Goal: Task Accomplishment & Management: Use online tool/utility

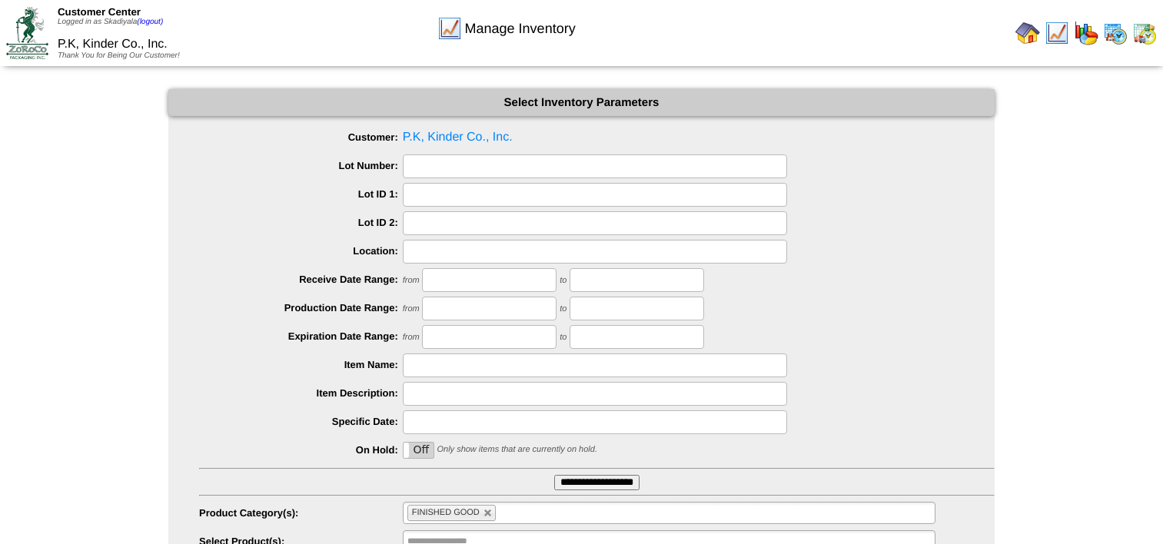
scroll to position [165, 0]
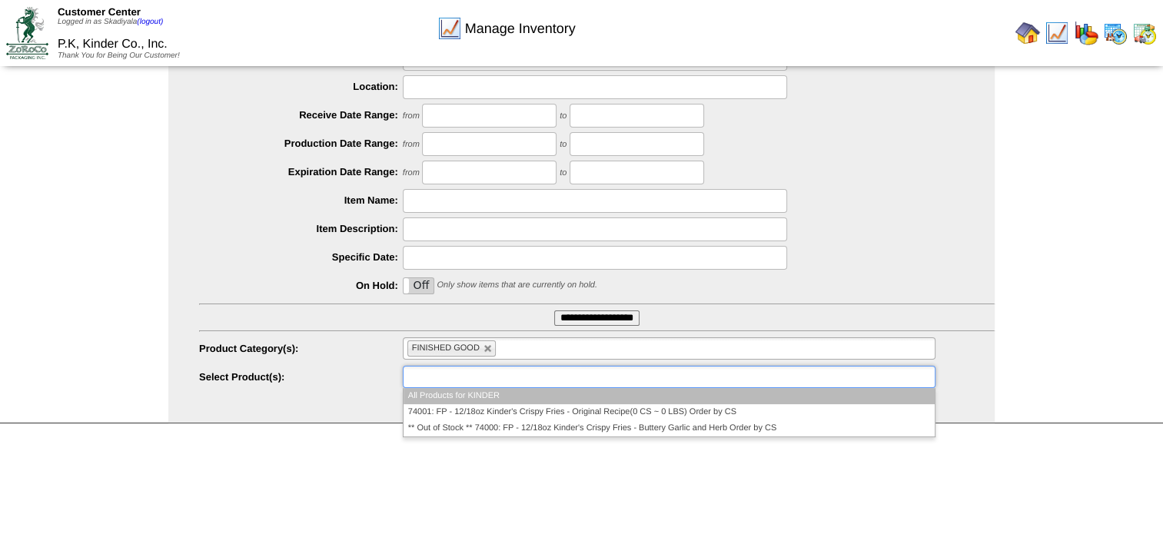
click at [492, 367] on li at bounding box center [456, 377] width 98 height 21
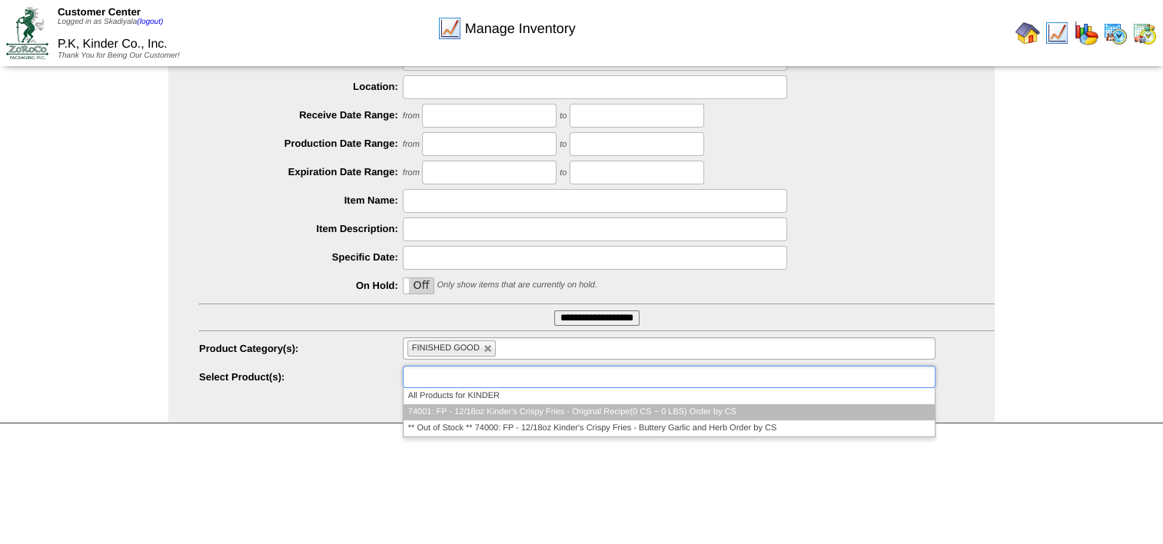
click at [510, 415] on li "74001: FP - 12/18oz Kinder's Crispy Fries - Original Recipe(0 CS ~ 0 LBS) Order…" at bounding box center [669, 412] width 531 height 16
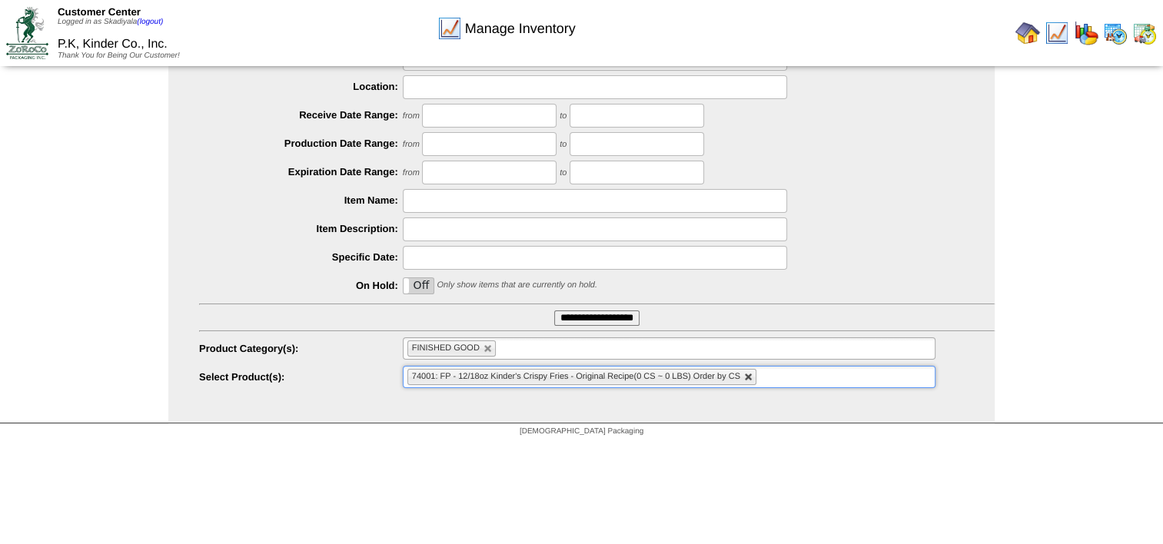
click at [747, 374] on link at bounding box center [748, 377] width 9 height 9
click at [486, 351] on link at bounding box center [488, 348] width 9 height 9
type input "**********"
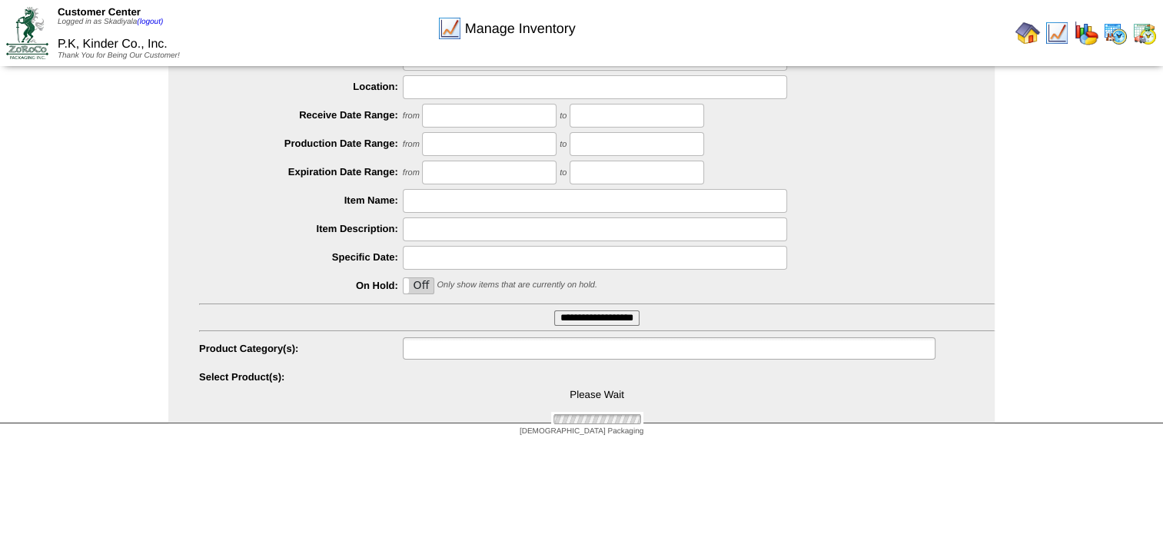
click at [486, 351] on input "text" at bounding box center [456, 348] width 98 height 19
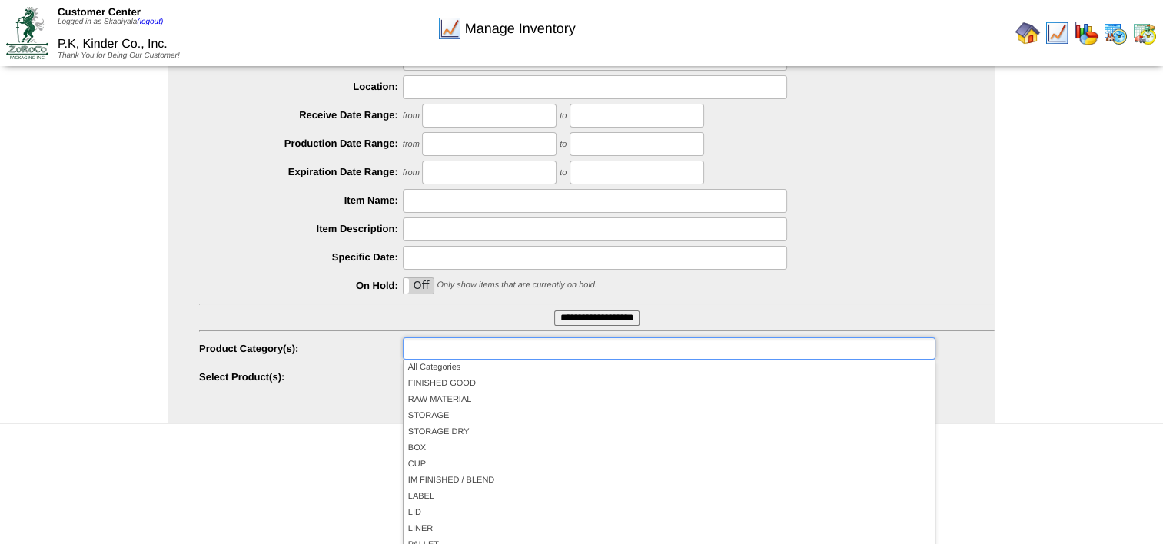
click at [317, 433] on div "[DEMOGRAPHIC_DATA] Packaging" at bounding box center [581, 434] width 1163 height 21
type input "**********"
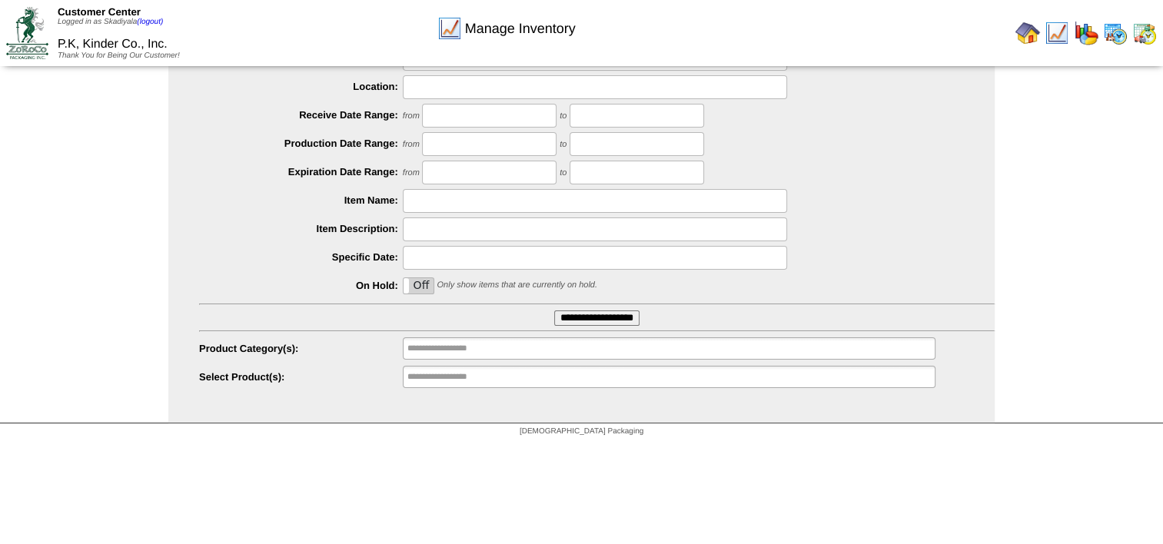
click at [1029, 29] on img at bounding box center [1028, 33] width 25 height 25
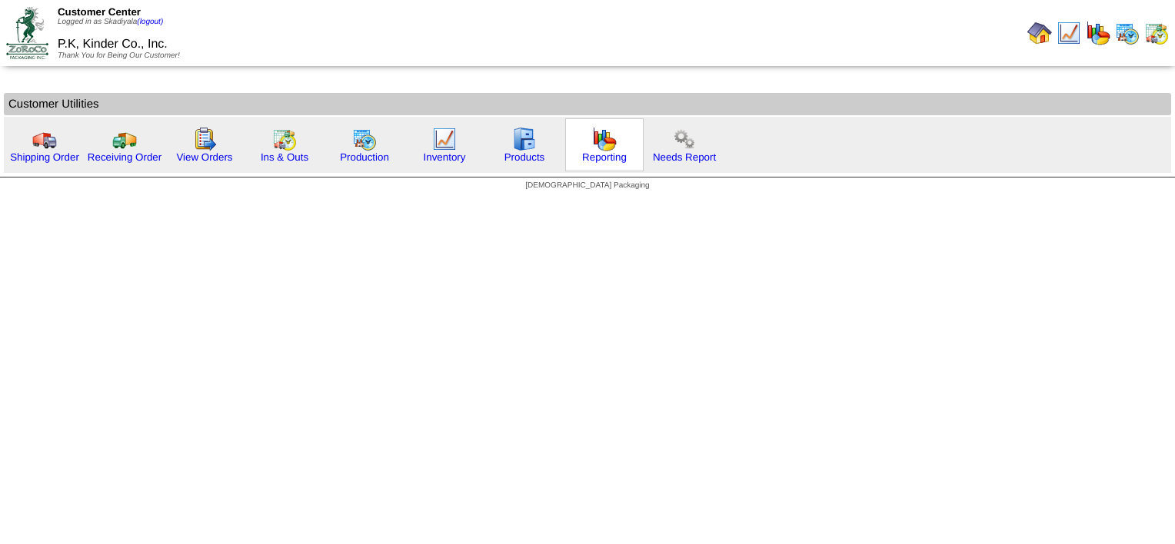
click at [592, 137] on img at bounding box center [604, 139] width 25 height 25
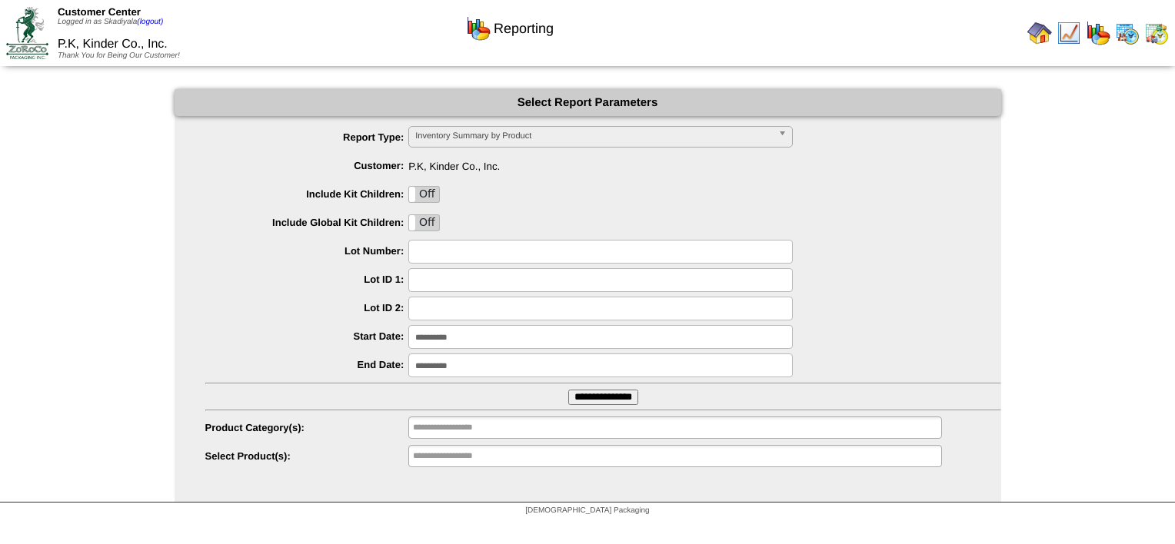
click at [1046, 34] on img at bounding box center [1039, 33] width 25 height 25
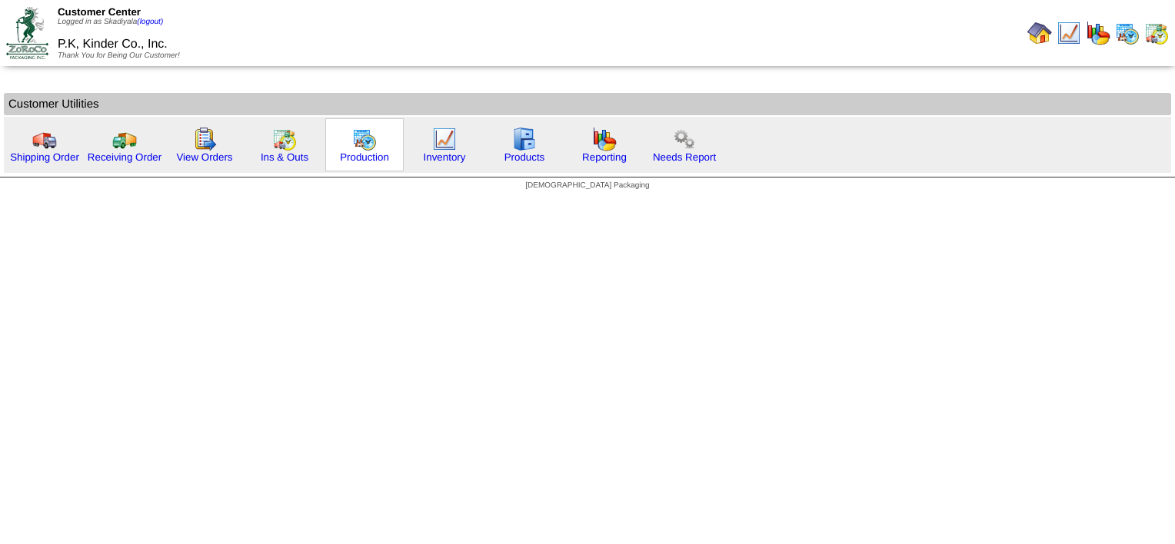
click at [371, 137] on img at bounding box center [364, 139] width 25 height 25
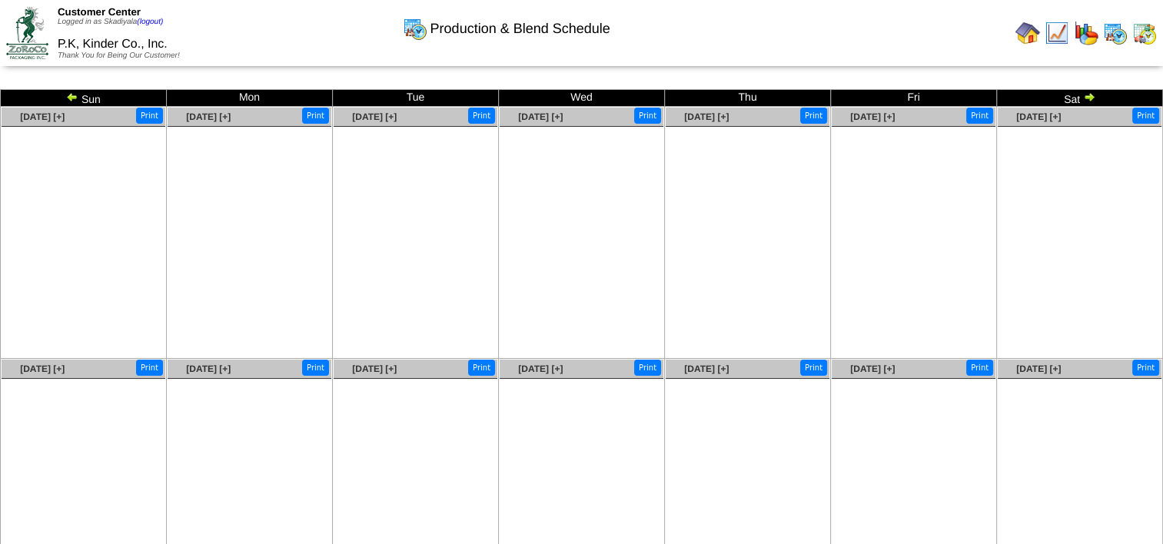
click at [70, 98] on img at bounding box center [72, 97] width 12 height 12
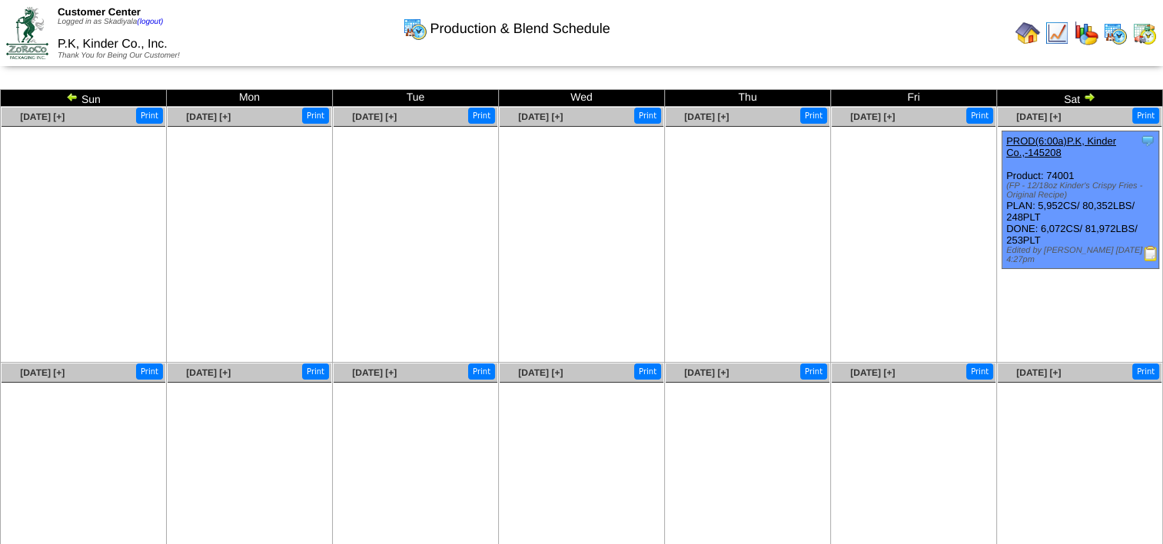
click at [1084, 195] on div "(FP - 12/18oz Kinder's Crispy Fries - Original Recipe)" at bounding box center [1082, 190] width 152 height 18
click at [1150, 255] on img at bounding box center [1150, 253] width 15 height 15
click at [1023, 33] on img at bounding box center [1028, 33] width 25 height 25
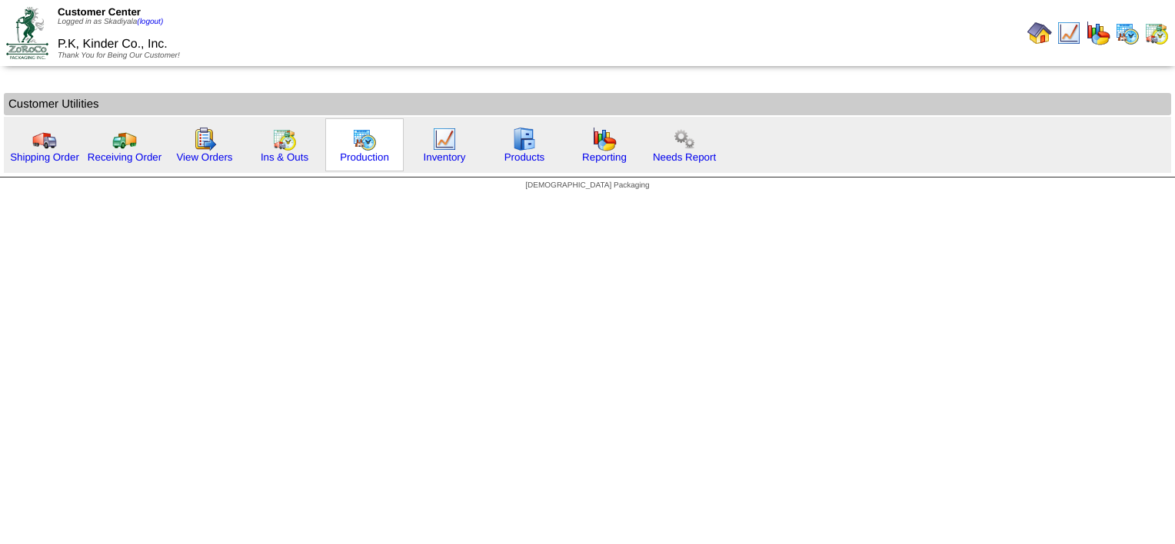
click at [333, 135] on div "Production" at bounding box center [364, 144] width 78 height 53
click at [356, 141] on img at bounding box center [364, 139] width 25 height 25
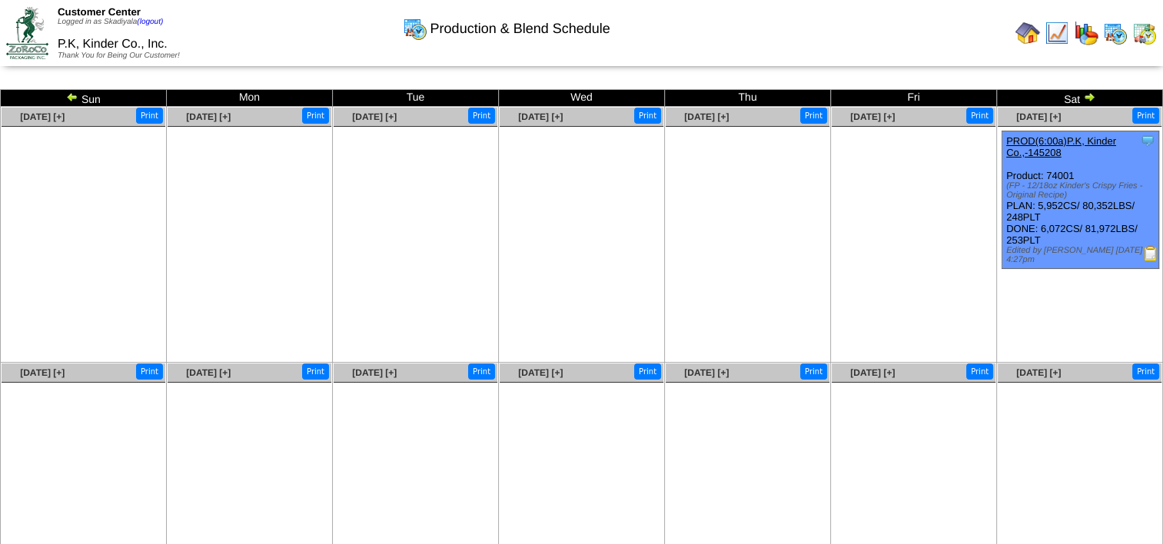
click at [1089, 92] on img at bounding box center [1089, 97] width 12 height 12
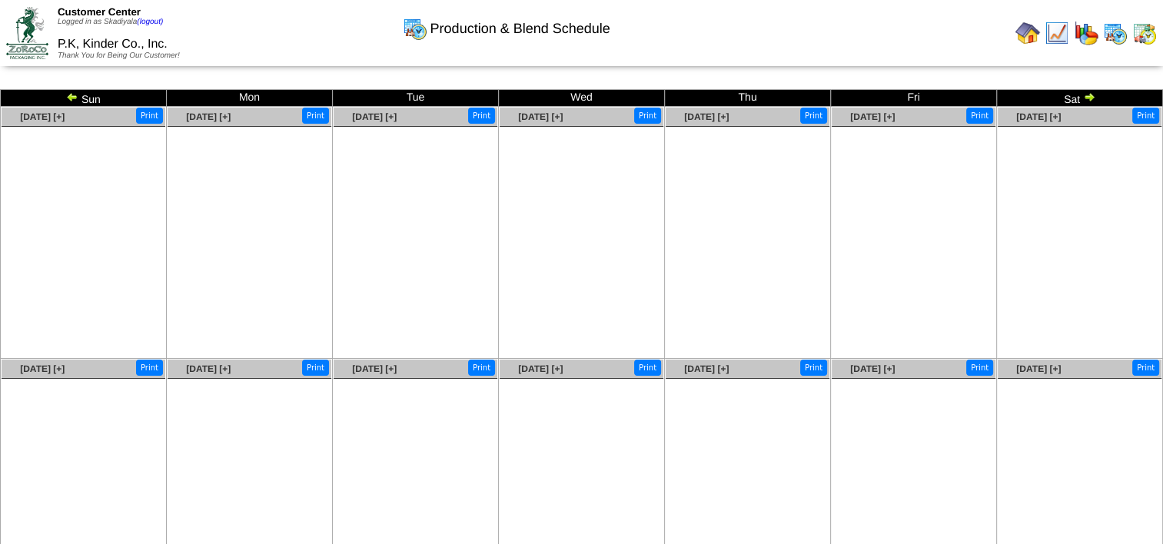
click at [1092, 94] on img at bounding box center [1089, 97] width 12 height 12
click at [1035, 32] on img at bounding box center [1028, 33] width 25 height 25
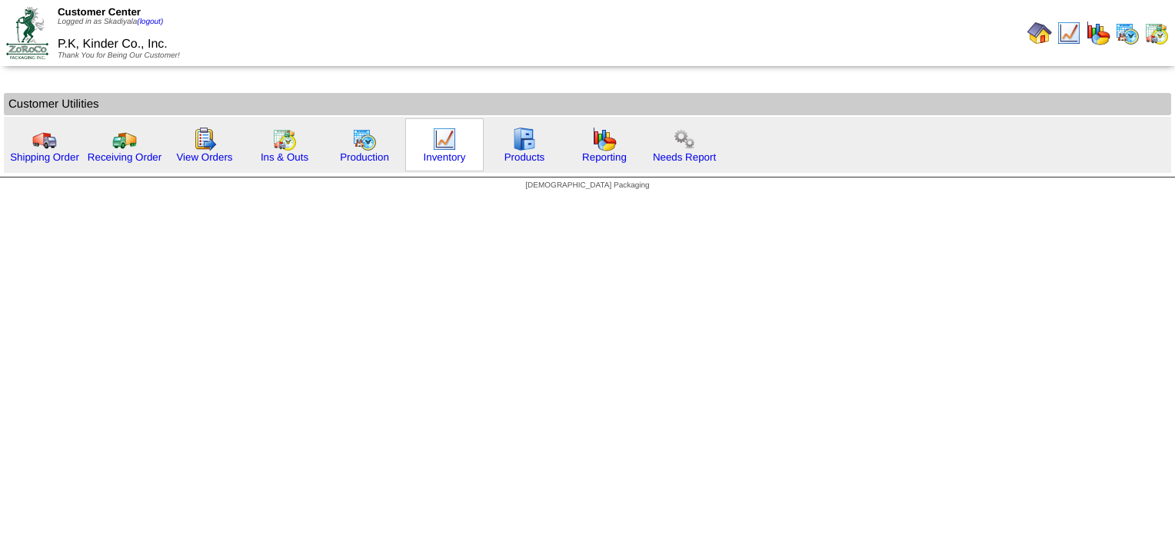
click at [445, 141] on img at bounding box center [444, 139] width 25 height 25
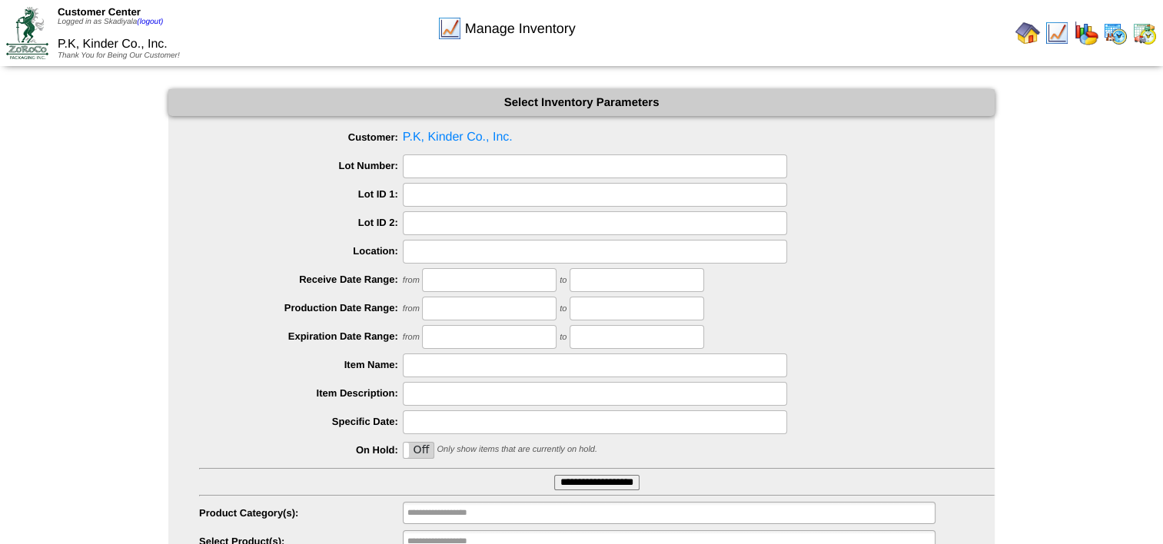
scroll to position [65, 0]
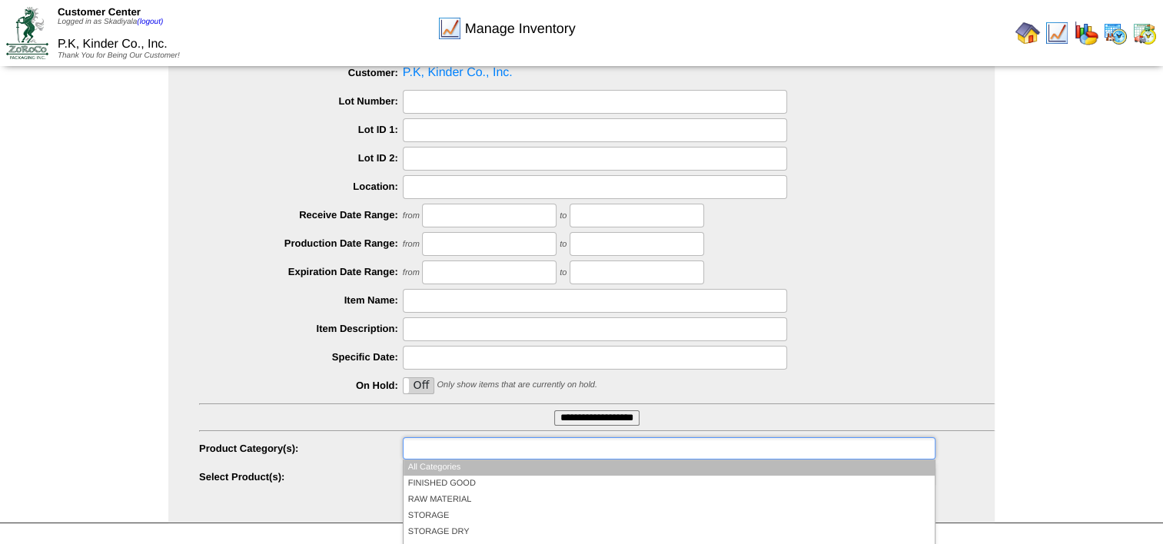
click at [454, 452] on input "text" at bounding box center [456, 448] width 98 height 19
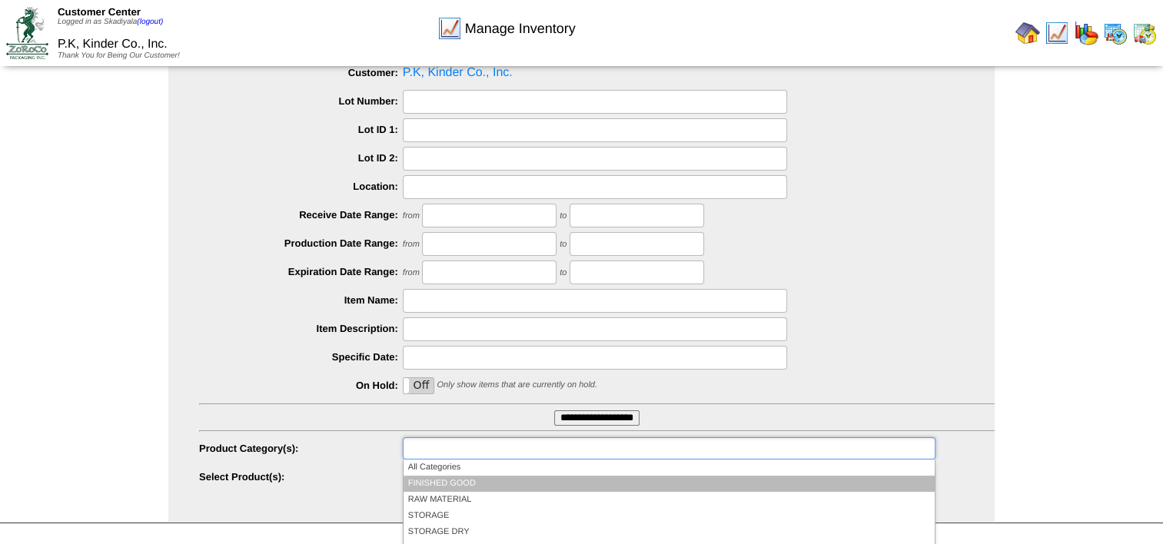
click at [455, 480] on li "FINISHED GOOD" at bounding box center [669, 484] width 531 height 16
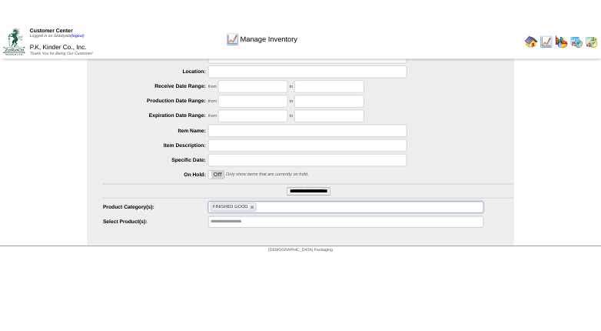
scroll to position [165, 0]
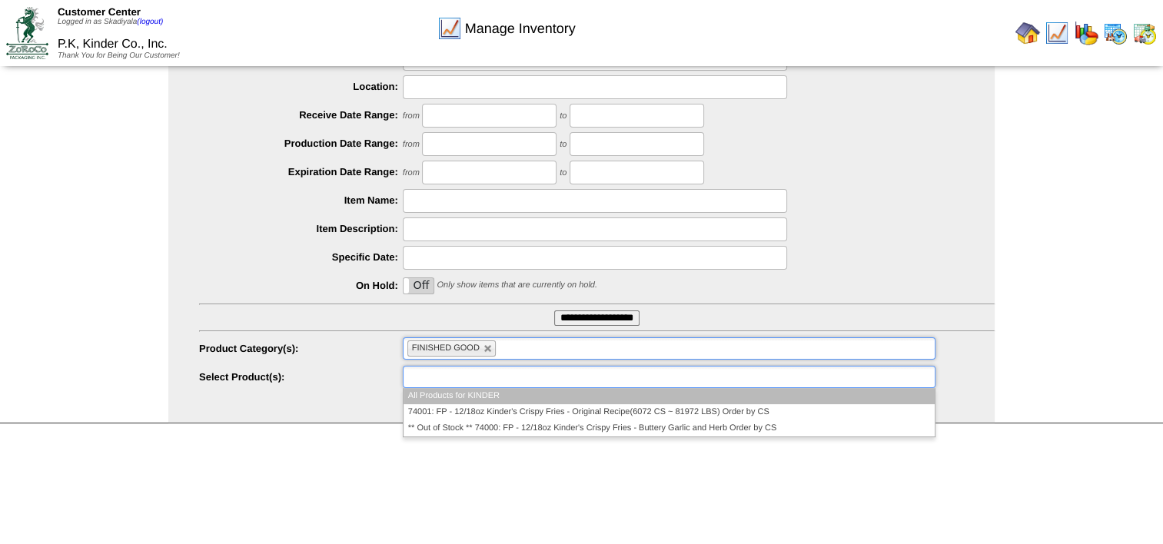
click at [500, 383] on input "text" at bounding box center [456, 376] width 98 height 19
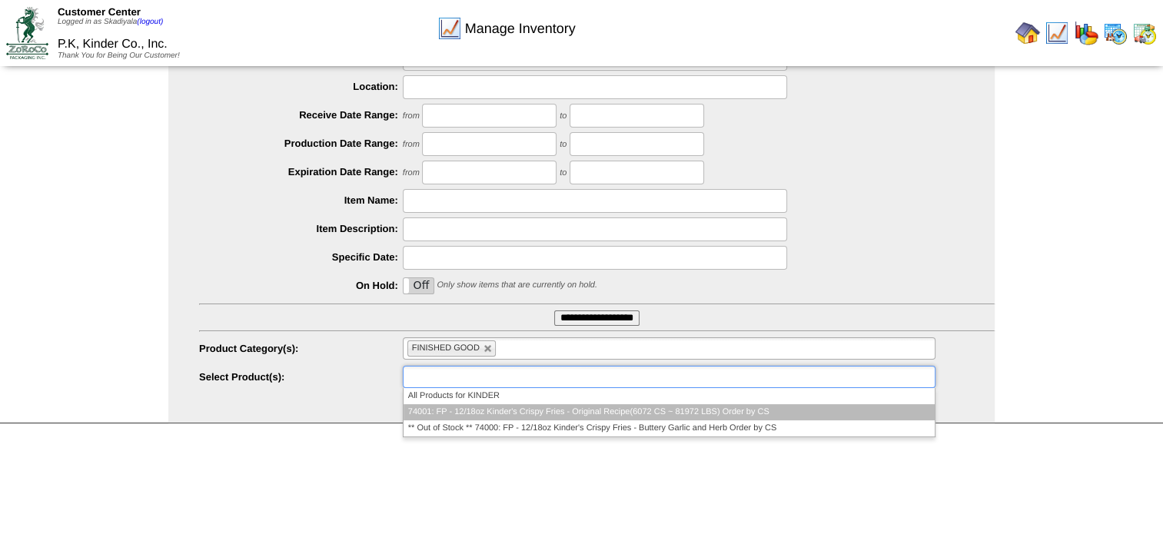
click at [597, 411] on li "74001: FP - 12/18oz Kinder's Crispy Fries - Original Recipe(6072 CS ~ 81972 LBS…" at bounding box center [669, 412] width 531 height 16
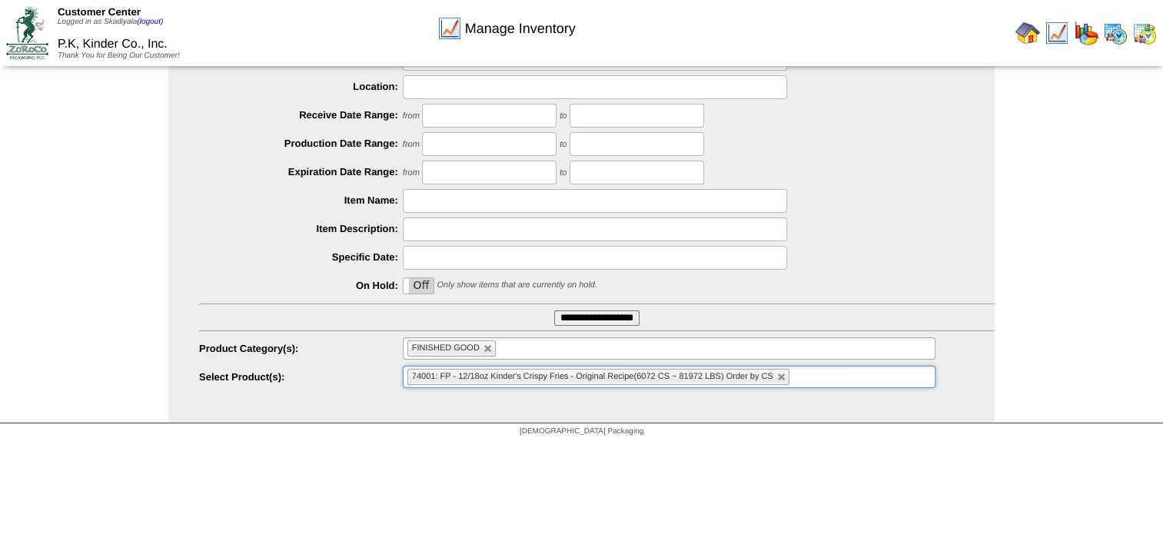
click at [796, 379] on input "text" at bounding box center [802, 376] width 19 height 19
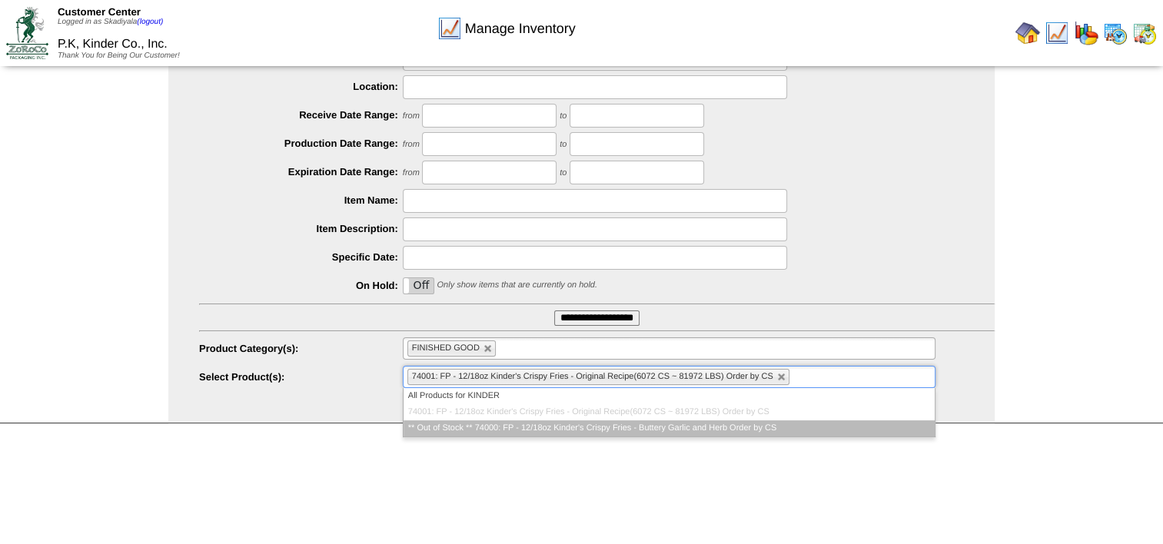
click at [752, 427] on li "** Out of Stock ** 74000: FP - 12/18oz Kinder's Crispy Fries - Buttery Garlic a…" at bounding box center [669, 429] width 531 height 16
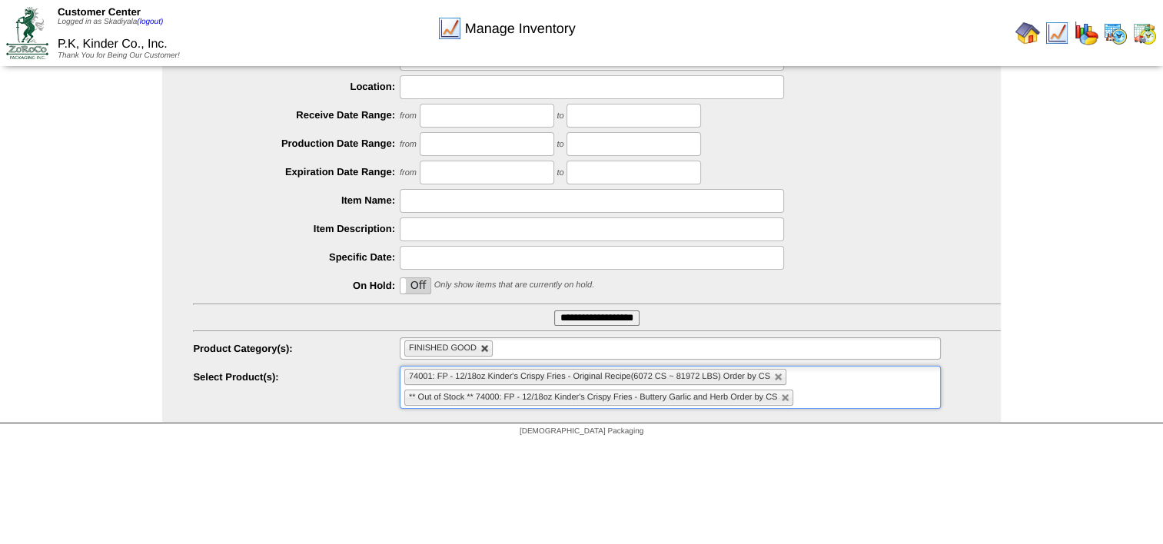
click at [485, 348] on link at bounding box center [485, 348] width 9 height 9
type input "**********"
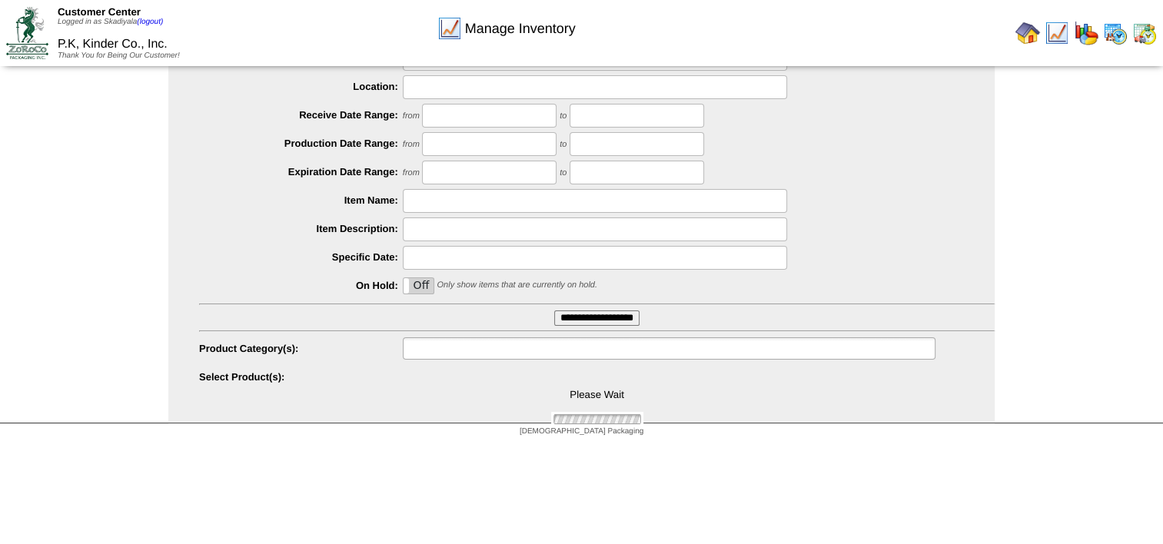
click at [584, 347] on ul at bounding box center [669, 349] width 533 height 22
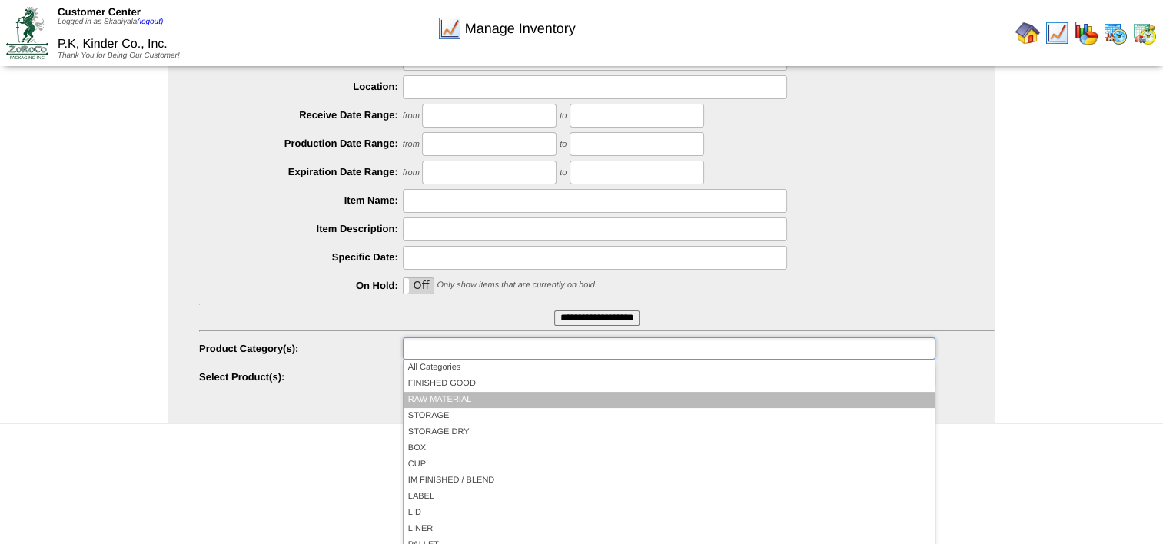
click at [497, 393] on li "RAW MATERIAL" at bounding box center [669, 400] width 531 height 16
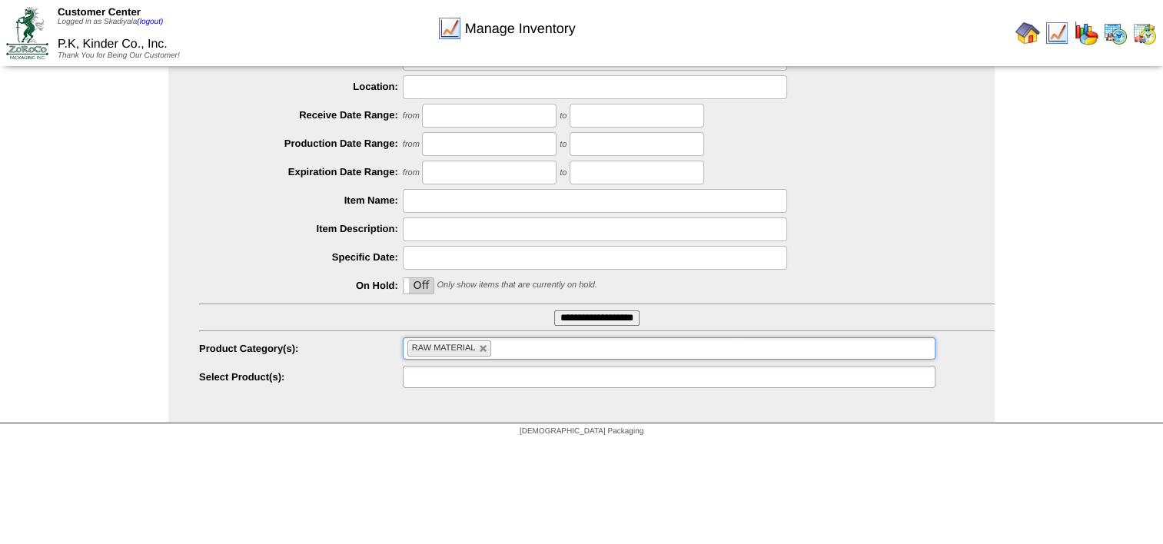
click at [640, 378] on ul at bounding box center [669, 377] width 533 height 22
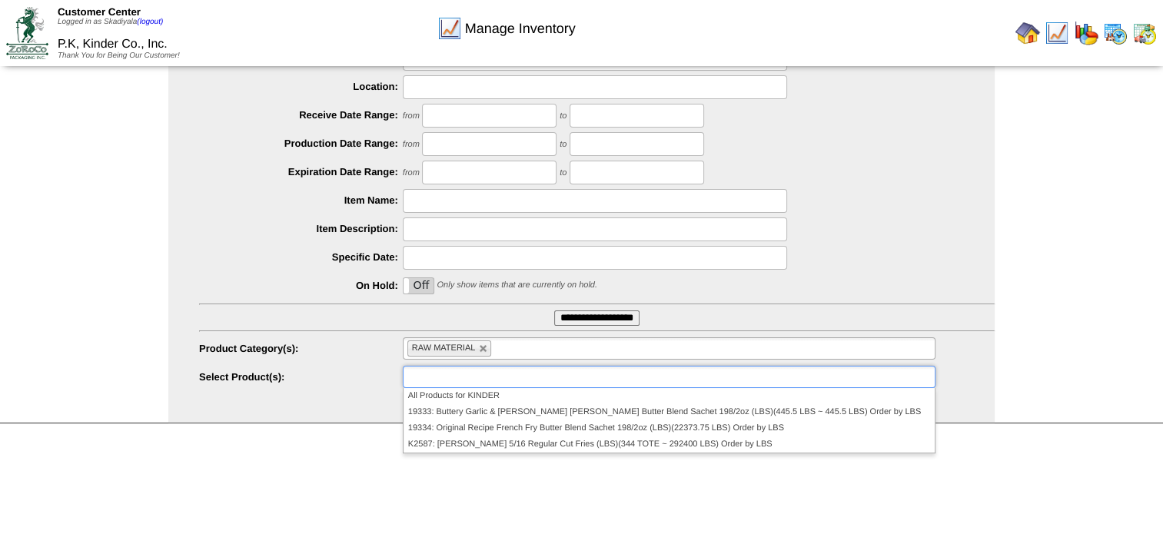
click at [787, 444] on html "Customer Center Logged in as Skadiyala (logout) P.K, Kinder Co., Inc. Thank You…" at bounding box center [581, 139] width 1163 height 609
type input "**********"
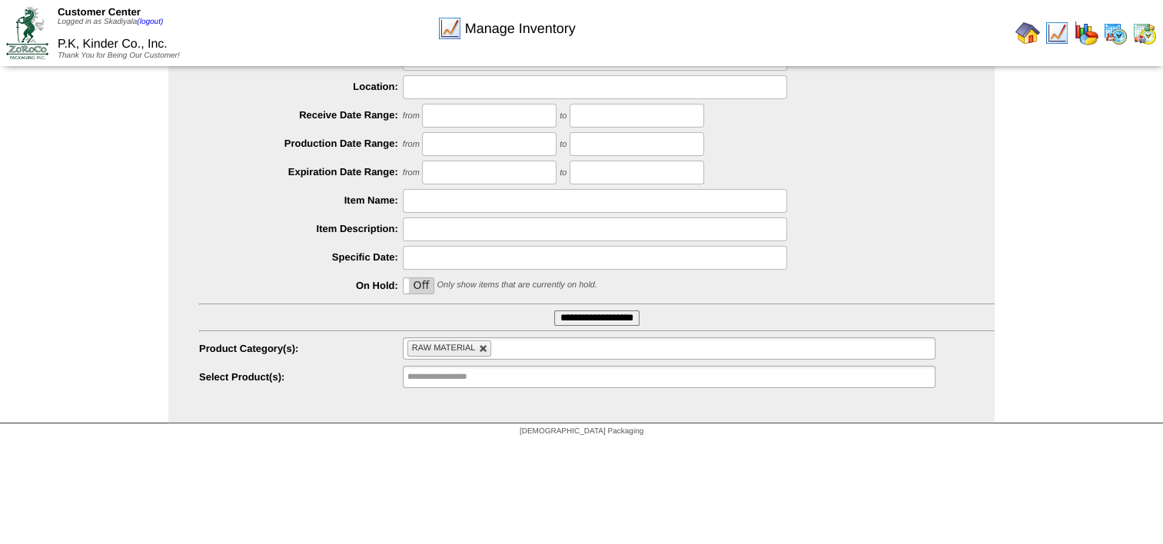
click at [480, 350] on link at bounding box center [483, 348] width 9 height 9
type input "**********"
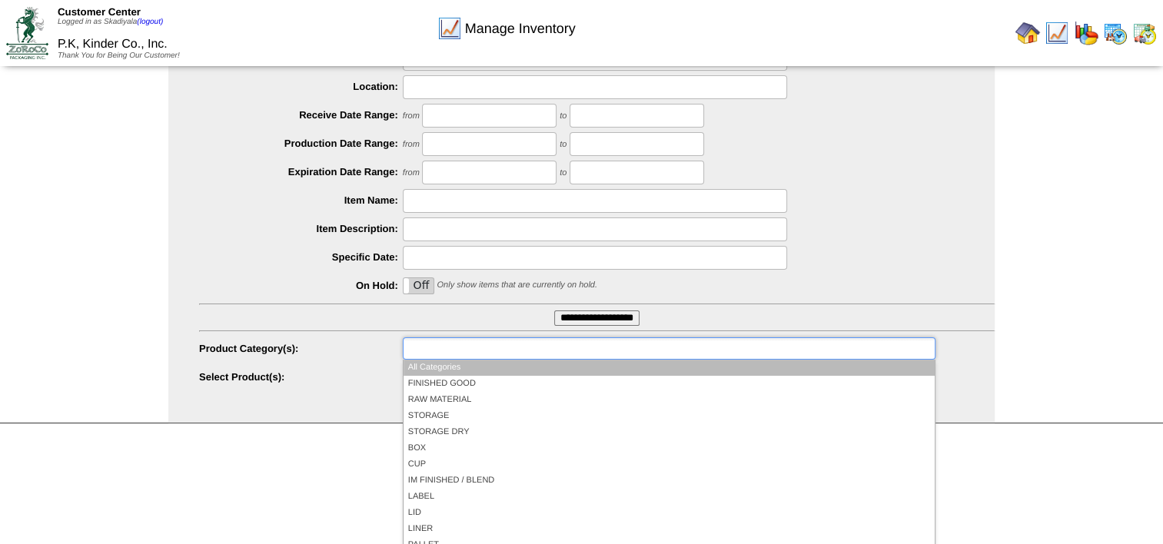
click at [480, 351] on input "text" at bounding box center [456, 348] width 98 height 19
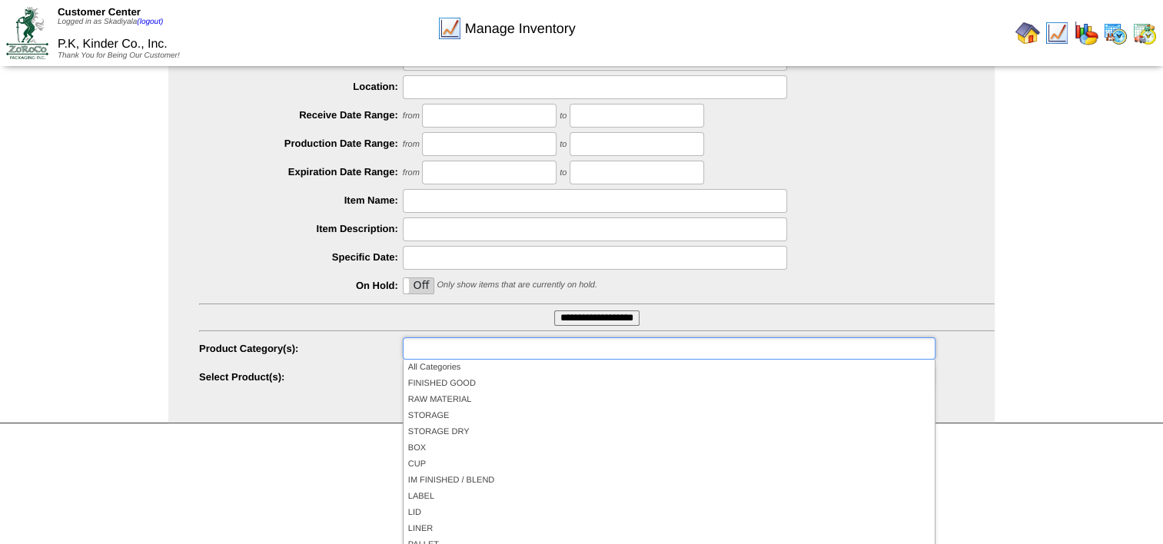
click at [1027, 384] on div "Manage Inventory Select Inventory Parameters Customer: P.K, Kinder Co., Inc. Lo…" at bounding box center [581, 174] width 1163 height 499
type input "**********"
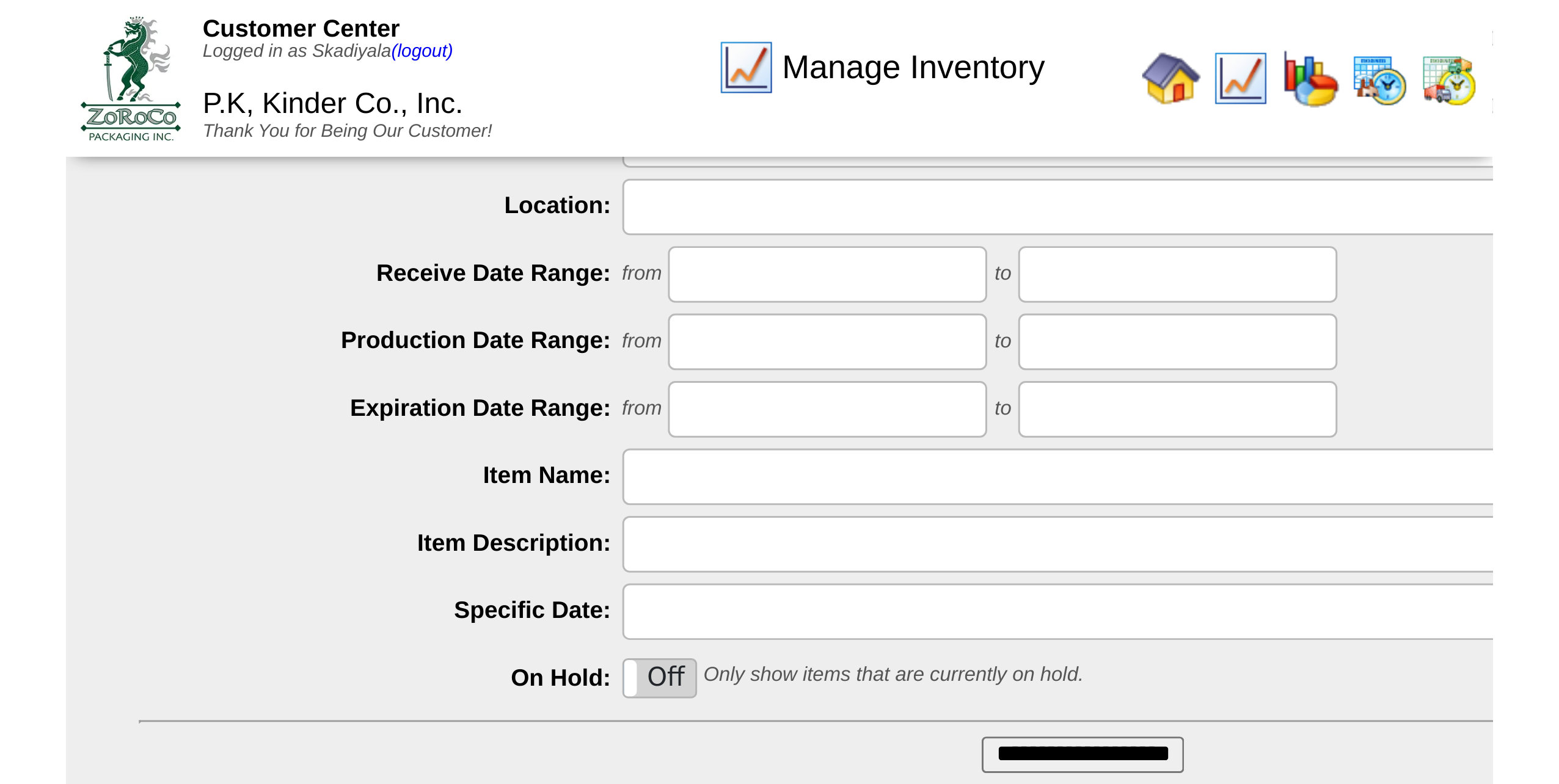
scroll to position [0, 0]
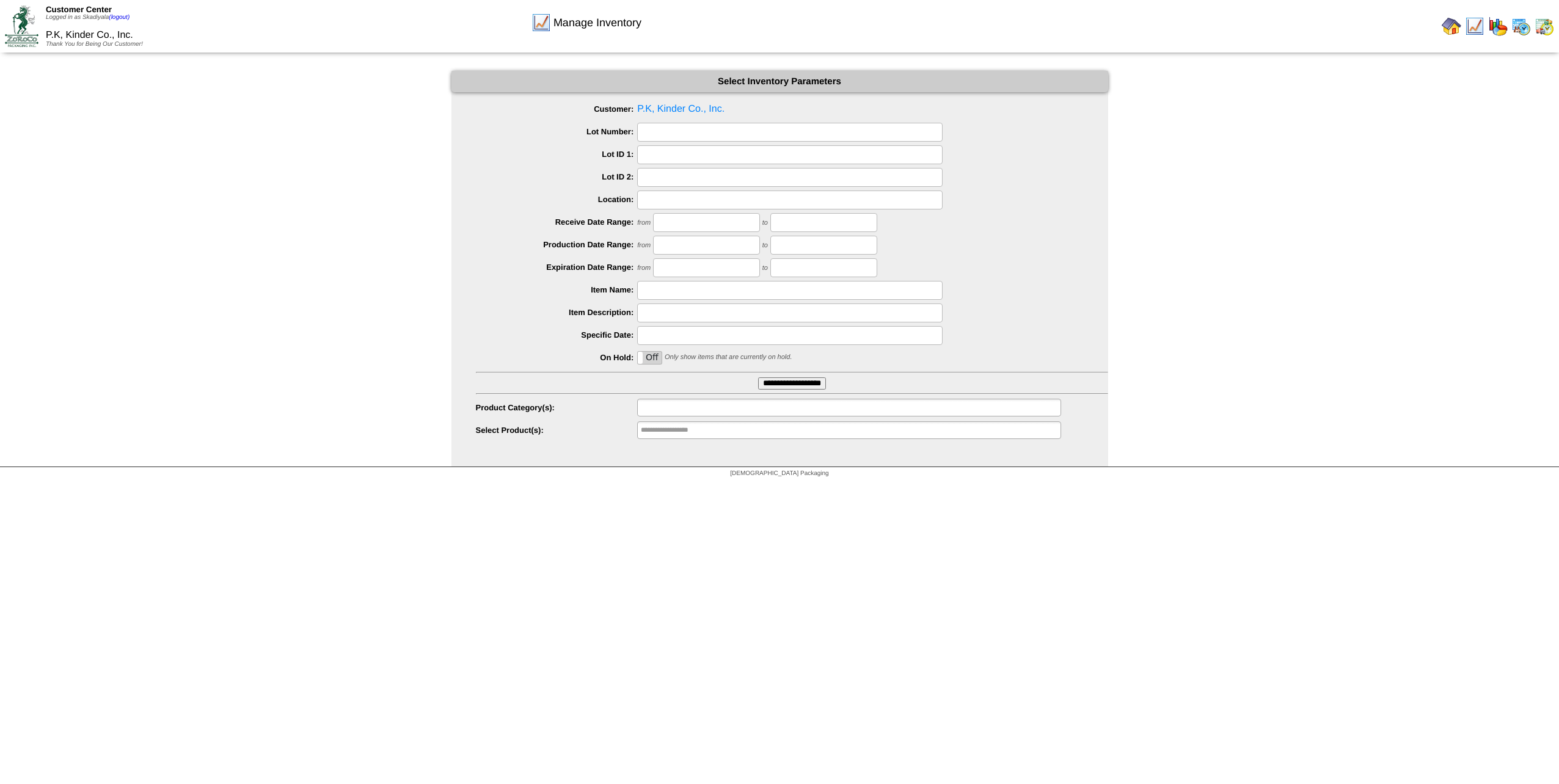
click at [745, 410] on ul at bounding box center [849, 407] width 424 height 17
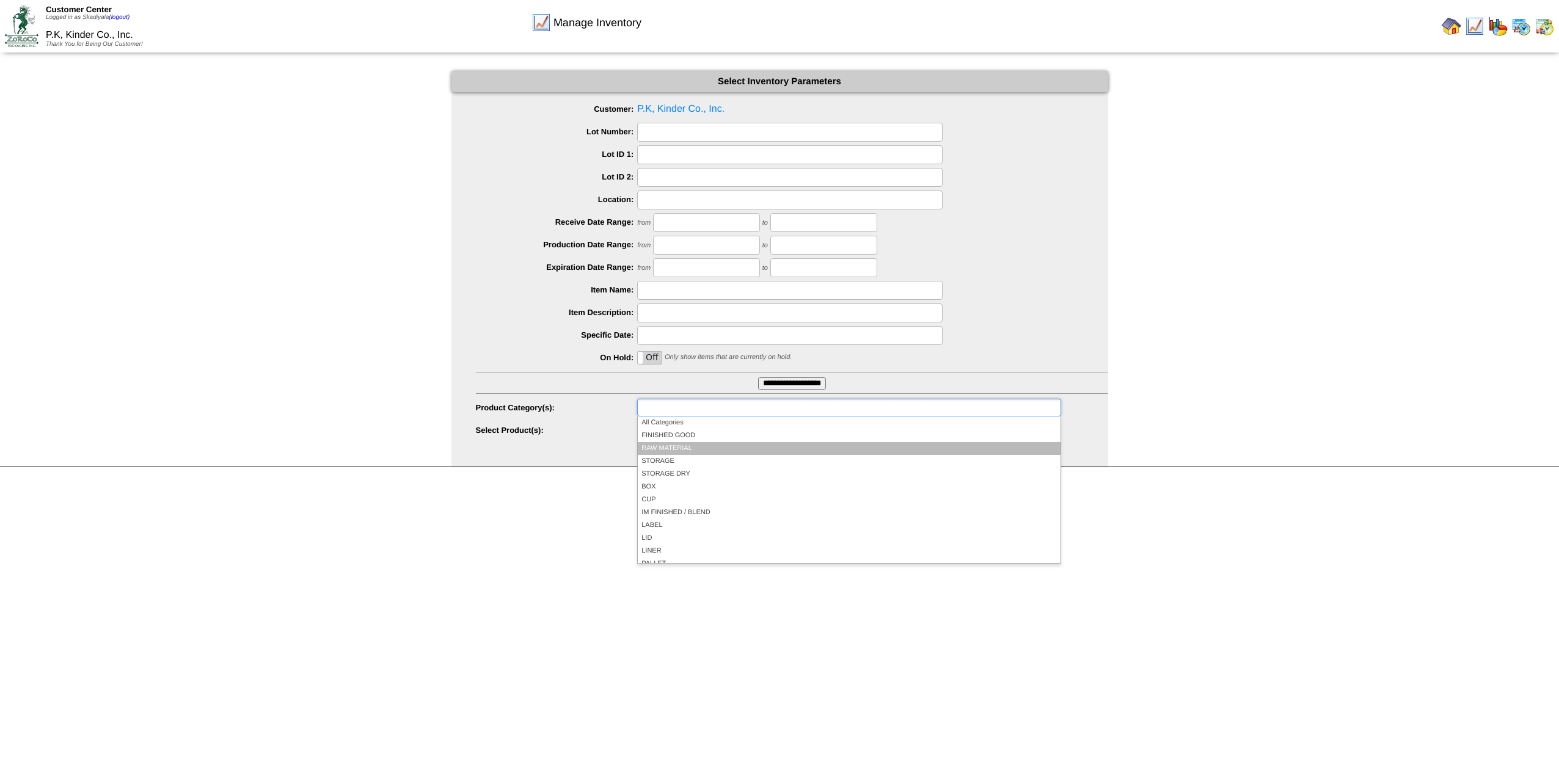
click at [719, 432] on li "RAW MATERIAL" at bounding box center [849, 449] width 422 height 13
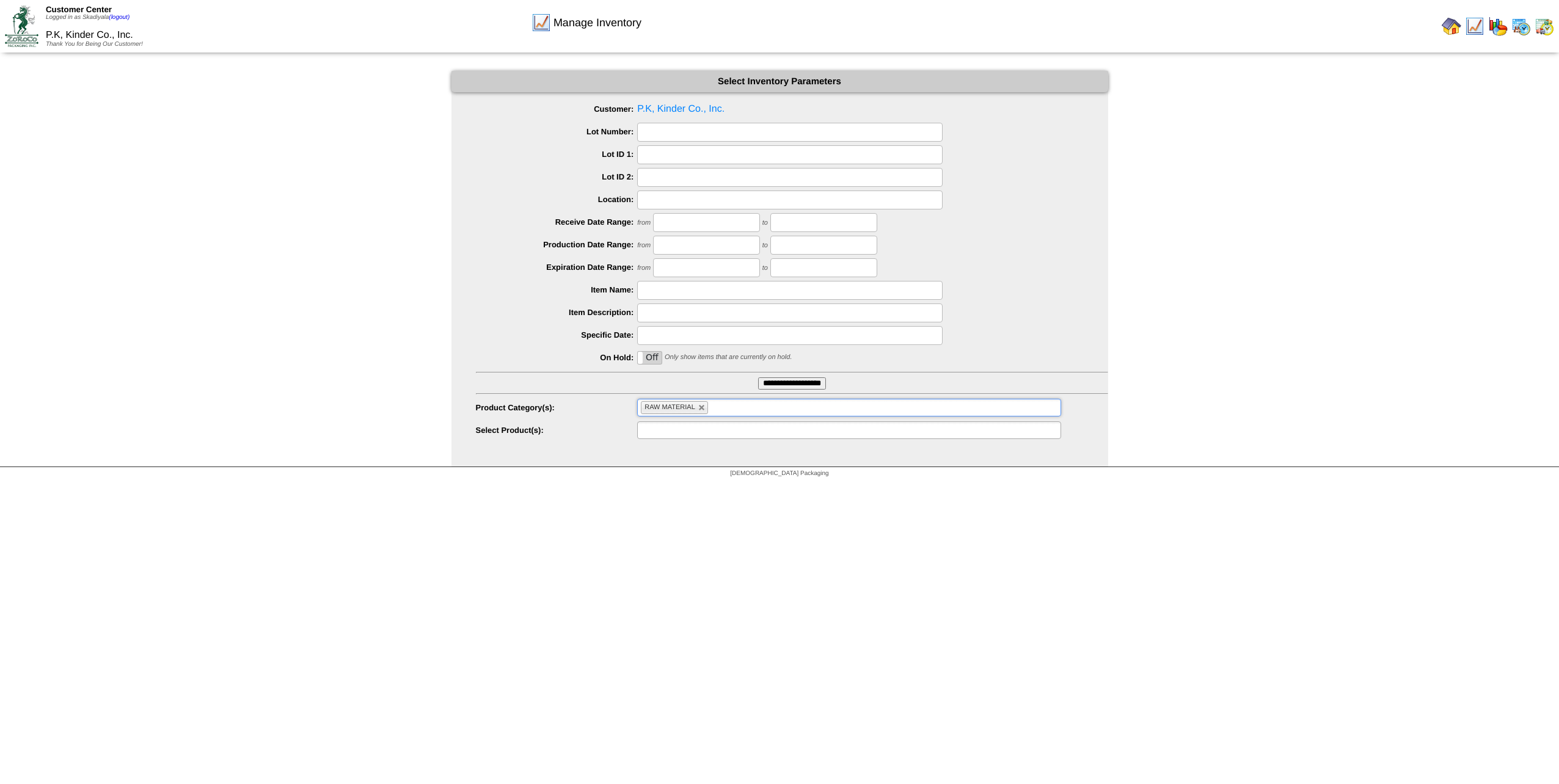
click at [810, 430] on ul at bounding box center [849, 430] width 424 height 17
click at [815, 432] on li "K2587: [PERSON_NAME] 5/16 Regular Cut Fries (LBS)(344 TOTE ~ 292400 LBS) Order …" at bounding box center [849, 484] width 422 height 13
click at [923, 432] on ul "K2587: [PERSON_NAME] 5/16 Regular Cut Fries (LBS)(344 TOTE ~ 292400 LBS) Order …" at bounding box center [849, 430] width 424 height 17
click at [836, 432] on html "Customer Center Logged in as Skadiyala (logout) P.K, Kinder Co., Inc. Thank You…" at bounding box center [780, 241] width 1559 height 484
click at [704, 408] on link at bounding box center [702, 407] width 7 height 7
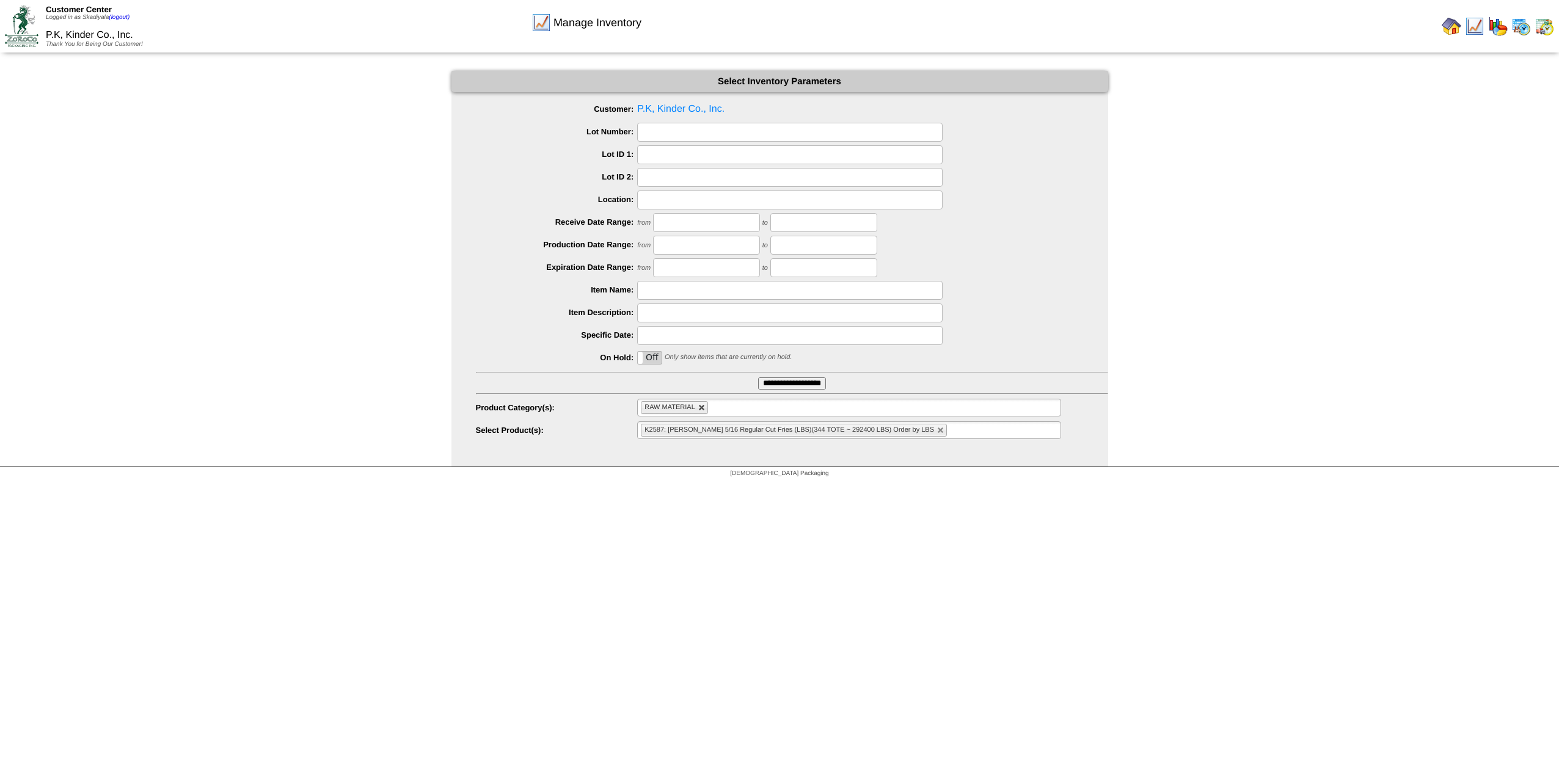
type input "**********"
click at [703, 409] on input "text" at bounding box center [679, 407] width 78 height 15
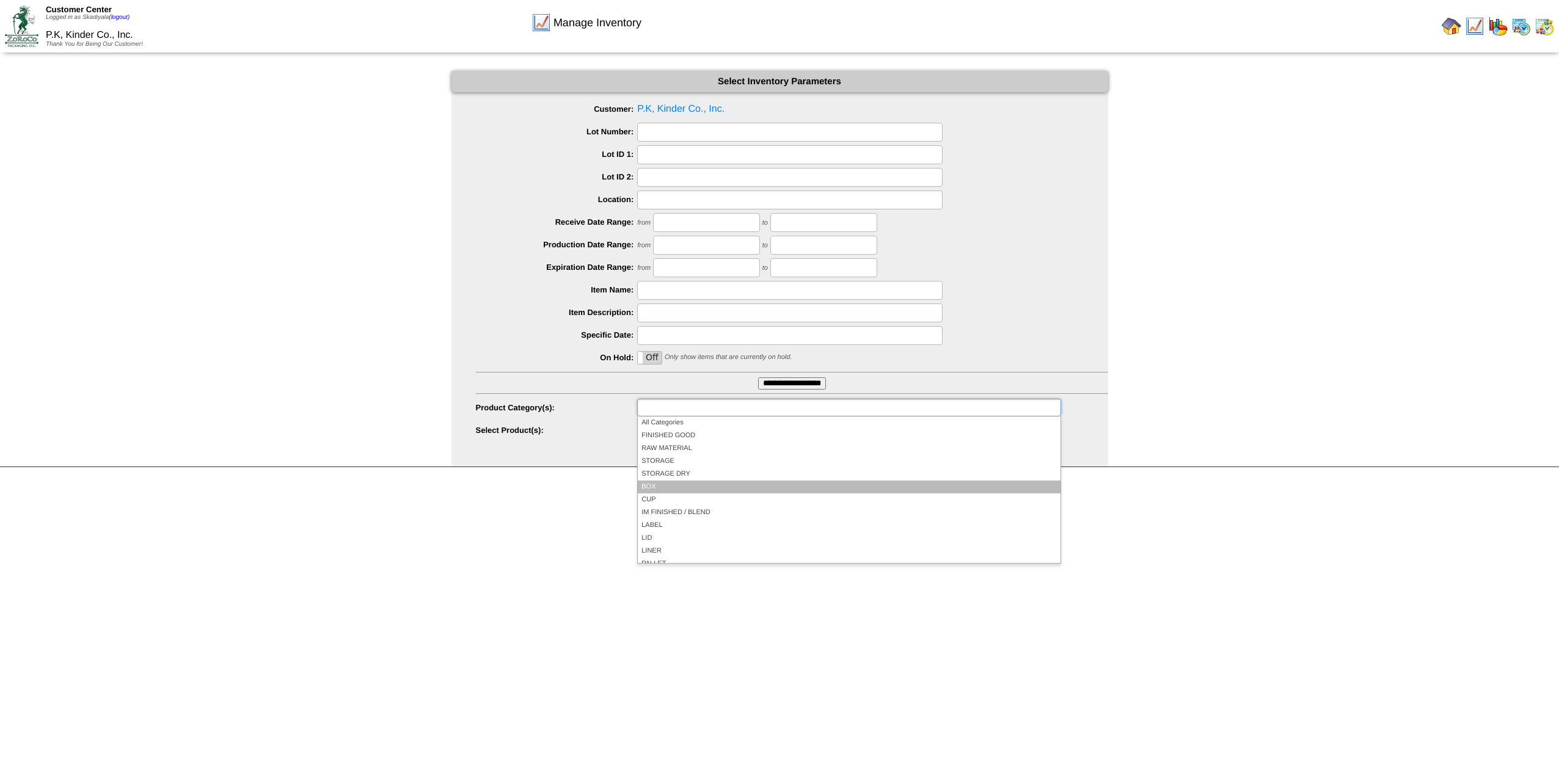
click at [710, 432] on li "BOX" at bounding box center [849, 487] width 422 height 13
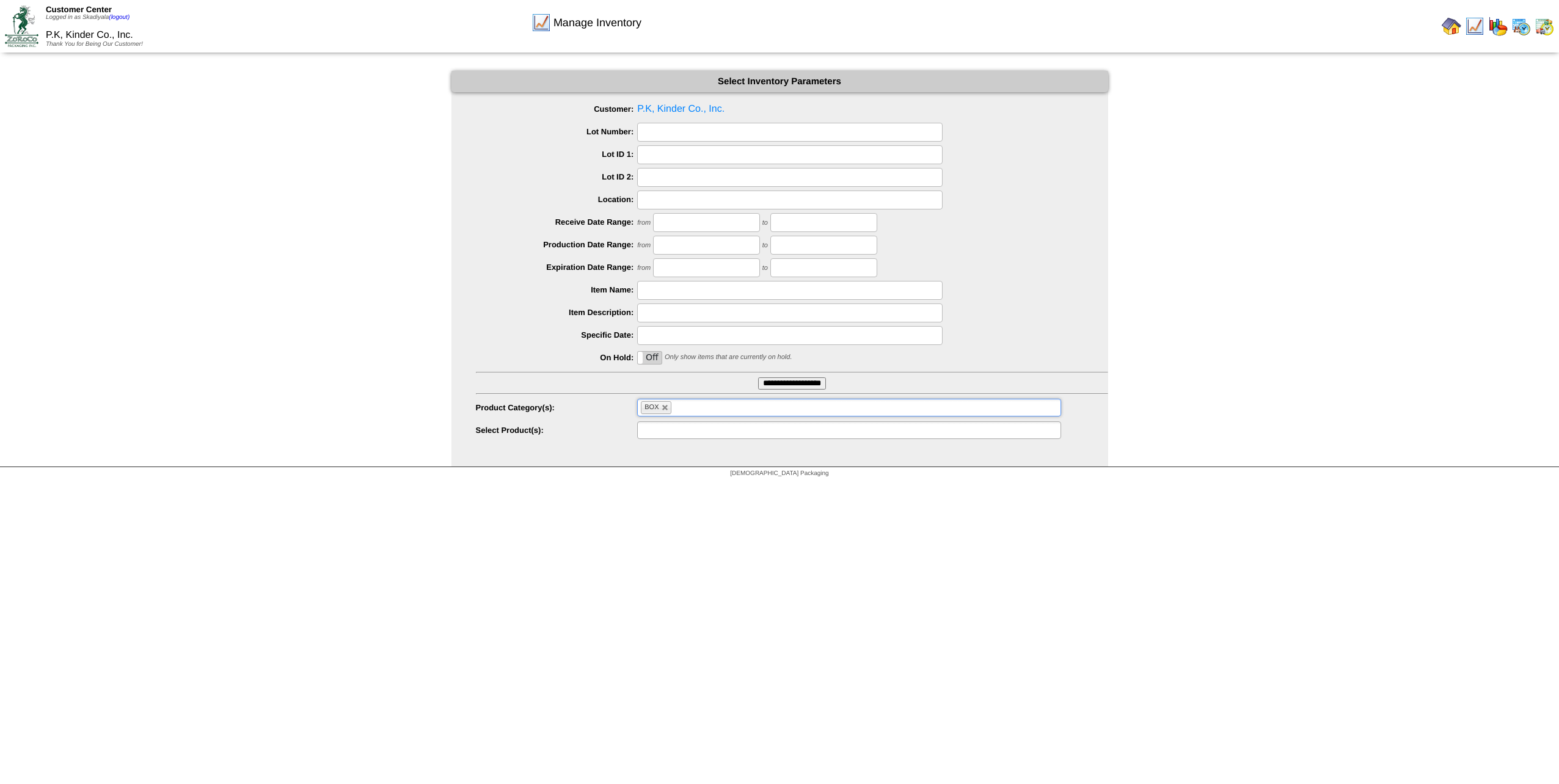
click at [901, 432] on ul at bounding box center [849, 430] width 424 height 17
type input "**********"
click at [778, 431] on ul at bounding box center [849, 430] width 424 height 17
click at [768, 432] on li "Z0629: BOX - Unprinted RSC 16.625 X 14 X 7 40C Kraft(83670 EA) Order by EA" at bounding box center [849, 458] width 422 height 13
click at [891, 427] on link at bounding box center [892, 430] width 7 height 7
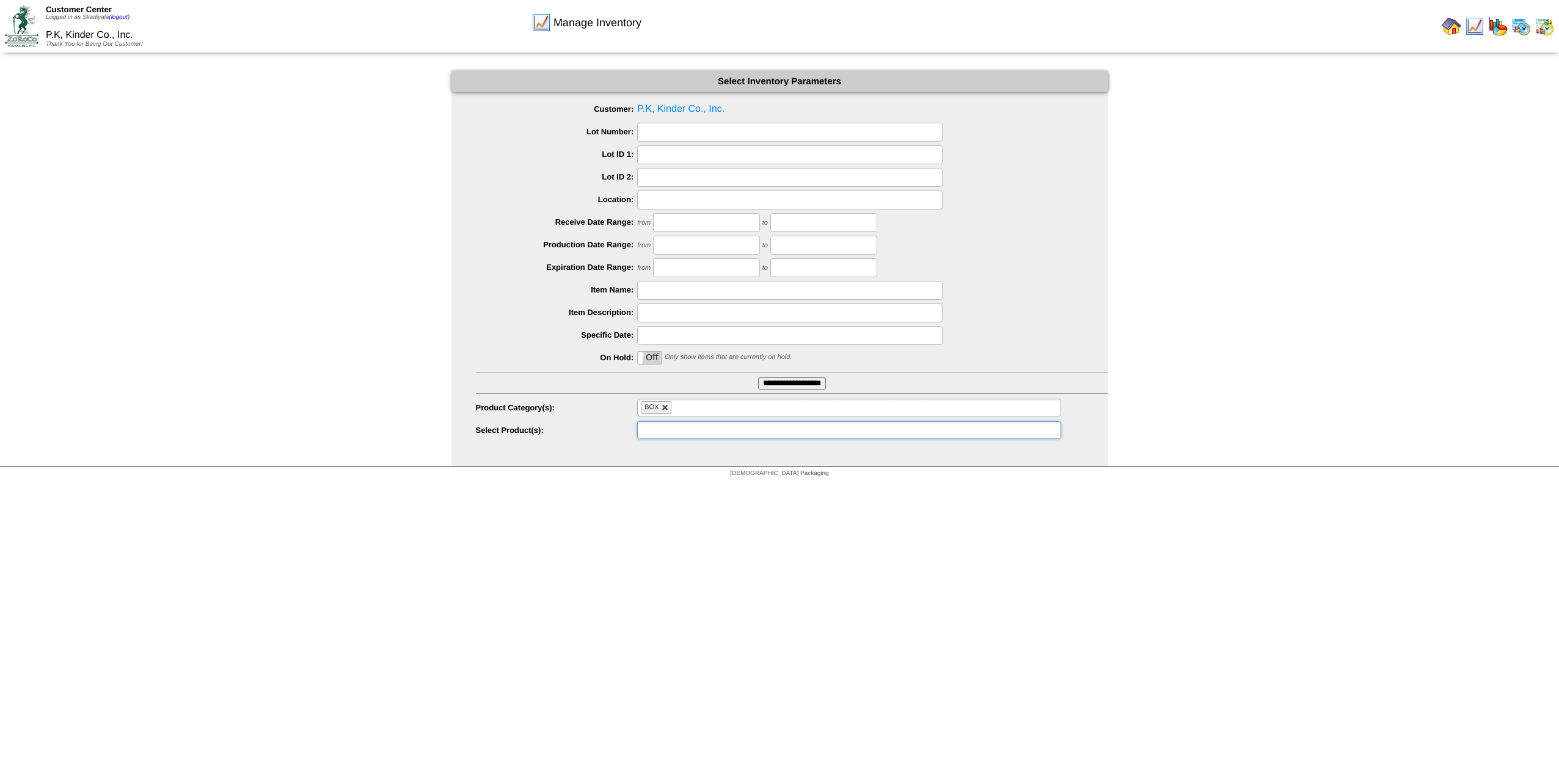
click at [665, 409] on link at bounding box center [665, 407] width 7 height 7
type input "**********"
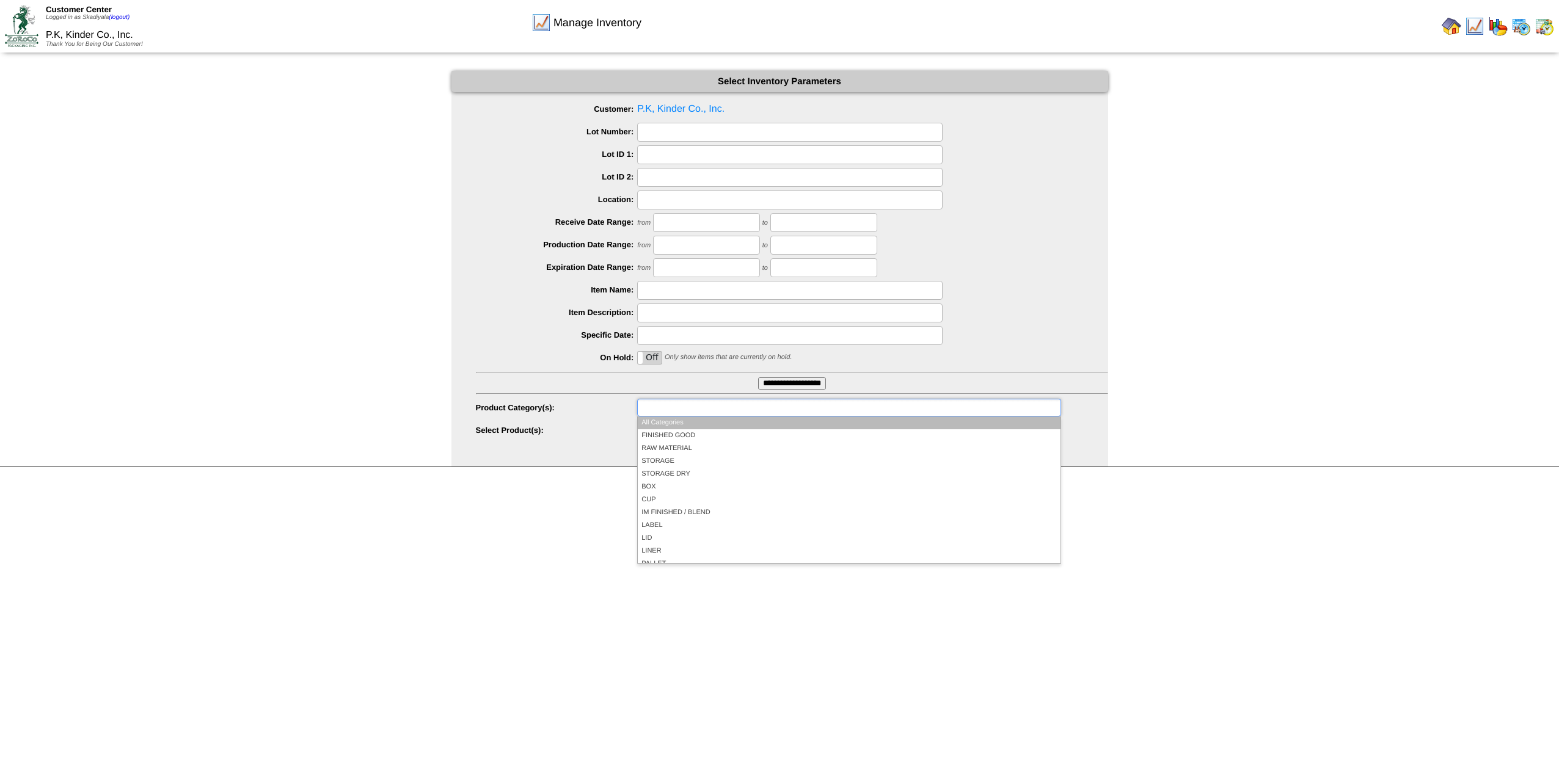
click at [683, 408] on input "text" at bounding box center [679, 407] width 78 height 15
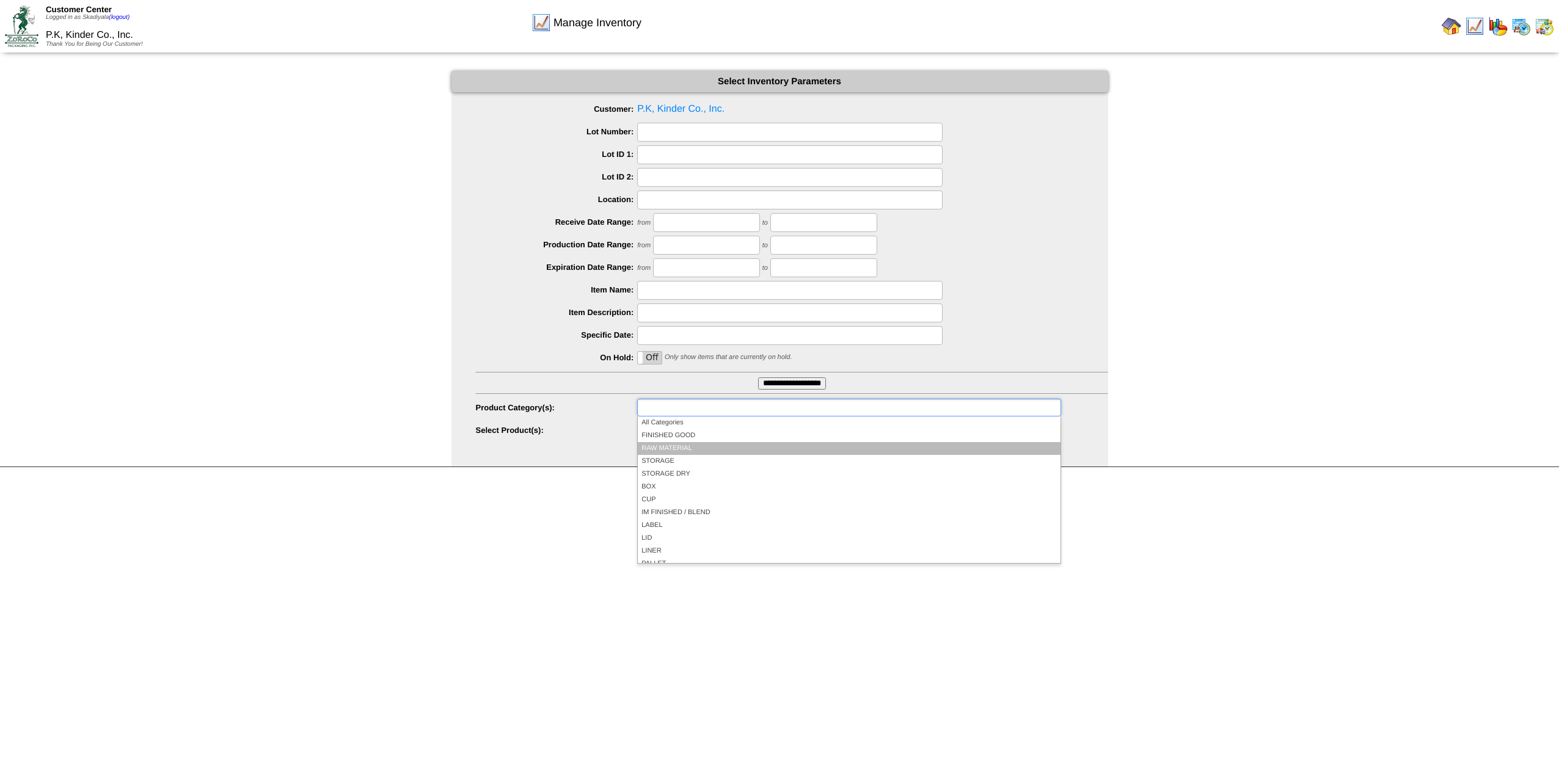
click at [695, 432] on li "RAW MATERIAL" at bounding box center [849, 449] width 422 height 13
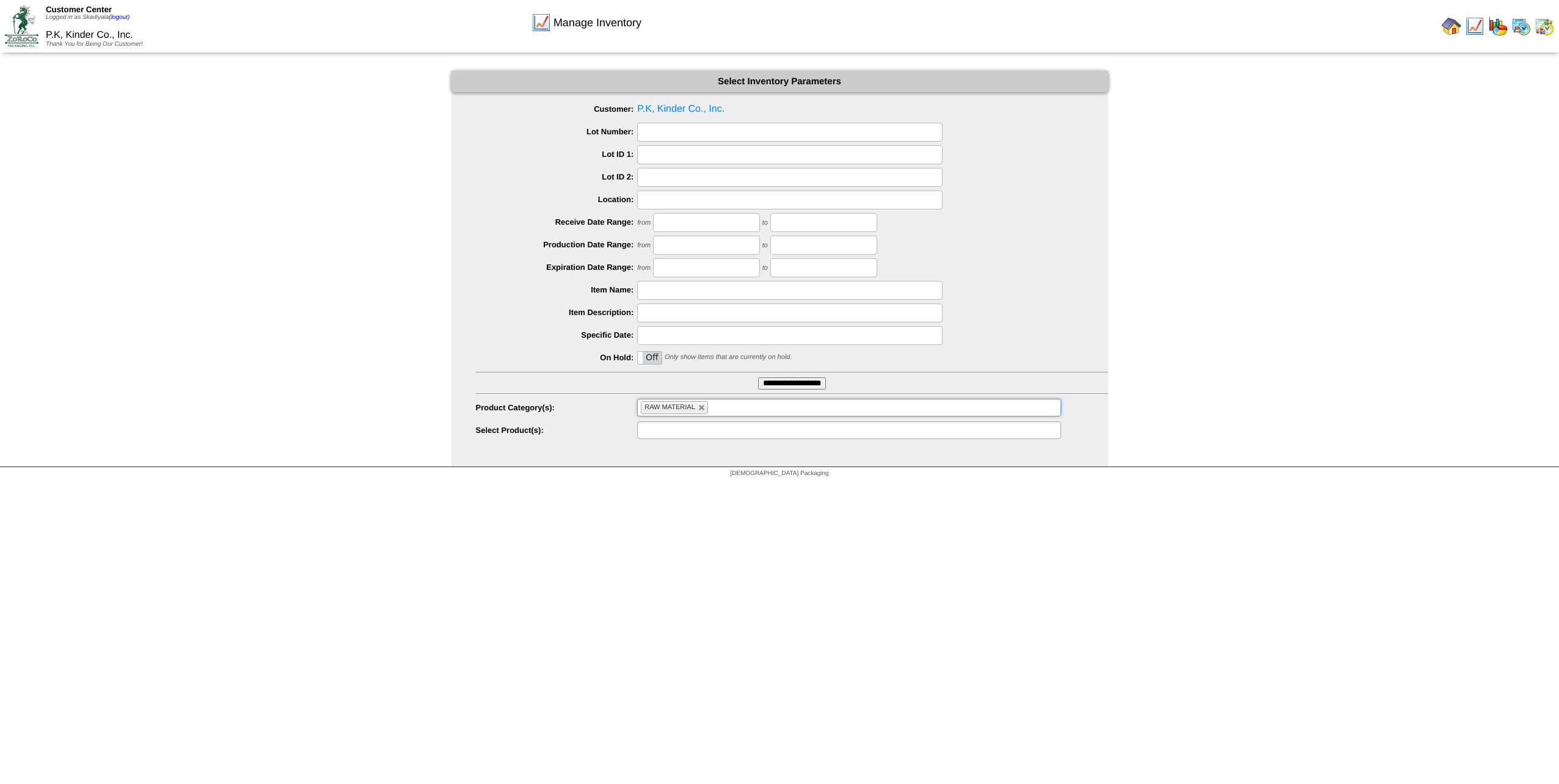
click at [888, 432] on ul at bounding box center [849, 430] width 424 height 17
click at [884, 432] on li "19333: Buttery Garlic & [PERSON_NAME] [PERSON_NAME] Butter Blend Sachet 198/2oz…" at bounding box center [849, 458] width 422 height 13
click at [656, 432] on input "text" at bounding box center [648, 454] width 15 height 15
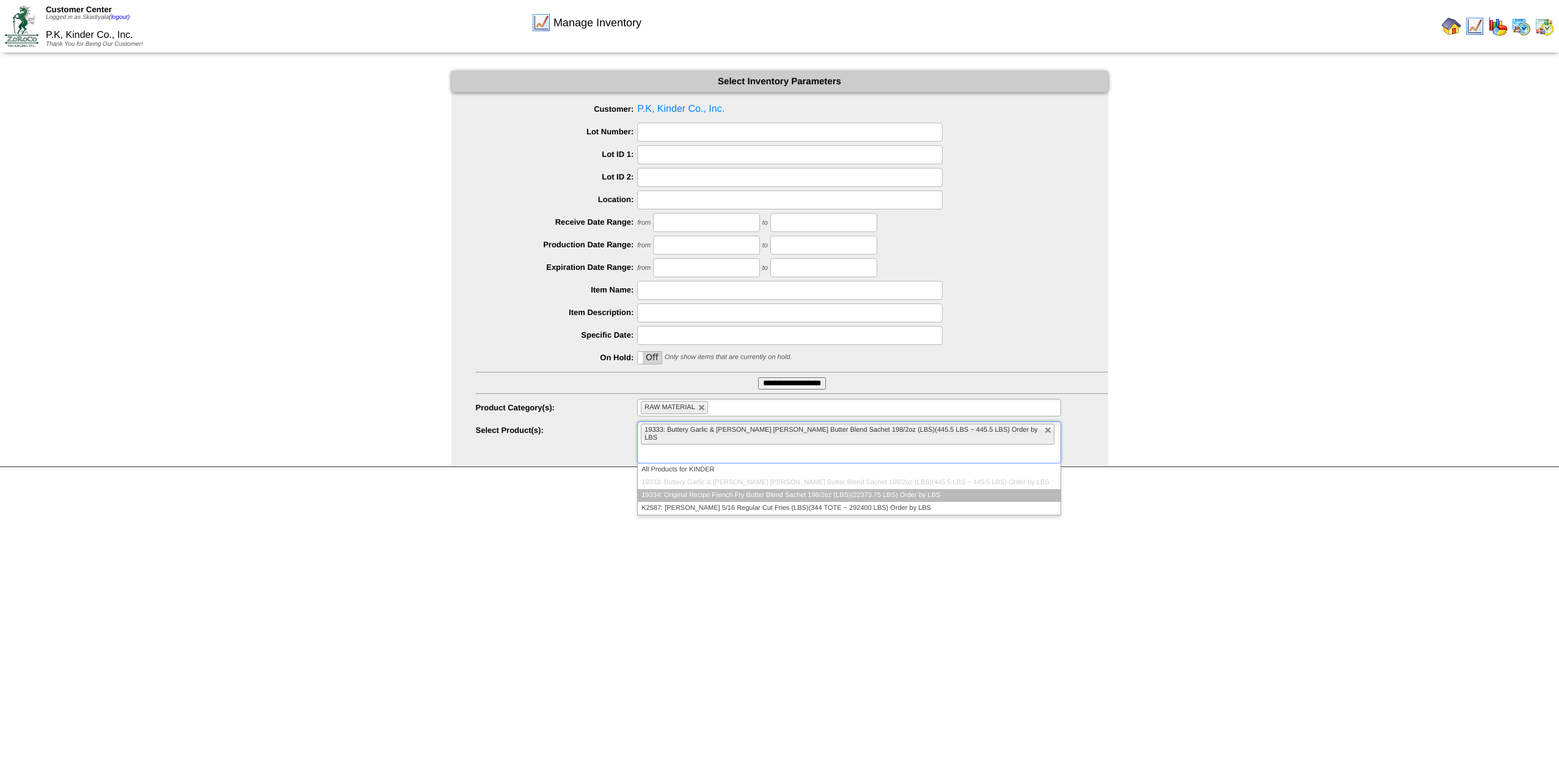
click at [923, 432] on li "19334: Original Recipe French Fry Butter Blend Sachet 198/2oz (LBS)(22373.75 LB…" at bounding box center [849, 496] width 422 height 13
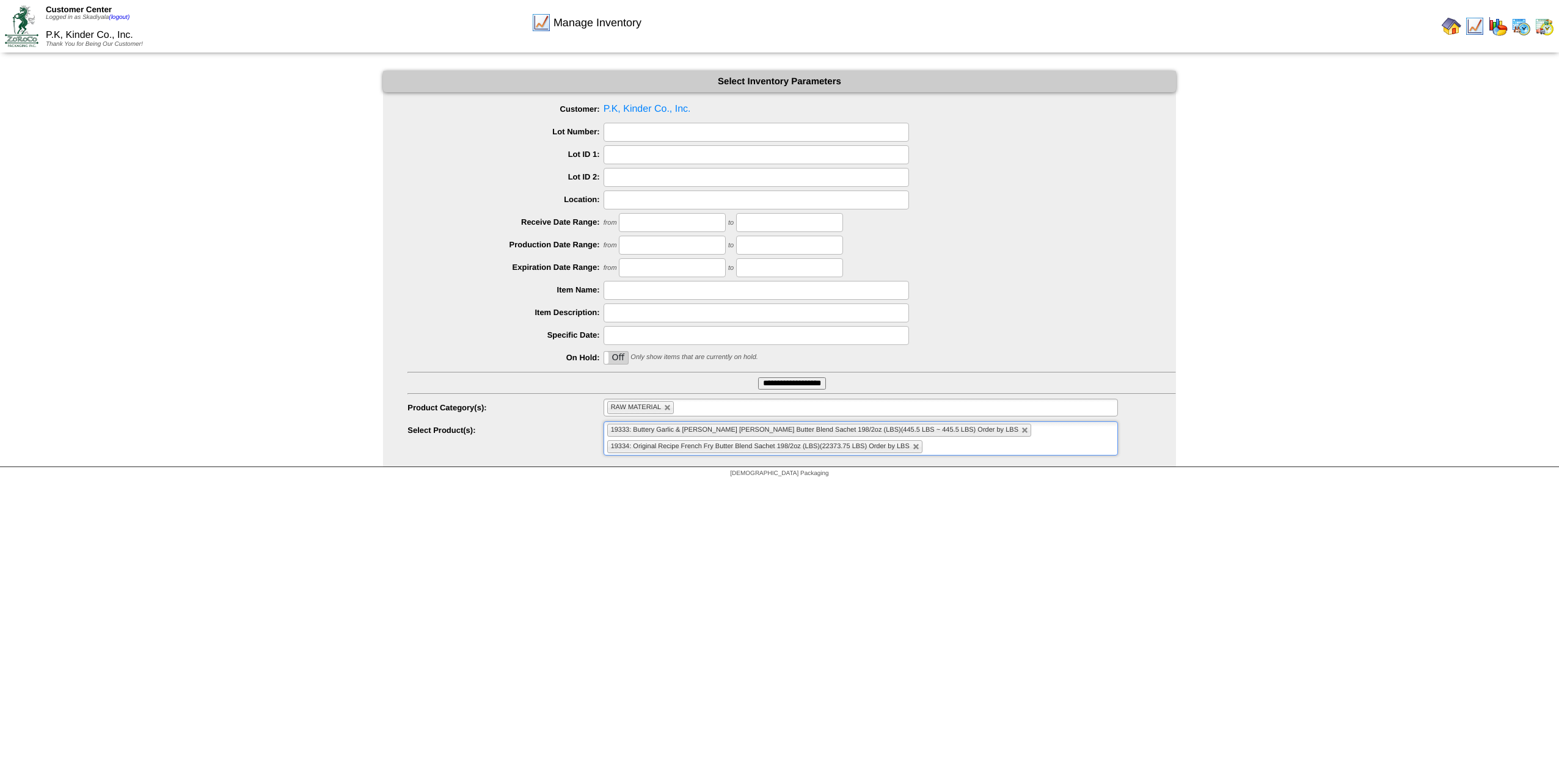
click at [923, 432] on ul "19333: Buttery Garlic & [PERSON_NAME] [PERSON_NAME] Butter Blend Sachet 198/2oz…" at bounding box center [861, 438] width 515 height 34
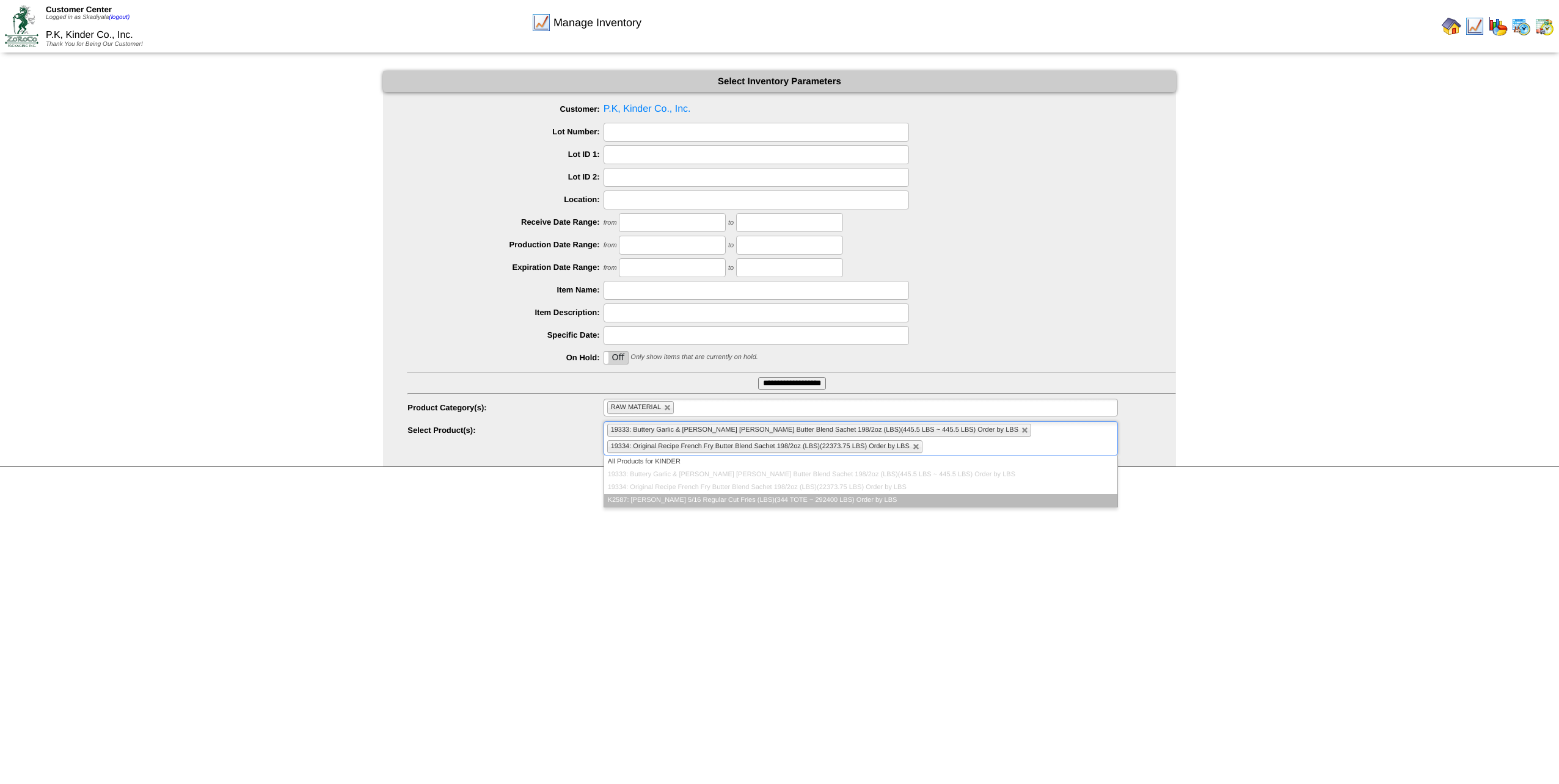
click at [894, 432] on li "K2587: [PERSON_NAME] 5/16 Regular Cut Fries (LBS)(344 TOTE ~ 292400 LBS) Order …" at bounding box center [861, 500] width 514 height 13
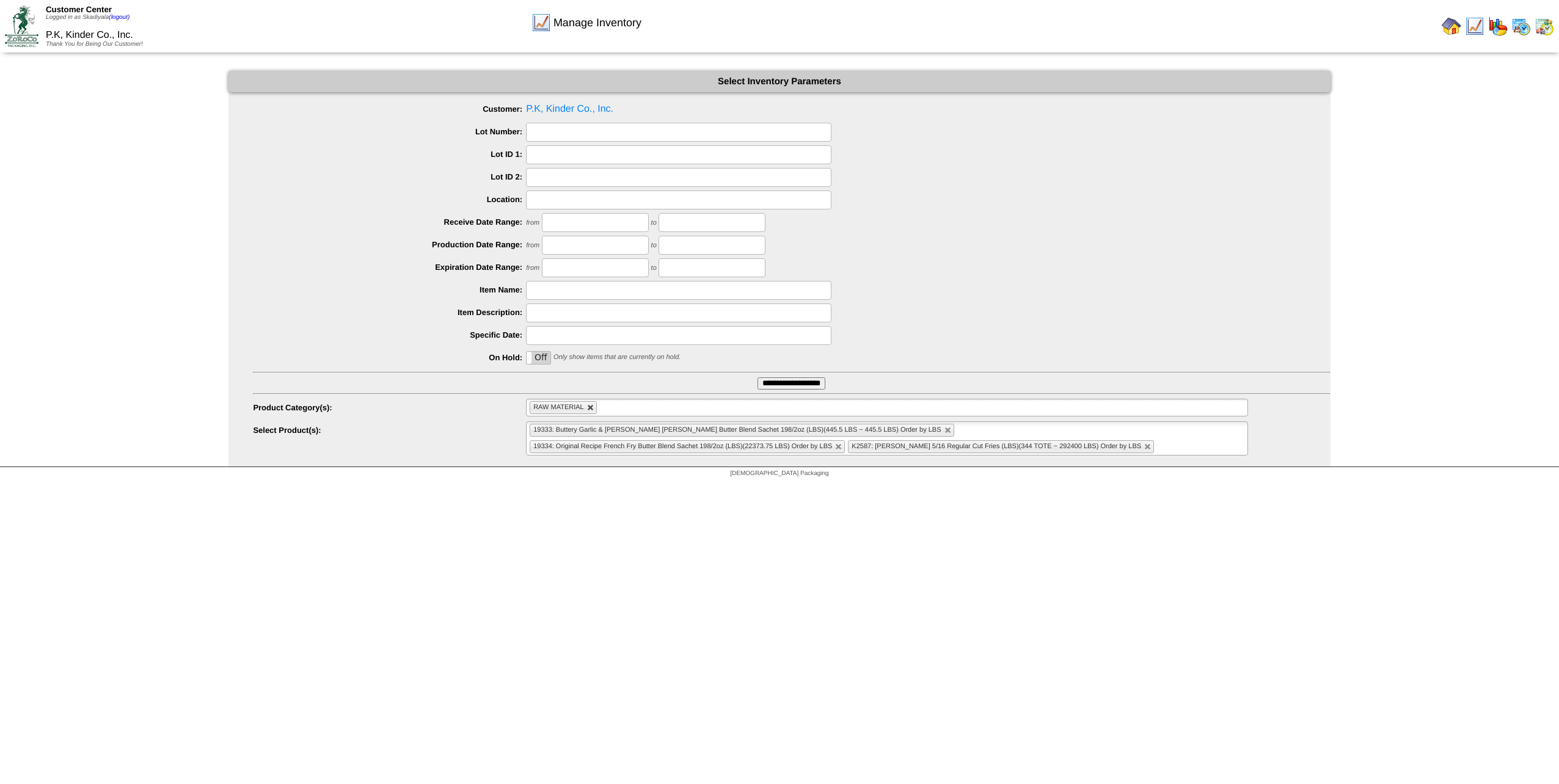
click at [594, 408] on link at bounding box center [590, 407] width 7 height 7
type input "**********"
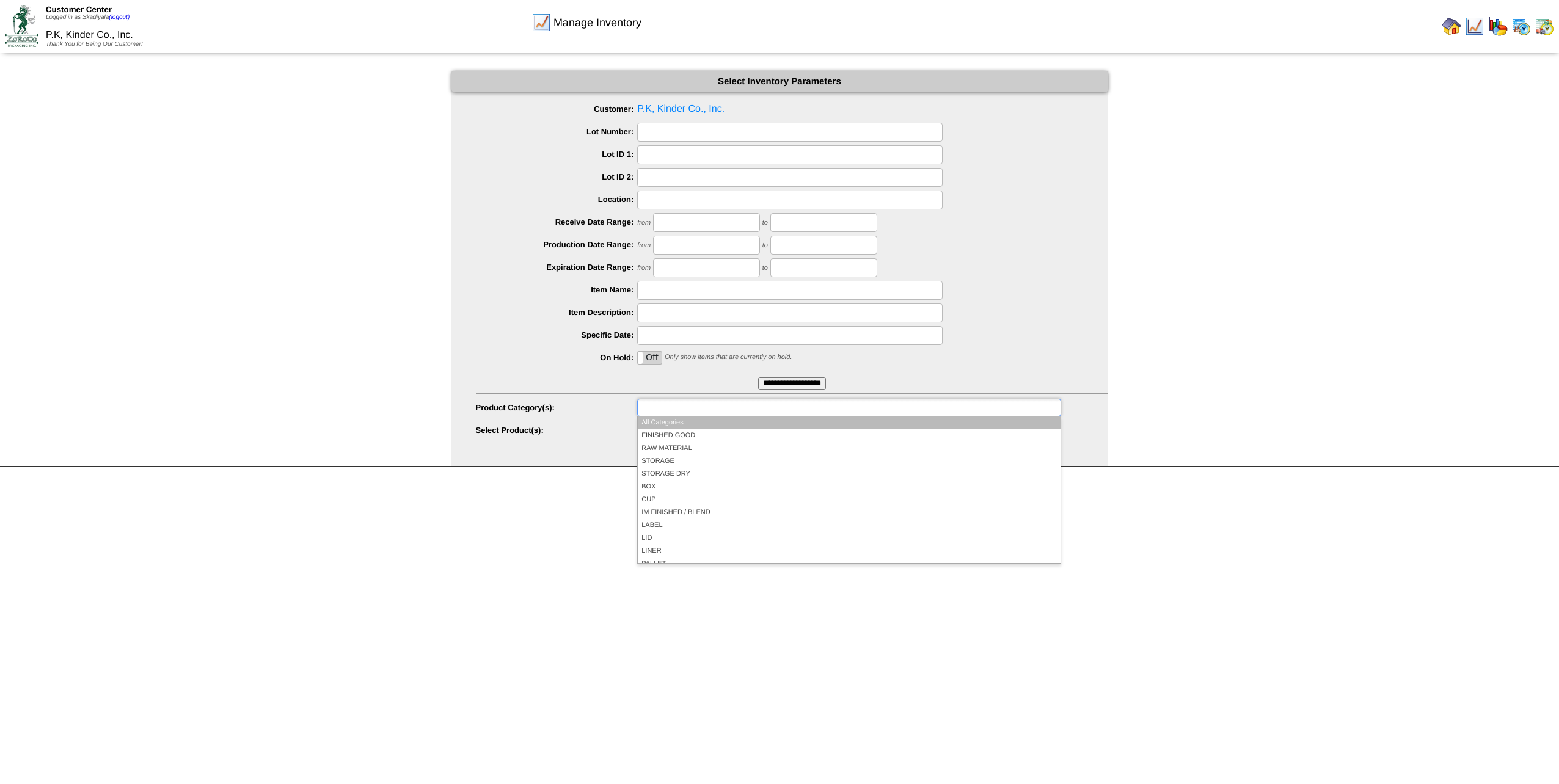
click at [657, 409] on input "text" at bounding box center [679, 407] width 78 height 15
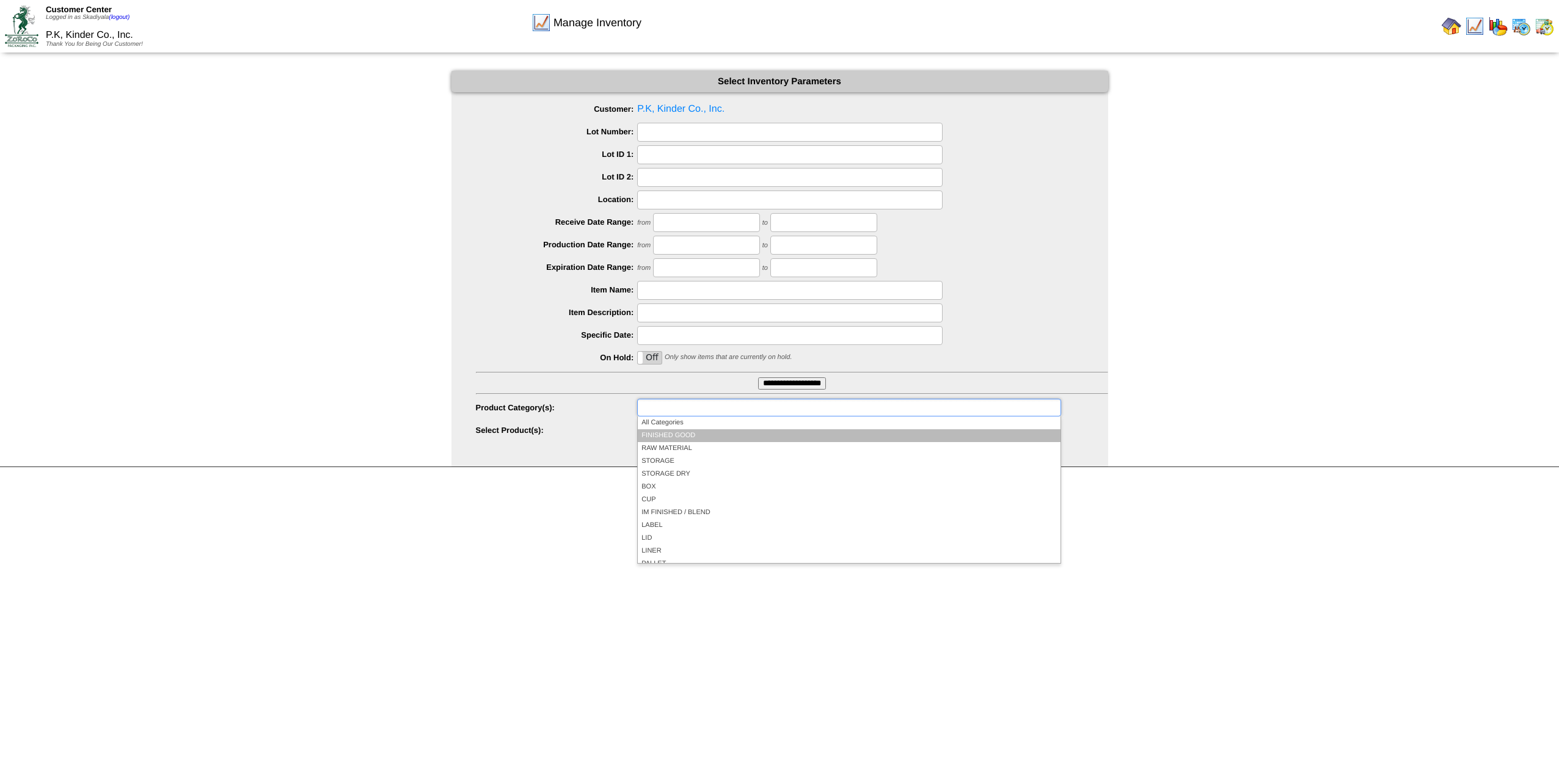
click at [677, 432] on li "FINISHED GOOD" at bounding box center [849, 435] width 422 height 13
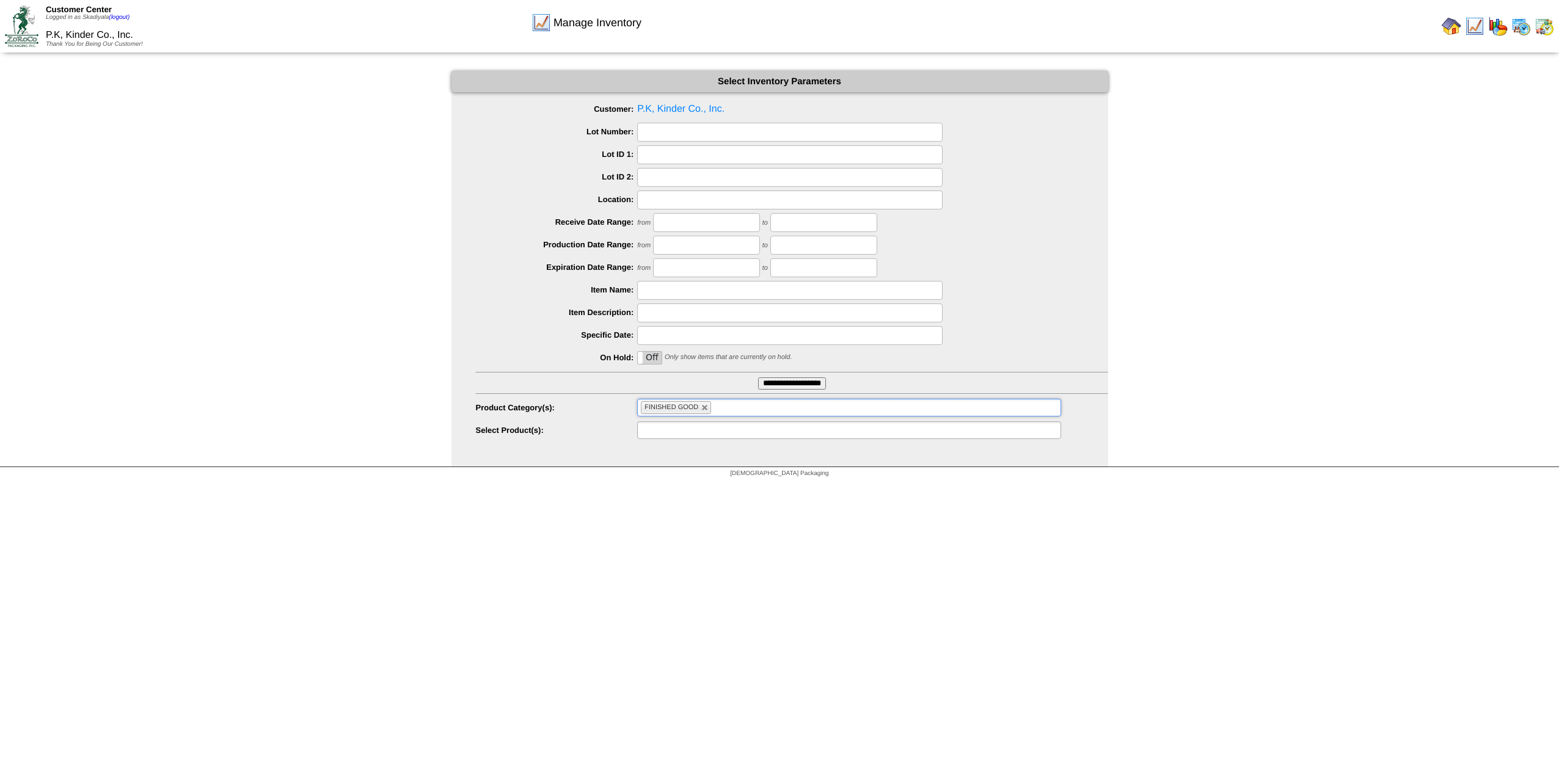
click at [893, 432] on ul at bounding box center [849, 430] width 424 height 17
click at [879, 432] on html "Customer Center Logged in as Skadiyala (logout) P.K, Kinder Co., Inc. Thank You…" at bounding box center [780, 241] width 1559 height 484
type input "**********"
click at [704, 410] on link at bounding box center [705, 407] width 7 height 7
type input "**********"
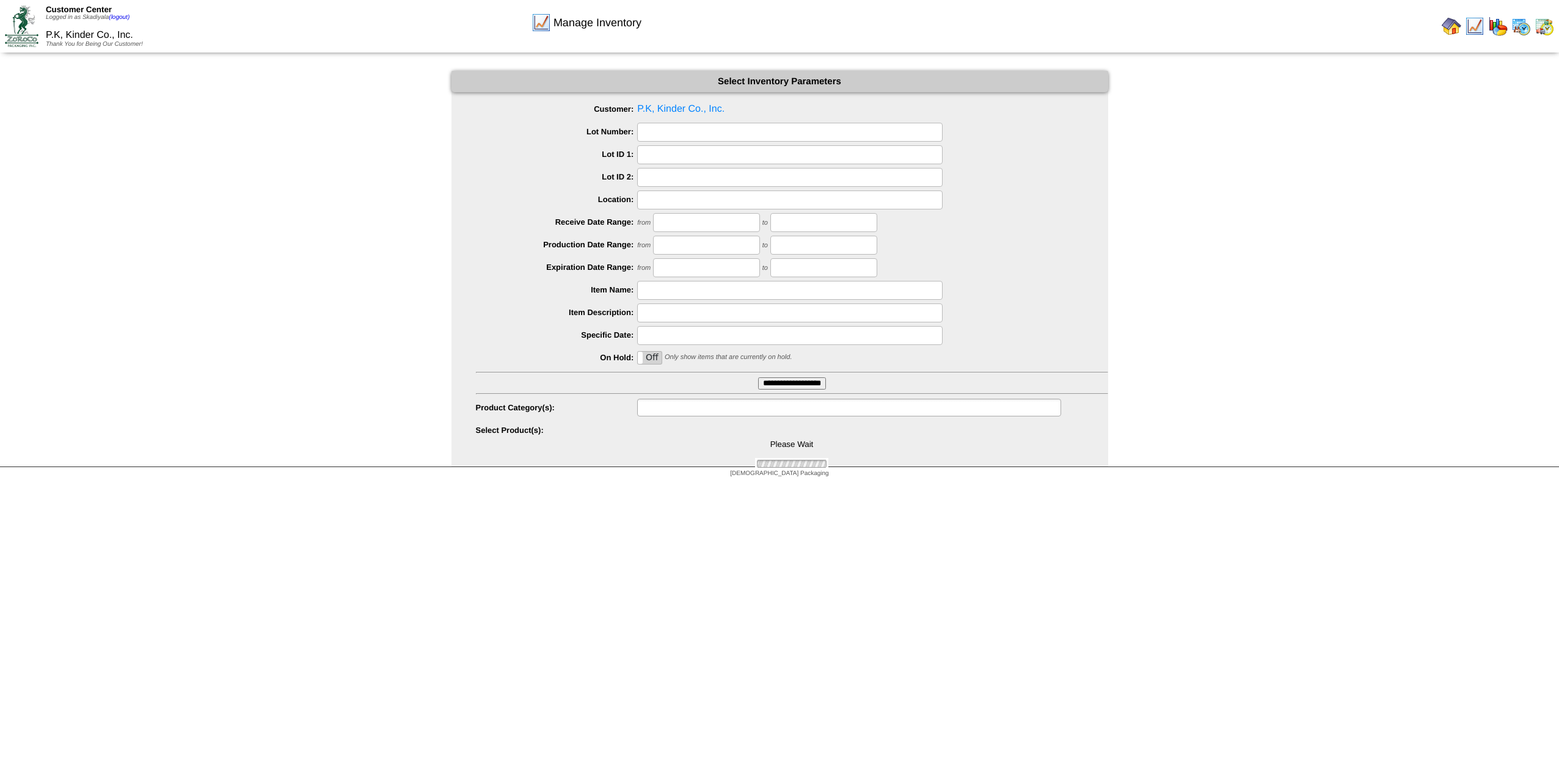
click at [729, 408] on ul at bounding box center [849, 407] width 424 height 17
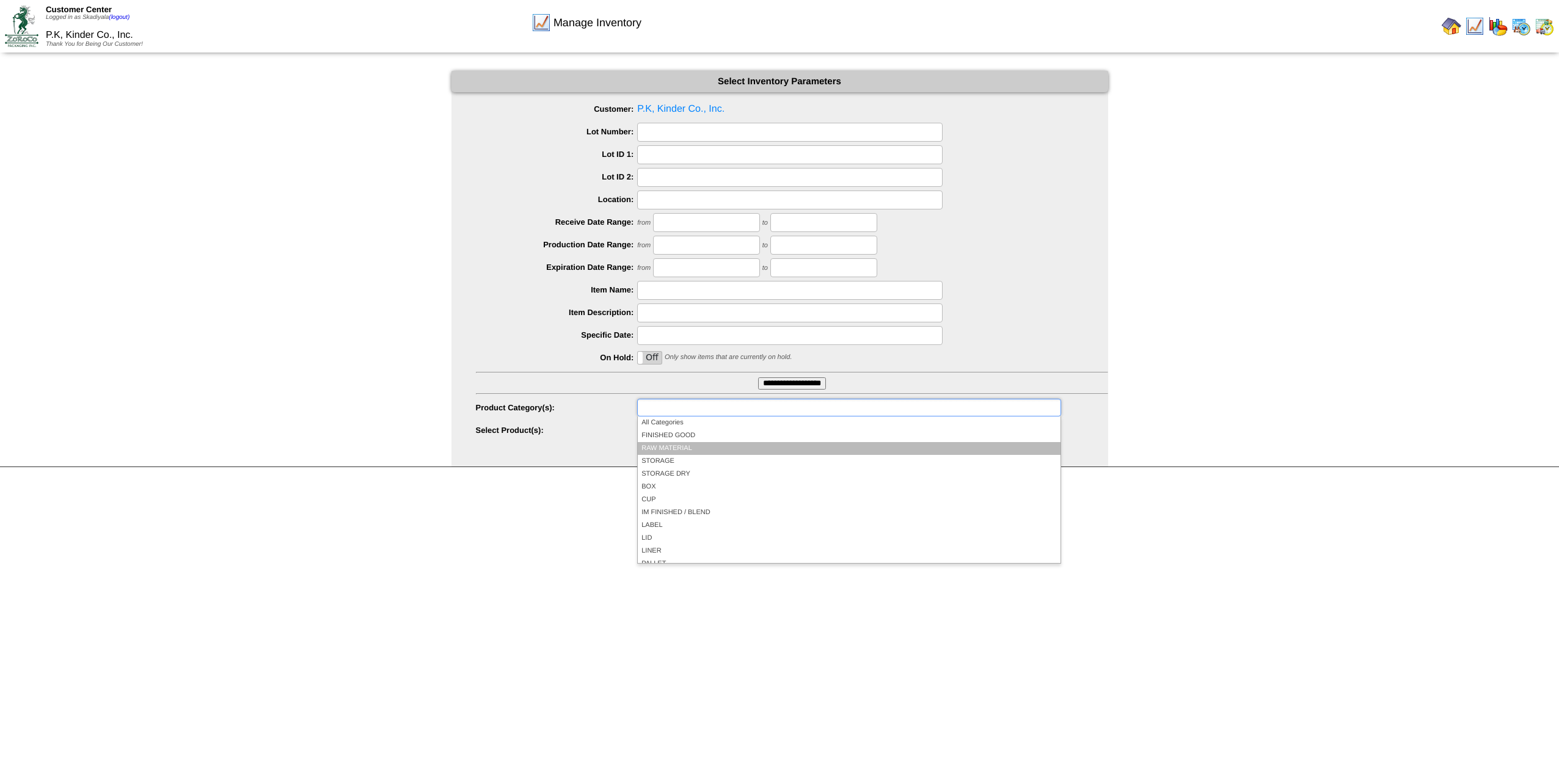
click at [707, 432] on li "RAW MATERIAL" at bounding box center [849, 449] width 422 height 13
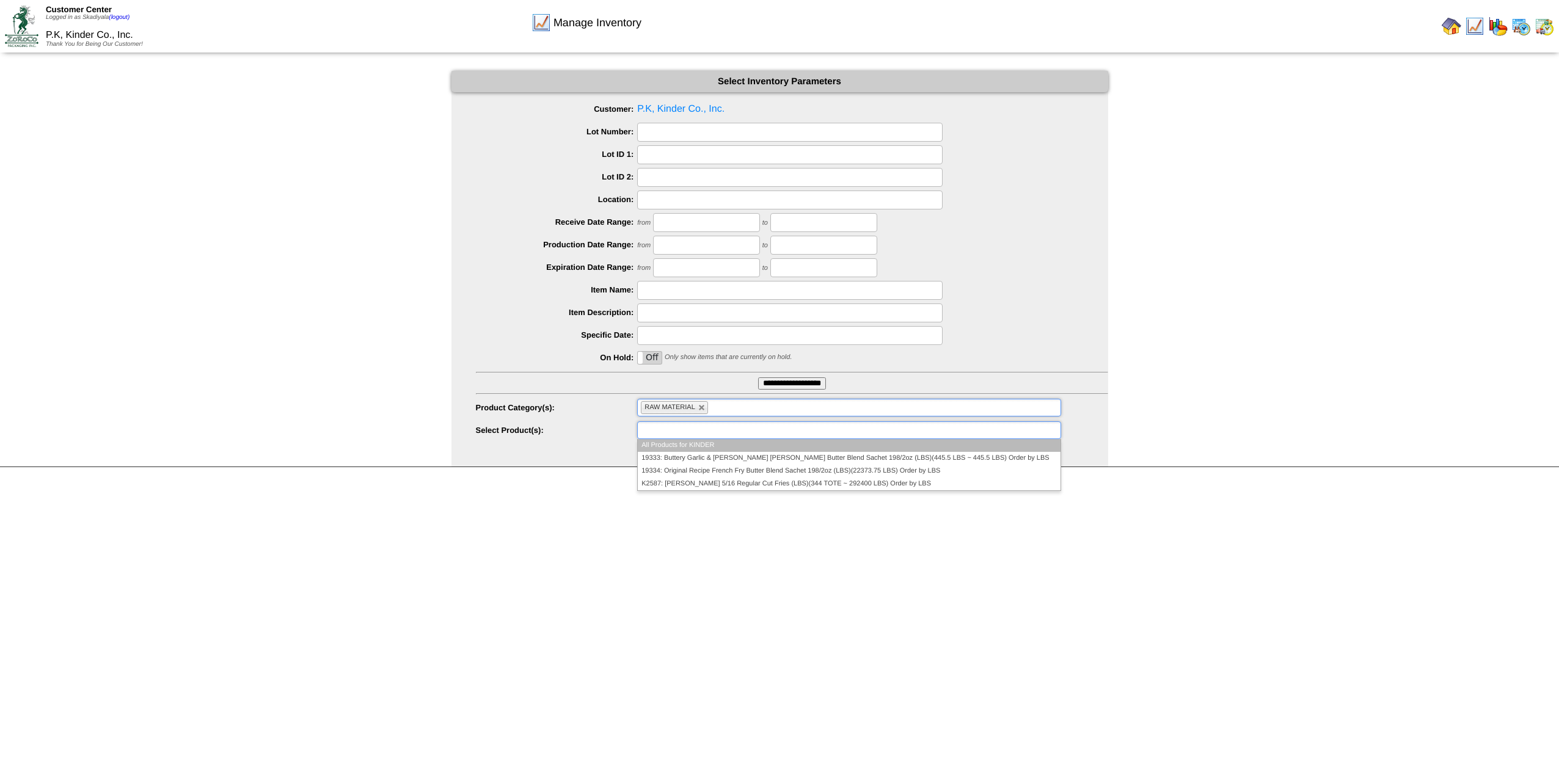
click at [876, 430] on ul at bounding box center [849, 430] width 424 height 17
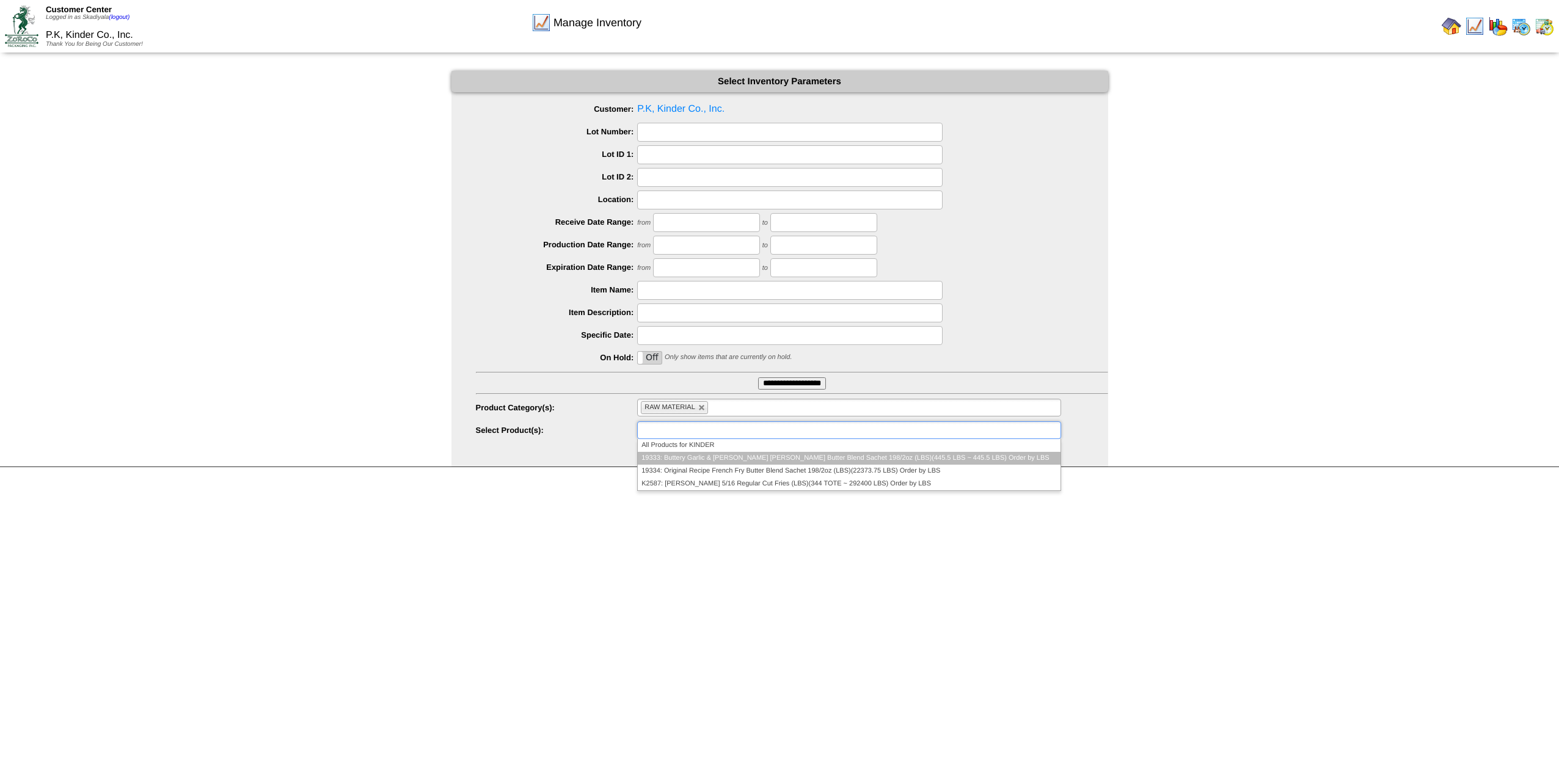
click at [890, 432] on li "19333: Buttery Garlic & [PERSON_NAME] [PERSON_NAME] Butter Blend Sachet 198/2oz…" at bounding box center [849, 458] width 422 height 13
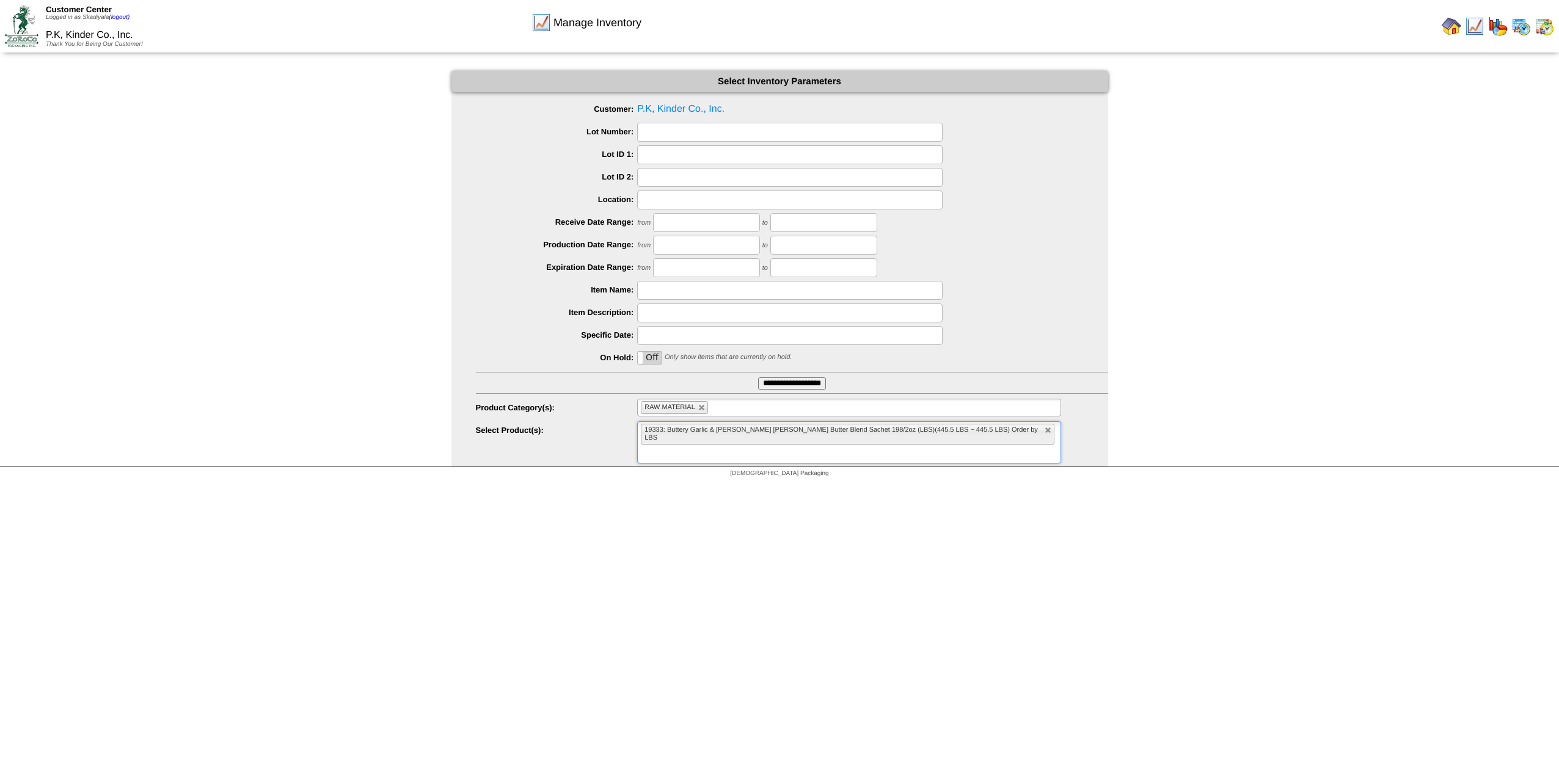
click at [923, 431] on ul "19333: Buttery Garlic & [PERSON_NAME] [PERSON_NAME] Butter Blend Sachet 198/2oz…" at bounding box center [849, 442] width 424 height 42
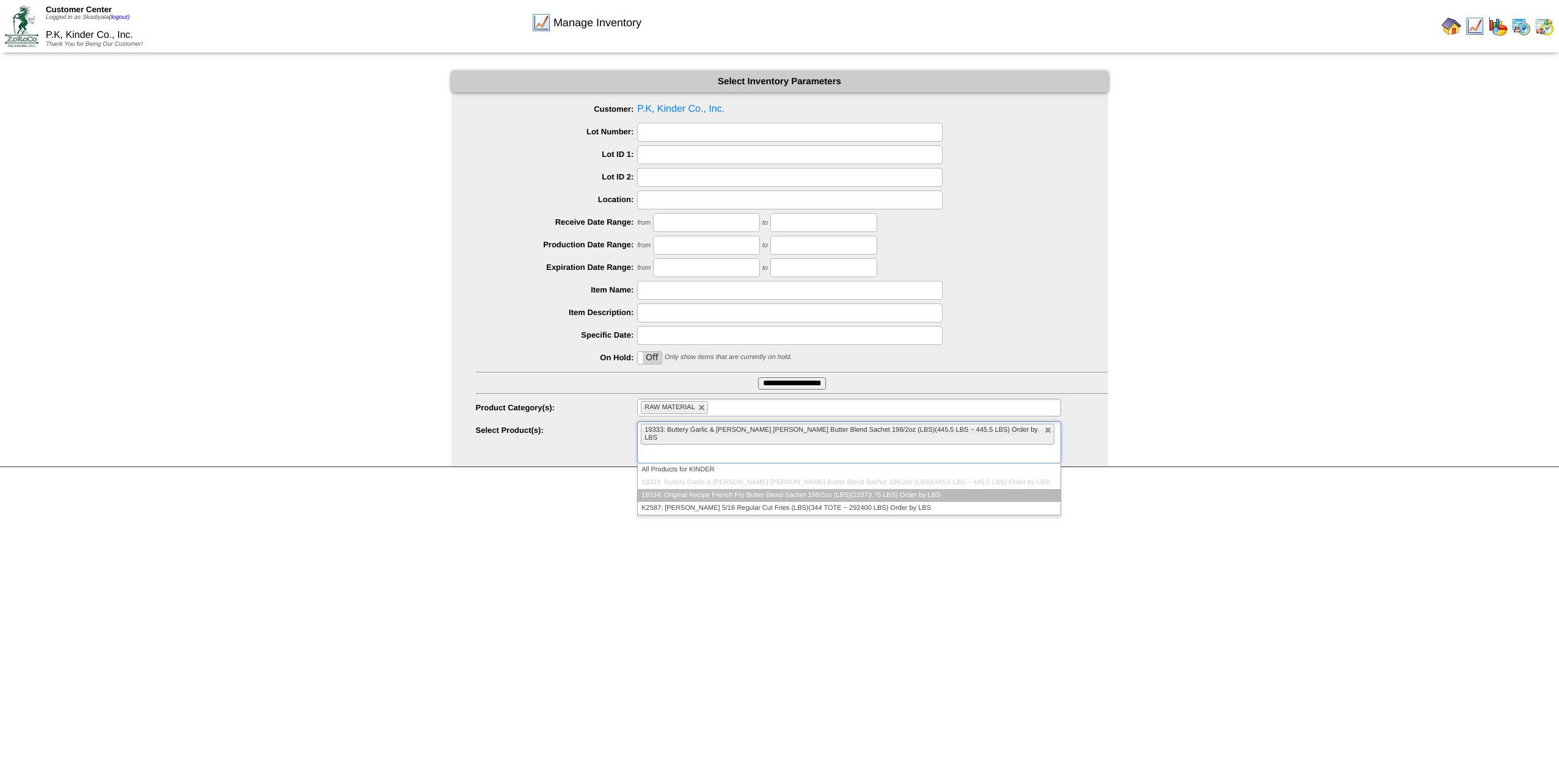
click at [923, 432] on li "19334: Original Recipe French Fry Butter Blend Sachet 198/2oz (LBS)(22373.75 LB…" at bounding box center [849, 496] width 422 height 13
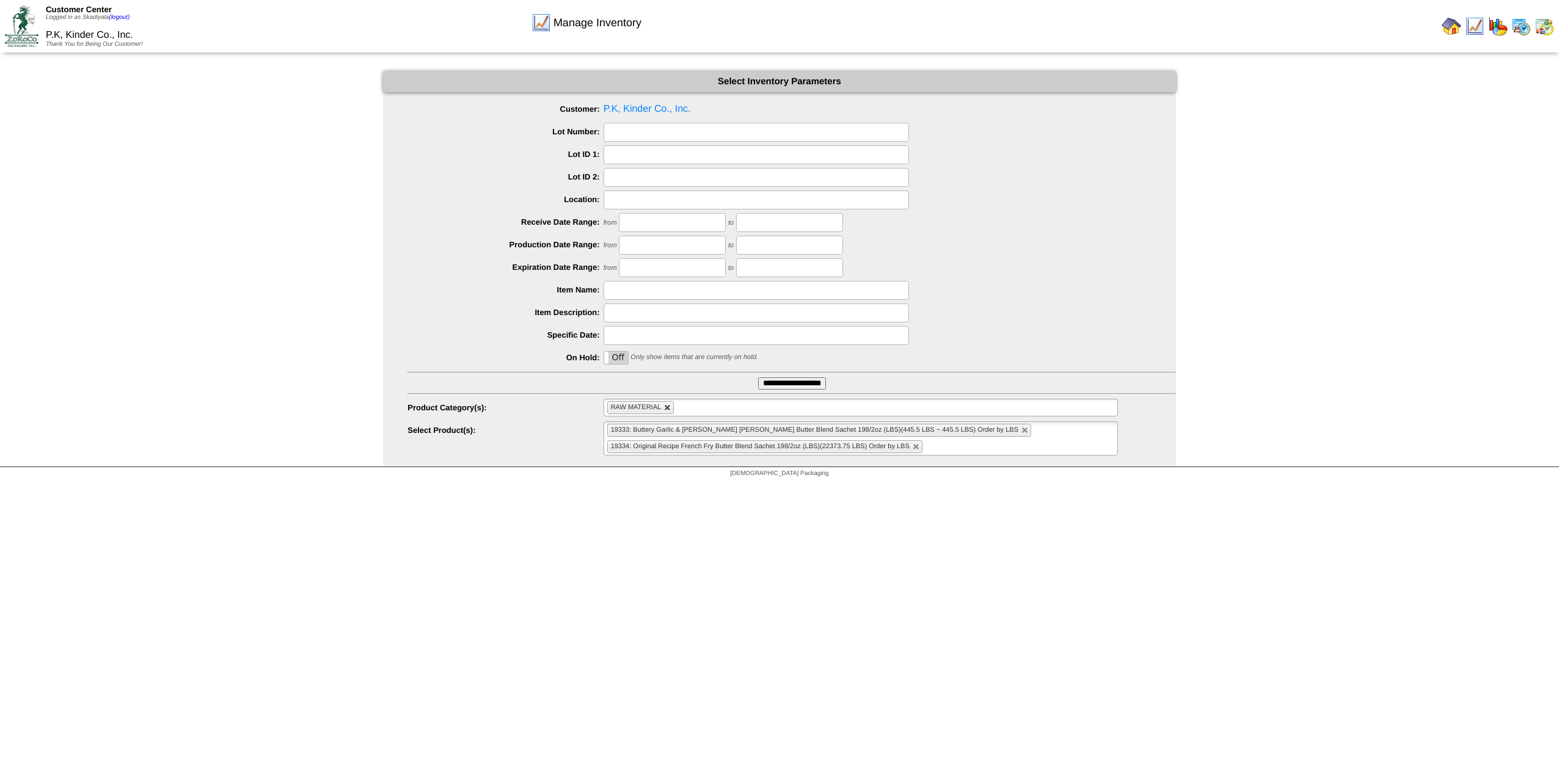
click at [671, 409] on link at bounding box center [667, 407] width 7 height 7
type input "**********"
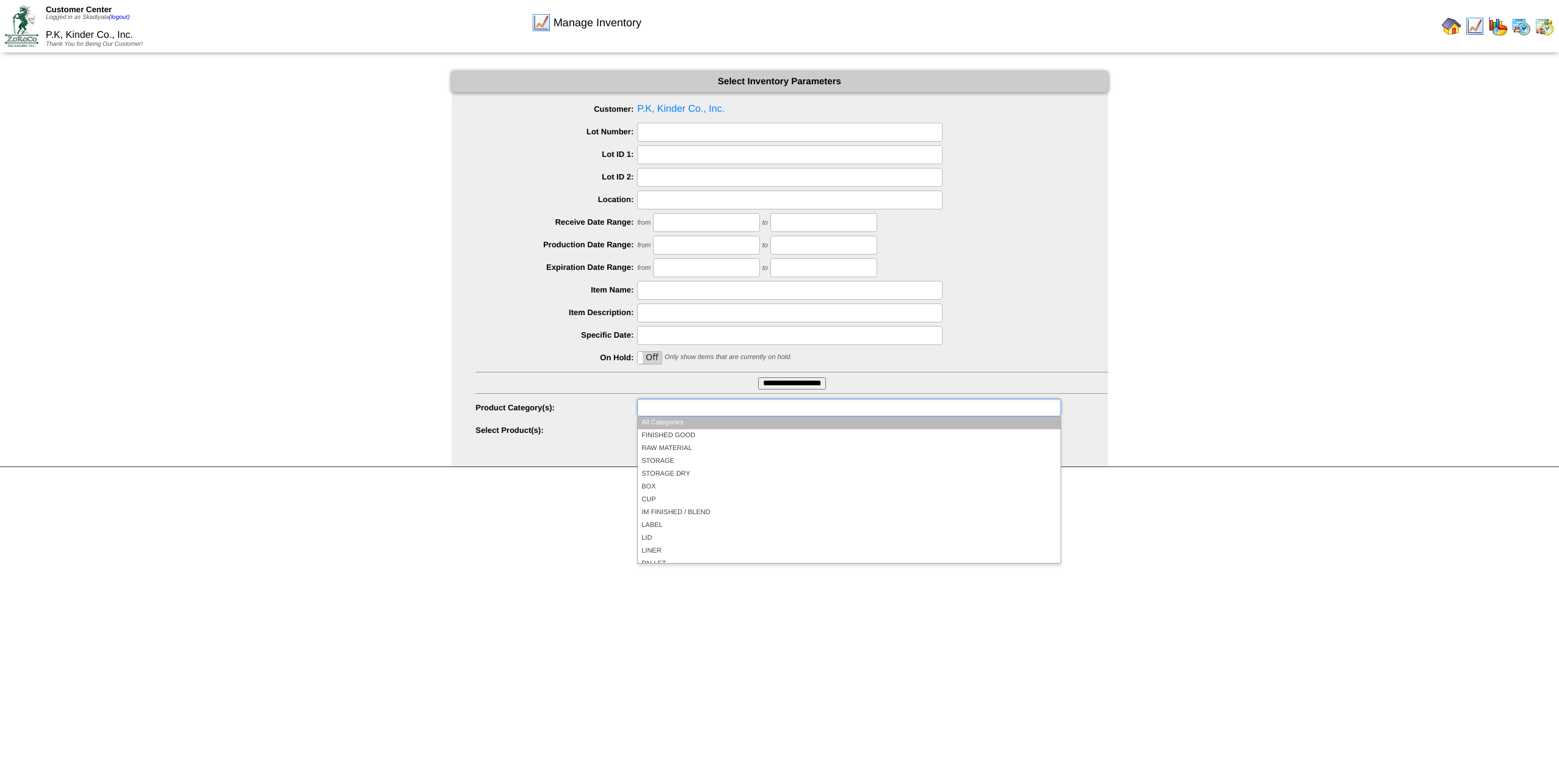
click at [688, 409] on input "text" at bounding box center [679, 407] width 78 height 15
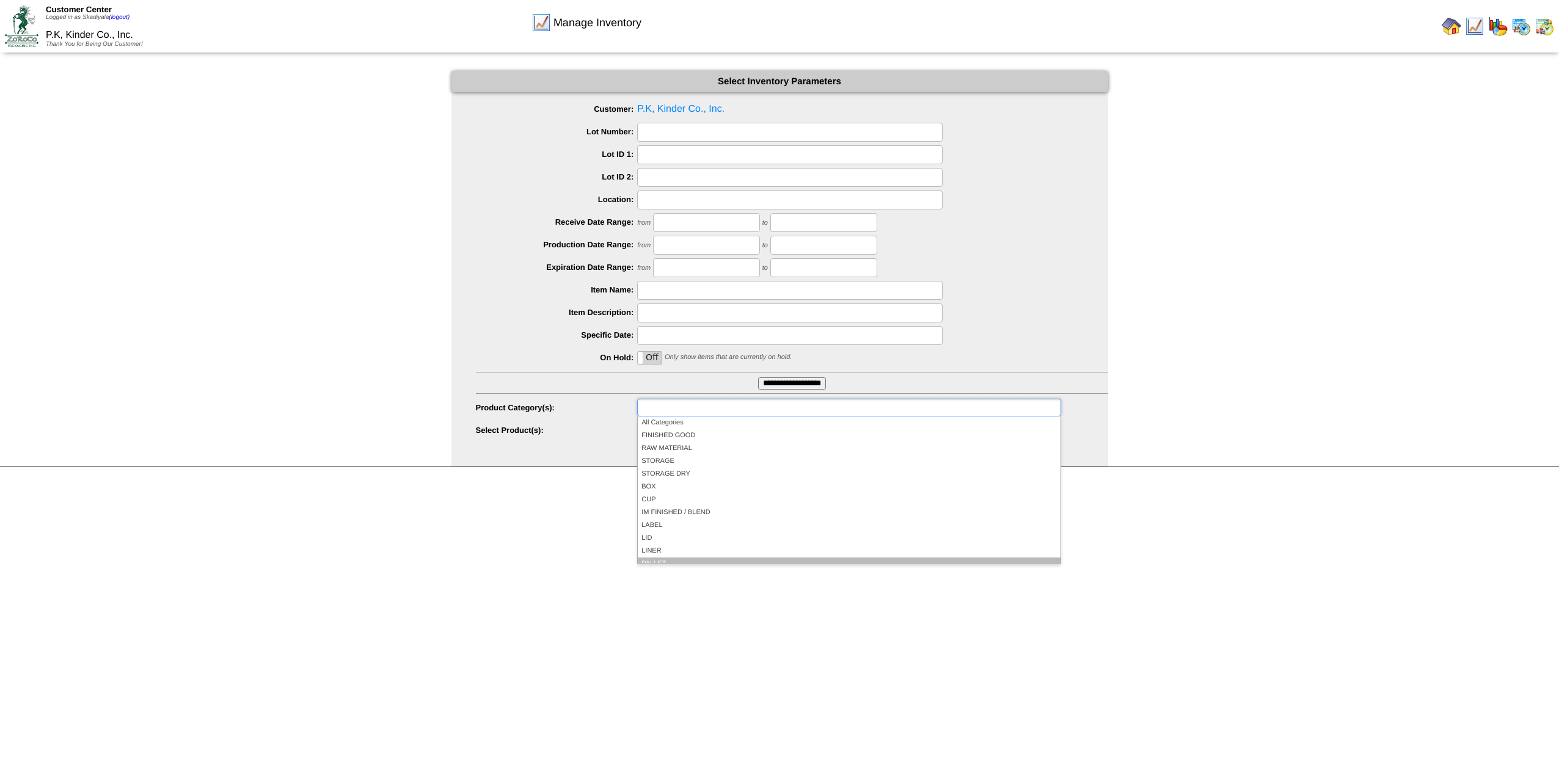
scroll to position [71, 0]
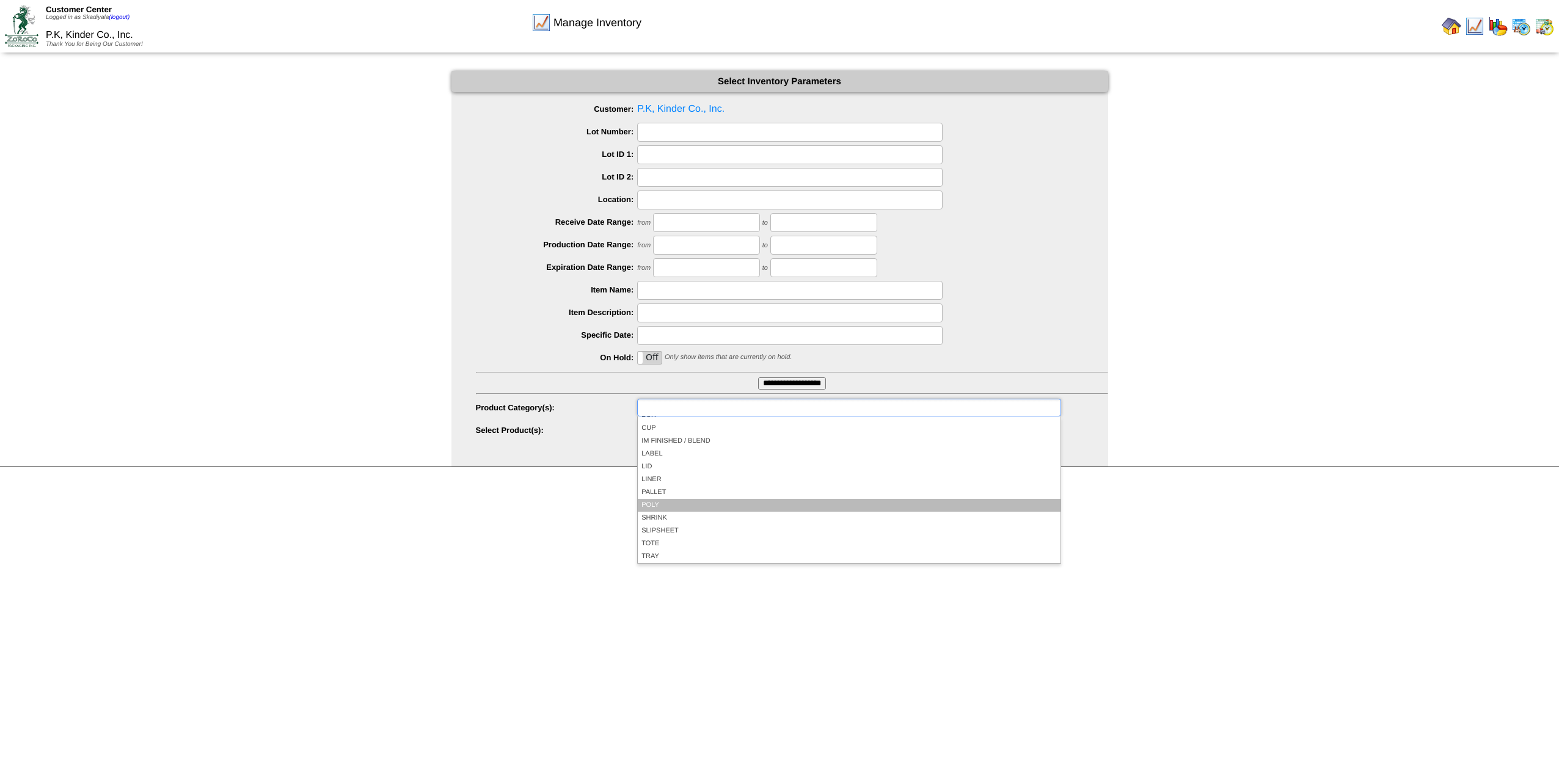
click at [675, 432] on li "POLY" at bounding box center [849, 505] width 422 height 13
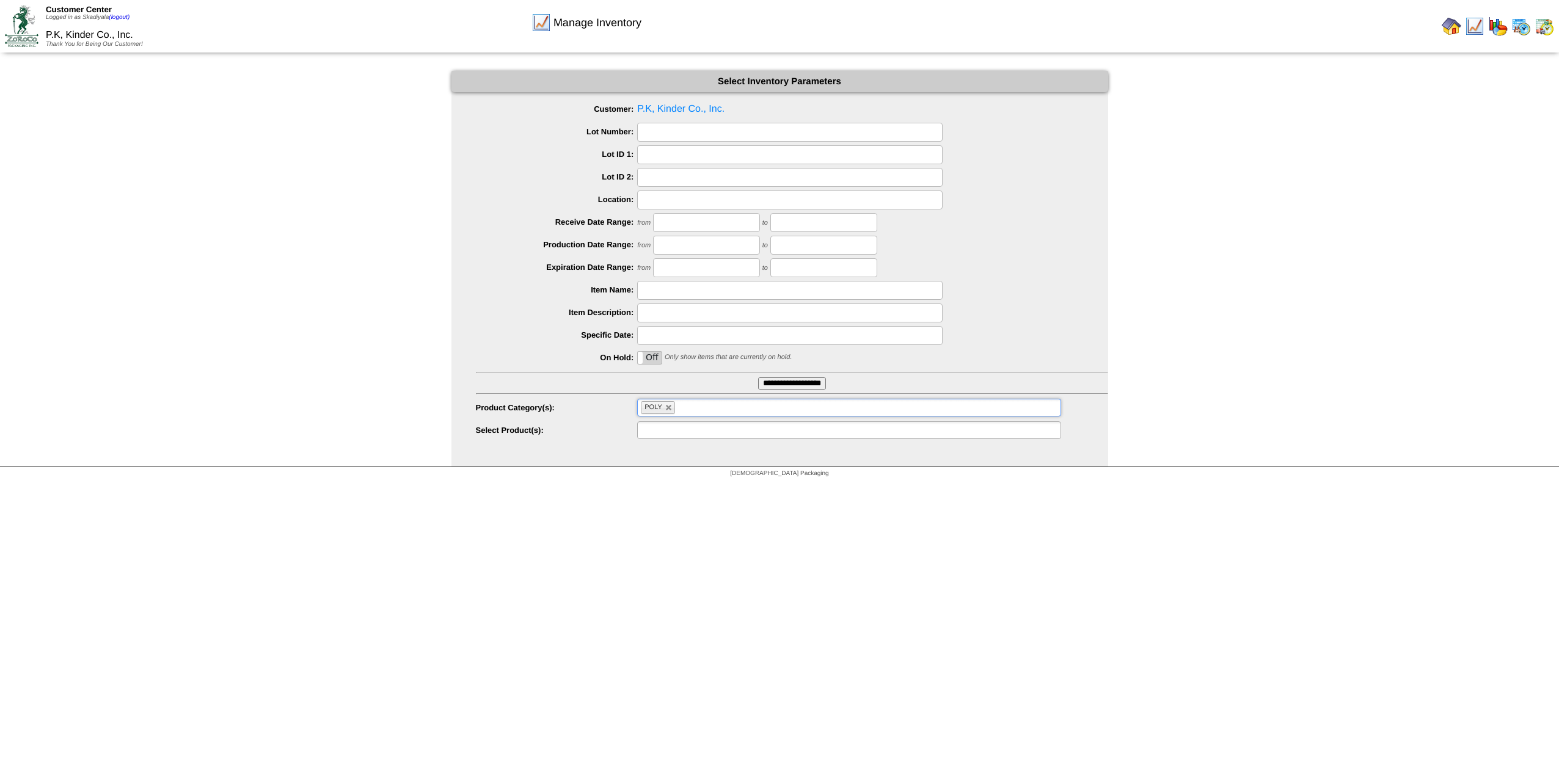
click at [913, 429] on ul at bounding box center [849, 430] width 424 height 17
click at [911, 432] on li "Z74001A: Poly - Crispy Fries - Original Recipe Film 18oz(187273 EA) Order by EA" at bounding box center [849, 458] width 422 height 13
click at [923, 432] on ul "Z74001A: Poly - Crispy Fries - Original Recipe Film 18oz(187273 EA) Order by EA" at bounding box center [849, 430] width 424 height 17
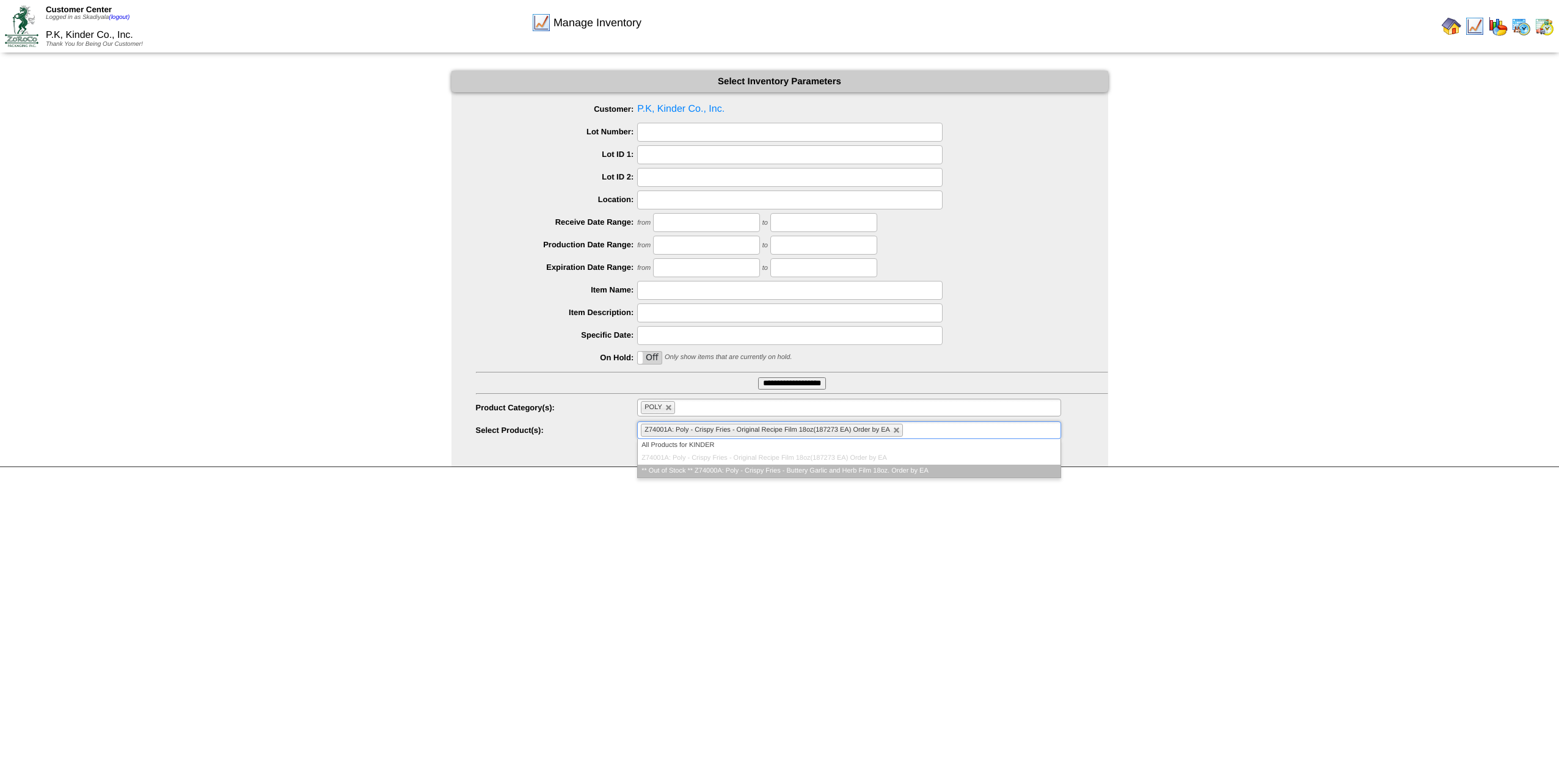
click at [923, 432] on li "** Out of Stock ** Z74000A: Poly - Crispy Fries - Buttery Garlic and Herb Film …" at bounding box center [849, 471] width 422 height 13
click at [923, 432] on html "Customer Center Logged in as Skadiyala (logout) P.K, Kinder Co., Inc. Thank You…" at bounding box center [780, 241] width 1559 height 484
click at [896, 429] on link at bounding box center [896, 430] width 7 height 7
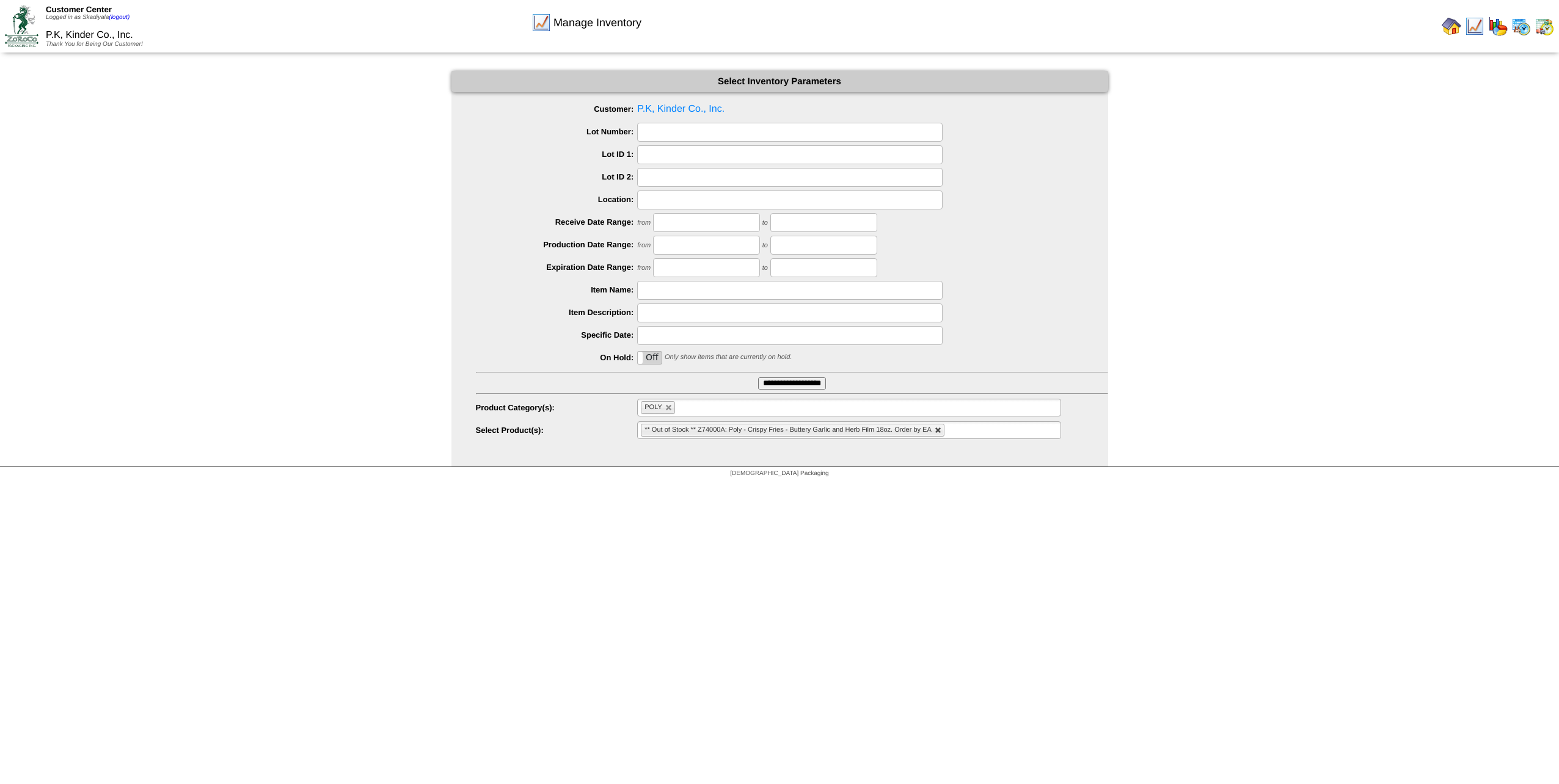
click at [923, 432] on link at bounding box center [938, 430] width 7 height 7
type input "**********"
click at [667, 408] on link at bounding box center [668, 407] width 7 height 7
type input "**********"
click at [690, 407] on input "text" at bounding box center [679, 407] width 78 height 15
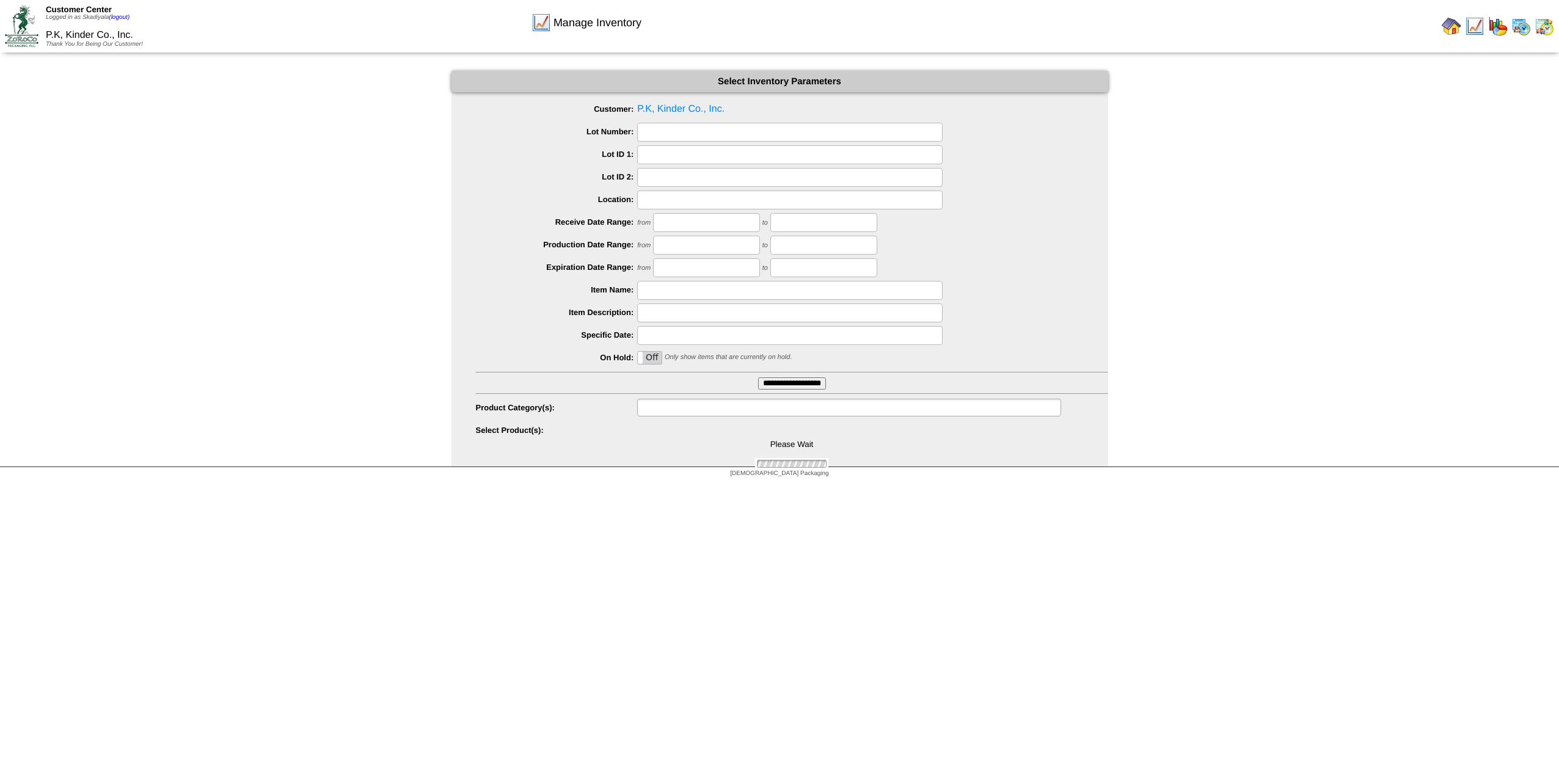
scroll to position [0, 0]
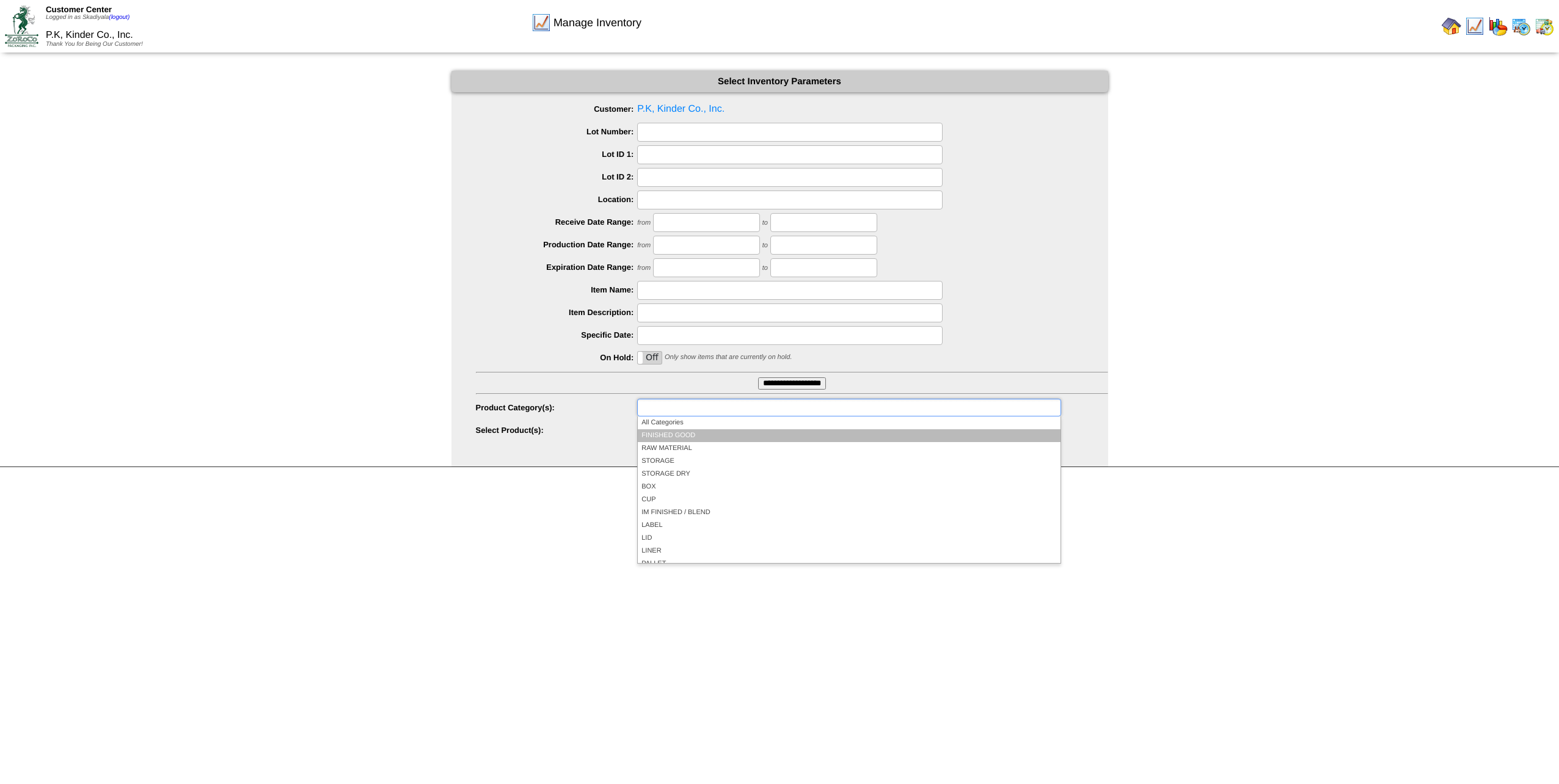
click at [694, 429] on li "FINISHED GOOD" at bounding box center [849, 435] width 422 height 13
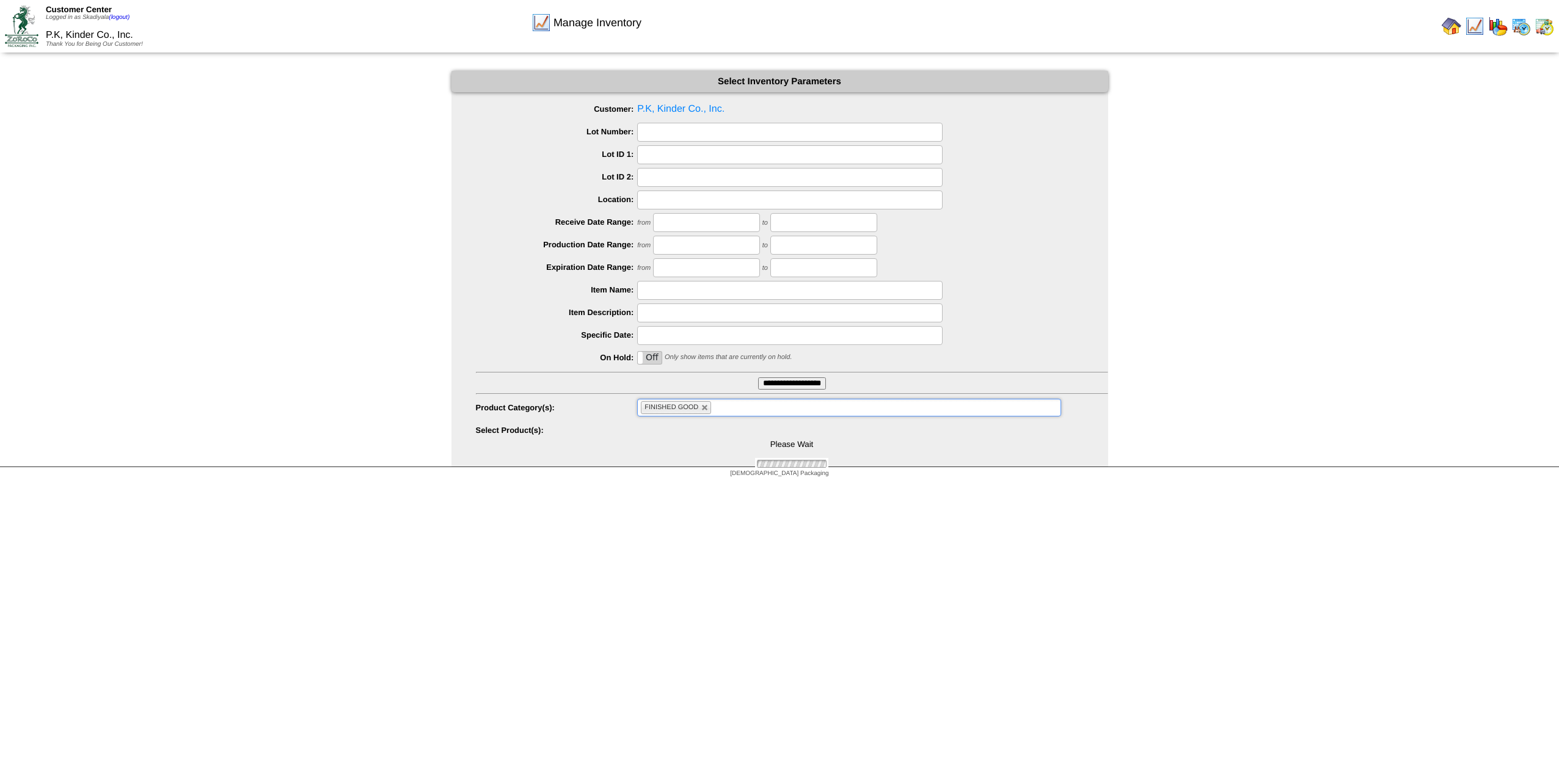
click at [822, 413] on ul "FINISHED GOOD" at bounding box center [849, 407] width 424 height 17
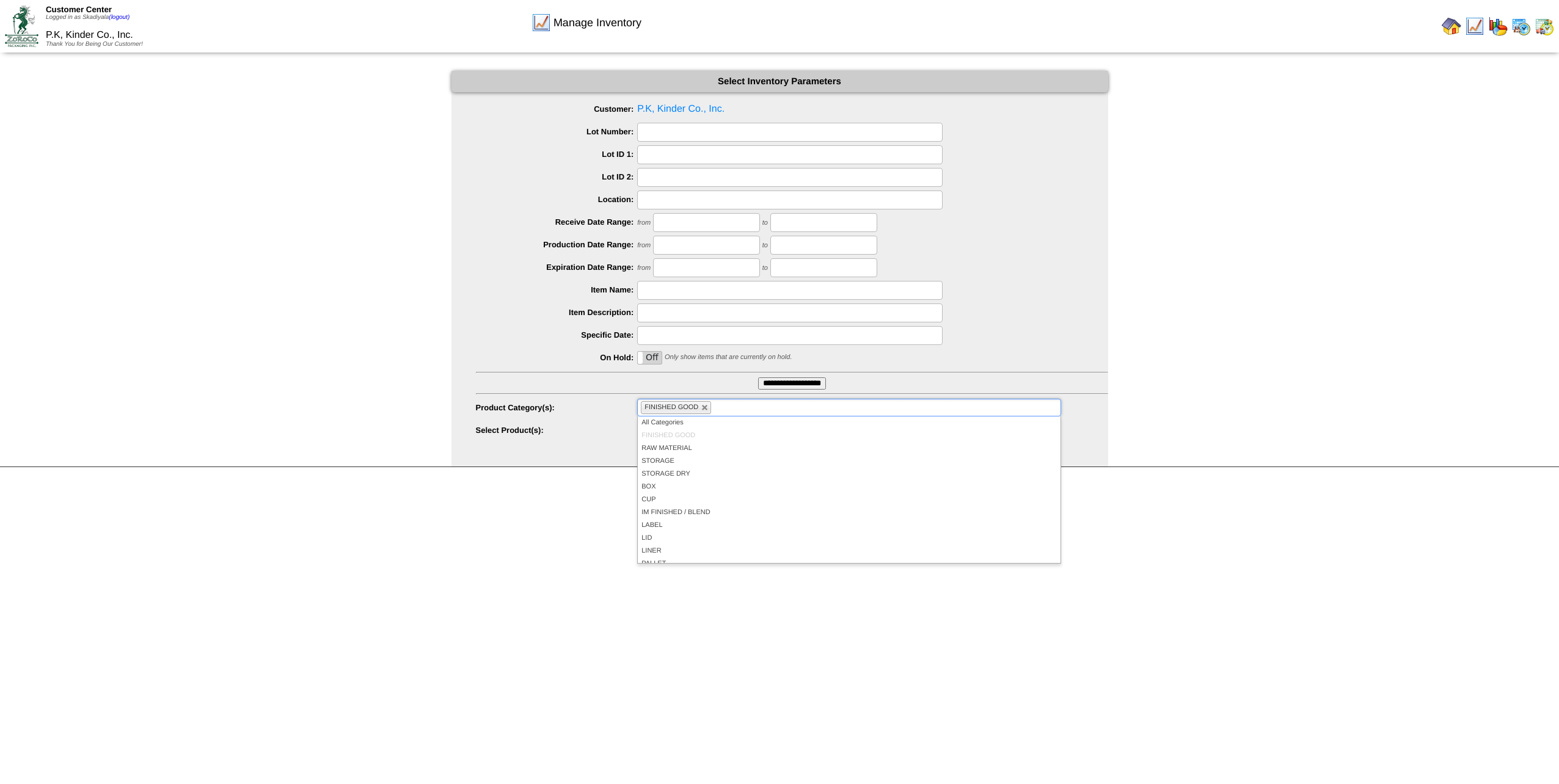
click at [823, 415] on ul "FINISHED GOOD" at bounding box center [849, 407] width 424 height 17
click at [923, 432] on div "Manage Inventory Select Inventory Parameters Customer: P.K, Kinder Co., Inc. Lo…" at bounding box center [780, 268] width 1559 height 396
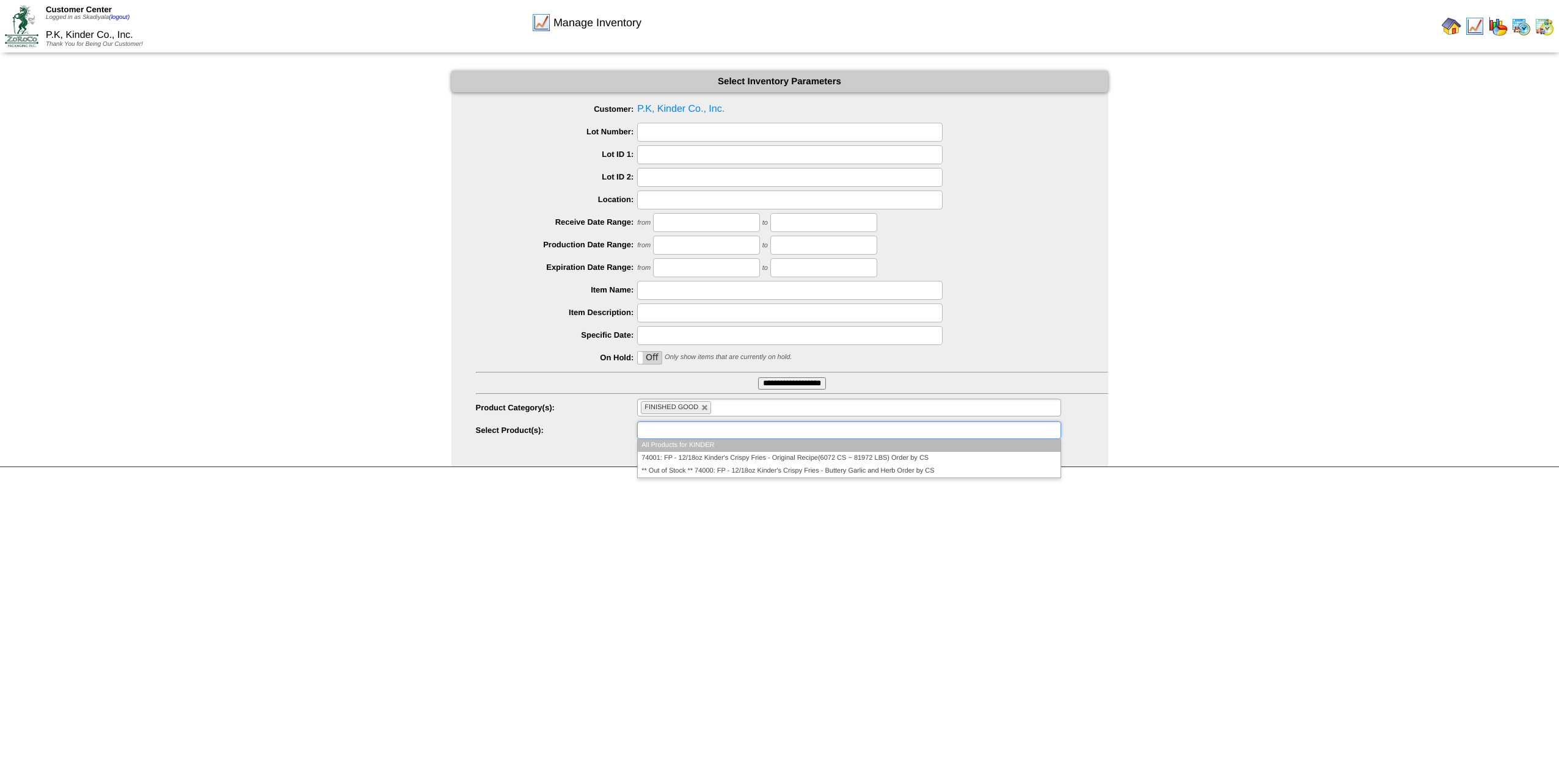
click at [923, 432] on ul at bounding box center [849, 430] width 424 height 17
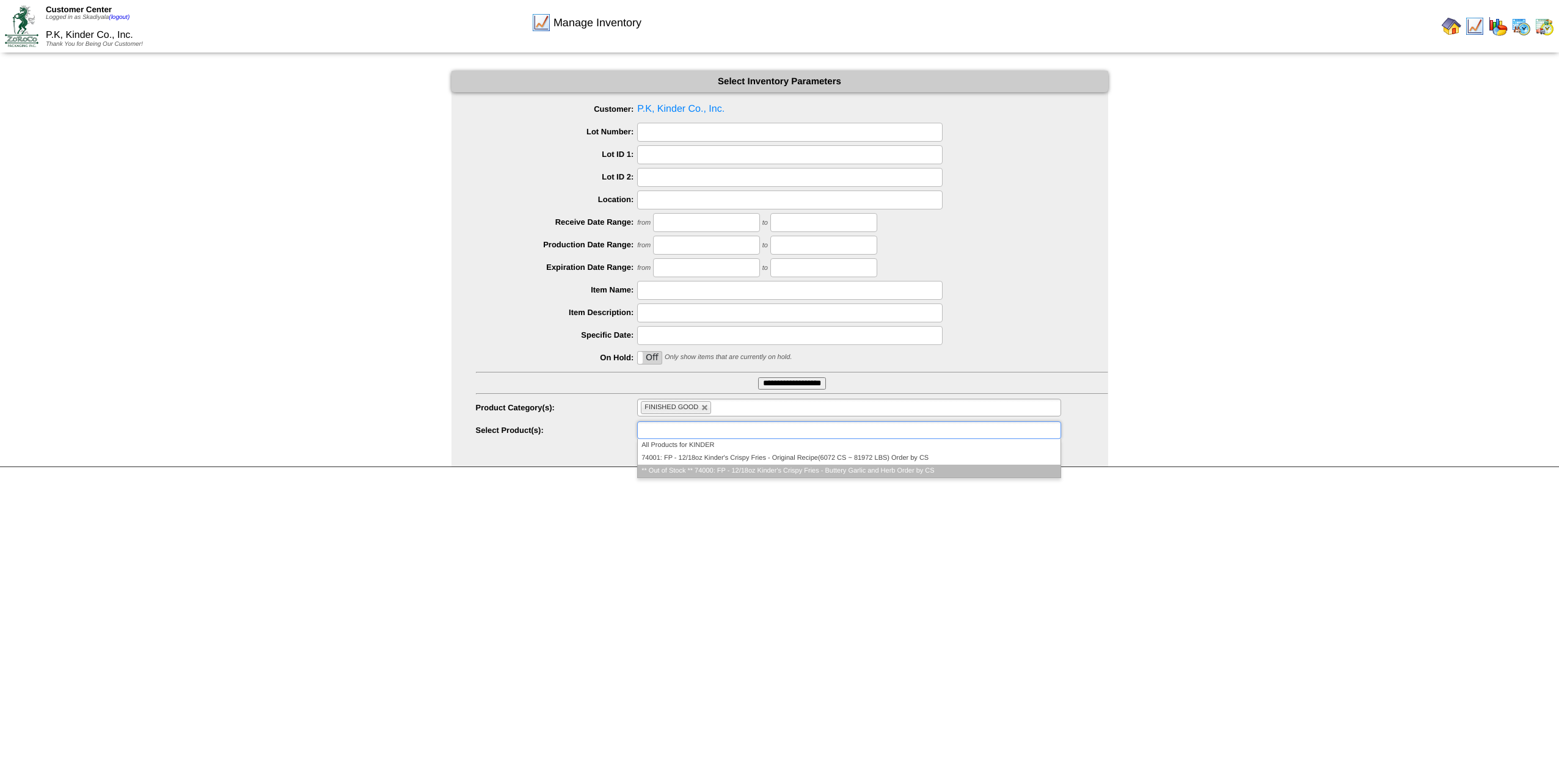
click at [902, 432] on li "** Out of Stock ** 74000: FP - 12/18oz Kinder's Crispy Fries - Buttery Garlic a…" at bounding box center [849, 471] width 422 height 13
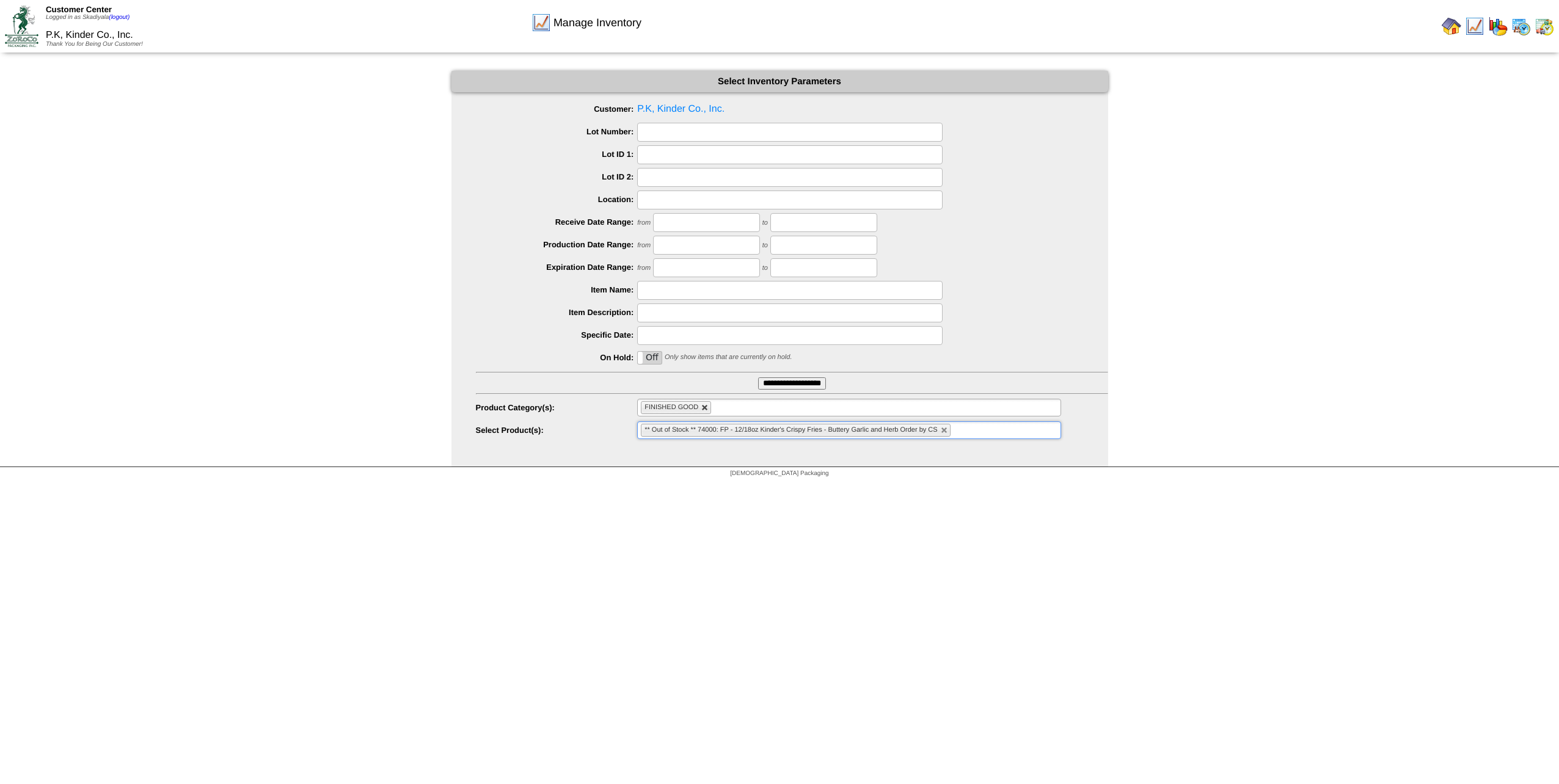
click at [706, 409] on link at bounding box center [705, 407] width 7 height 7
type input "**********"
click at [716, 411] on input "text" at bounding box center [679, 407] width 78 height 15
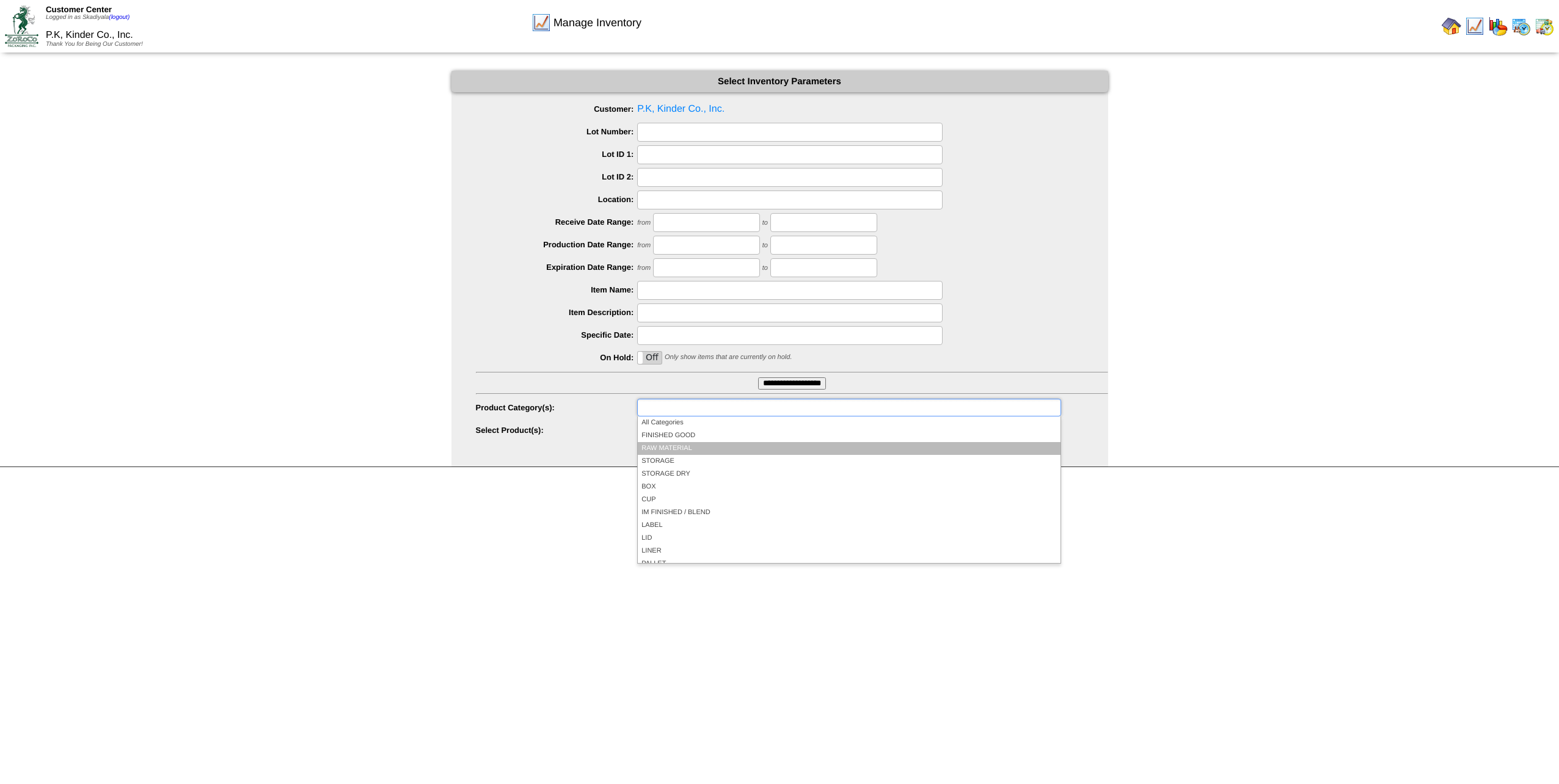
click at [702, 432] on li "RAW MATERIAL" at bounding box center [849, 449] width 422 height 13
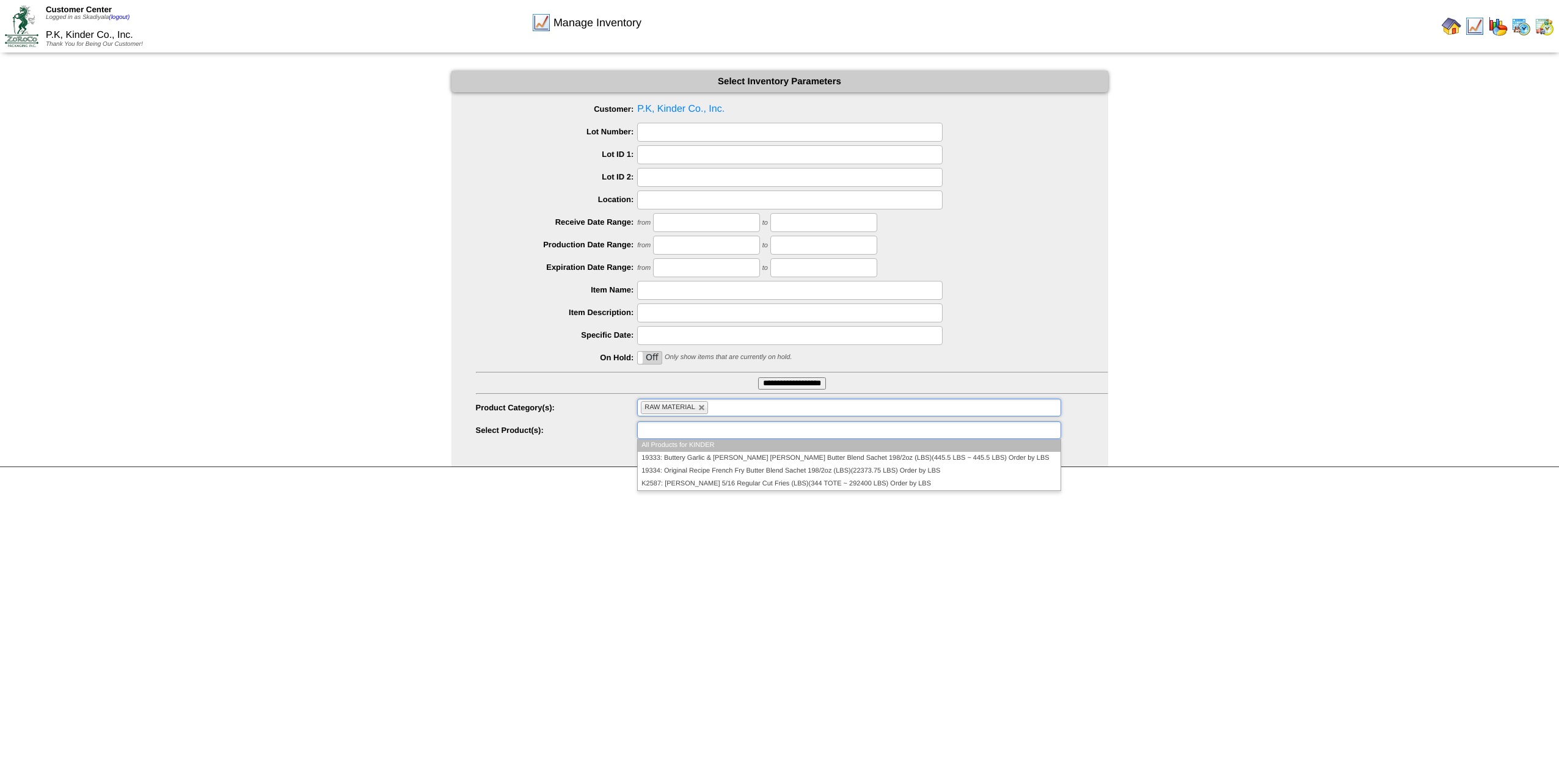
click at [853, 430] on ul at bounding box center [849, 430] width 424 height 17
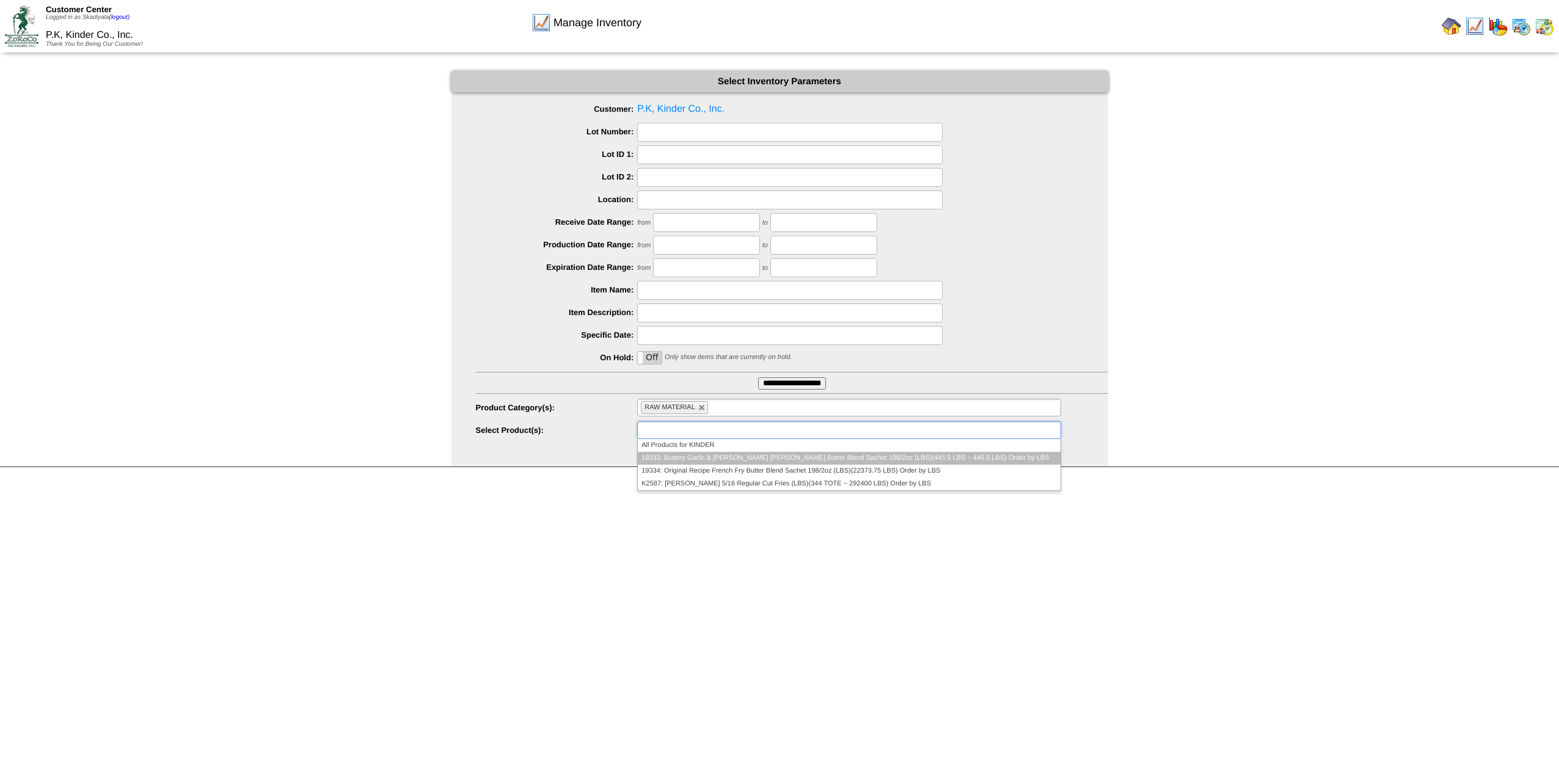
click at [862, 432] on li "19333: Buttery Garlic & [PERSON_NAME] [PERSON_NAME] Butter Blend Sachet 198/2oz…" at bounding box center [849, 458] width 422 height 13
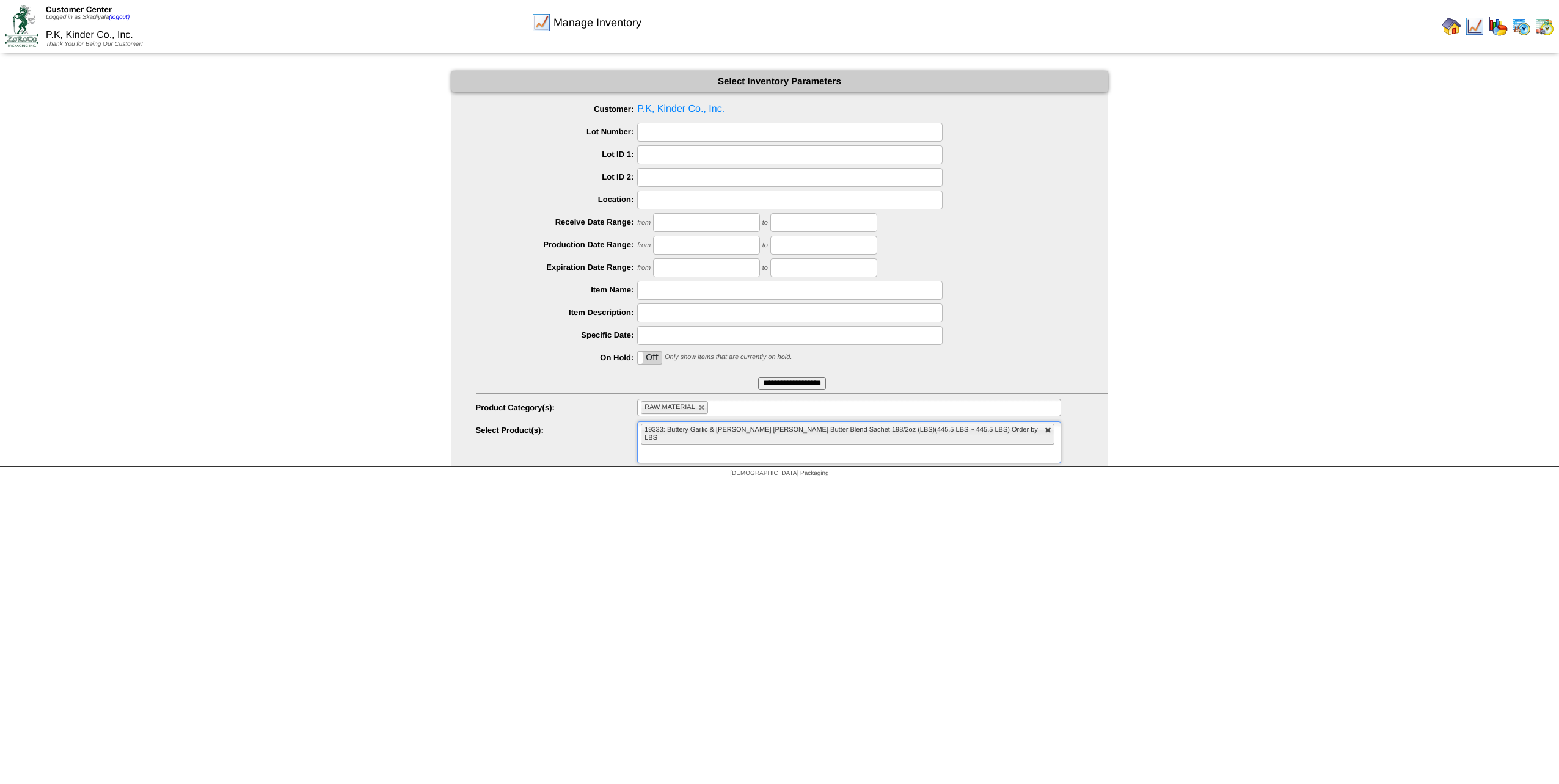
click at [923, 430] on link at bounding box center [1048, 430] width 7 height 7
click at [868, 407] on ul "RAW MATERIAL" at bounding box center [849, 407] width 424 height 17
type input "**********"
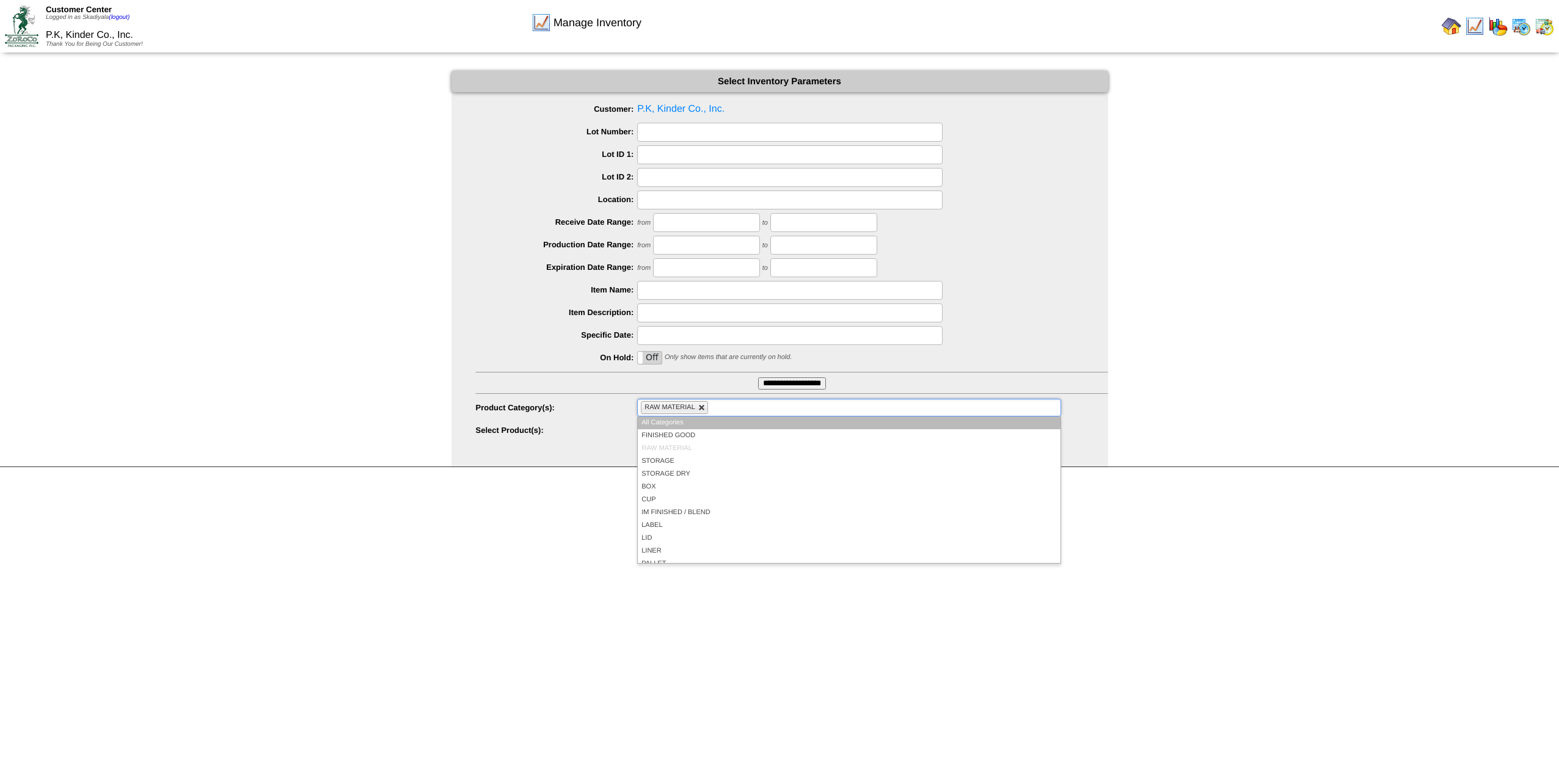
click at [702, 408] on link at bounding box center [702, 407] width 7 height 7
click at [704, 405] on ul at bounding box center [849, 407] width 424 height 17
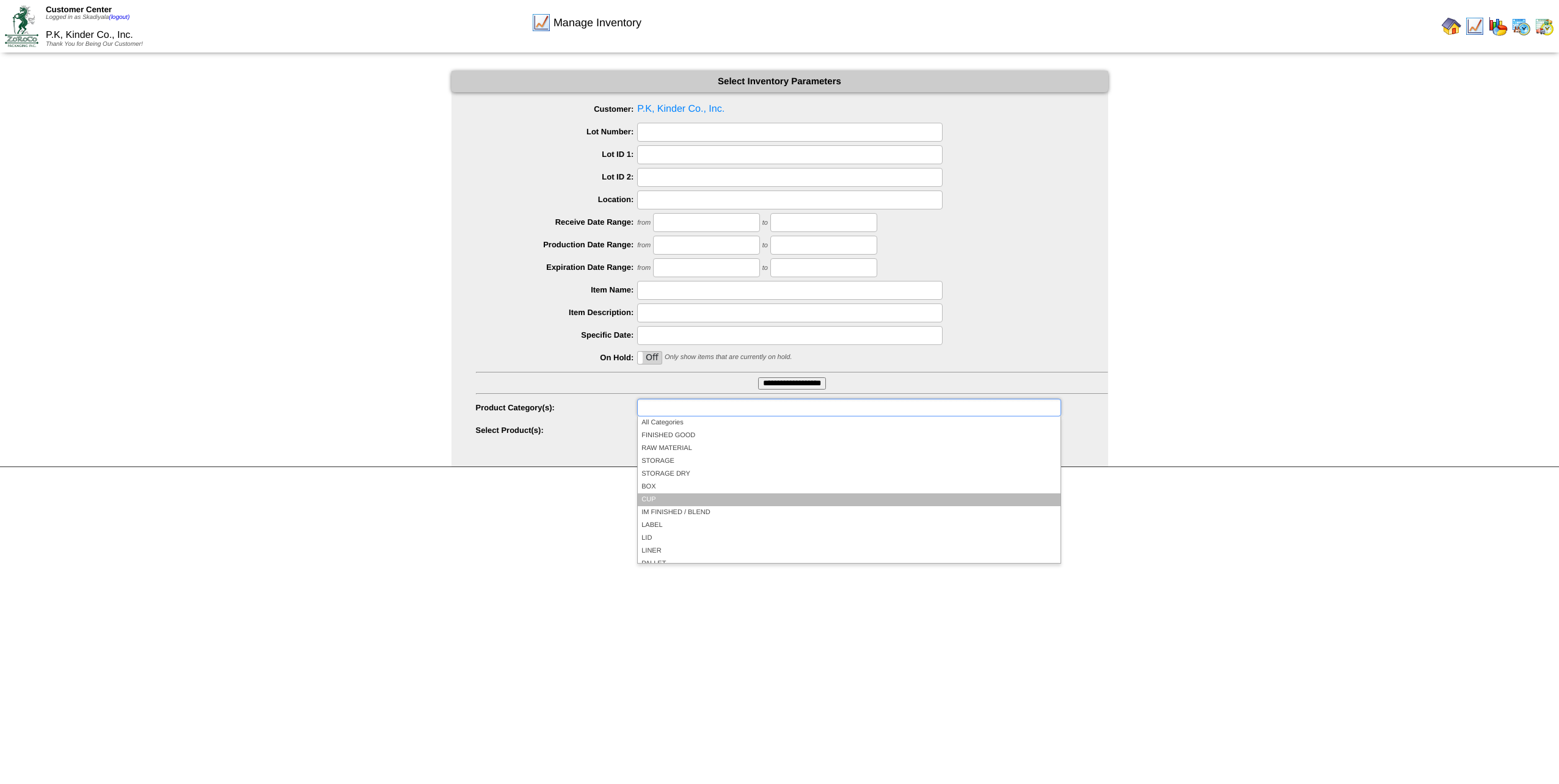
scroll to position [71, 0]
click at [696, 432] on li "POLY" at bounding box center [849, 505] width 422 height 13
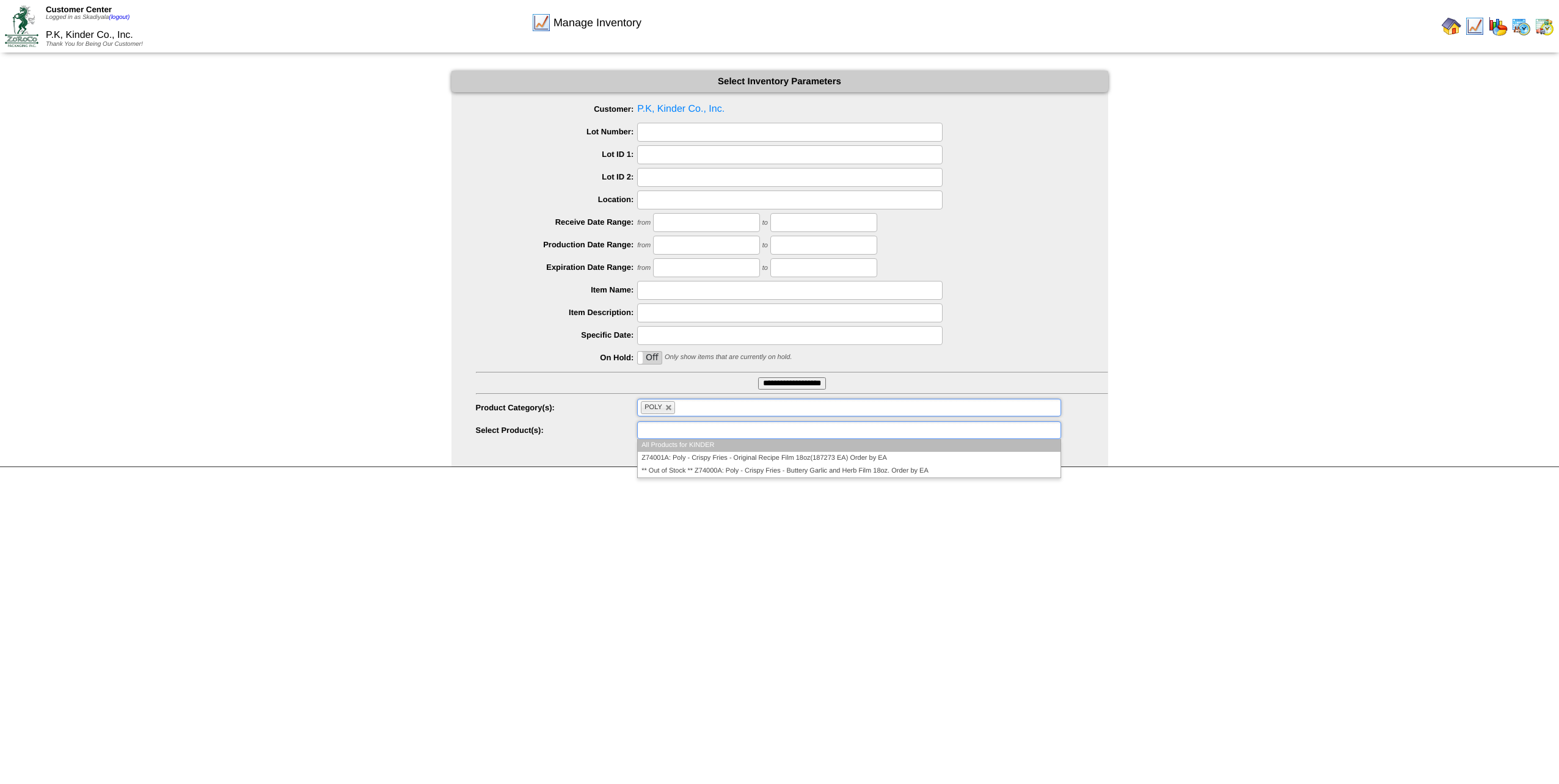
click at [857, 432] on ul at bounding box center [849, 430] width 424 height 17
click at [923, 432] on html "Customer Center Logged in as Skadiyala (logout) P.K, Kinder Co., Inc. Thank You…" at bounding box center [780, 241] width 1559 height 484
type input "**********"
